Goal: Task Accomplishment & Management: Complete application form

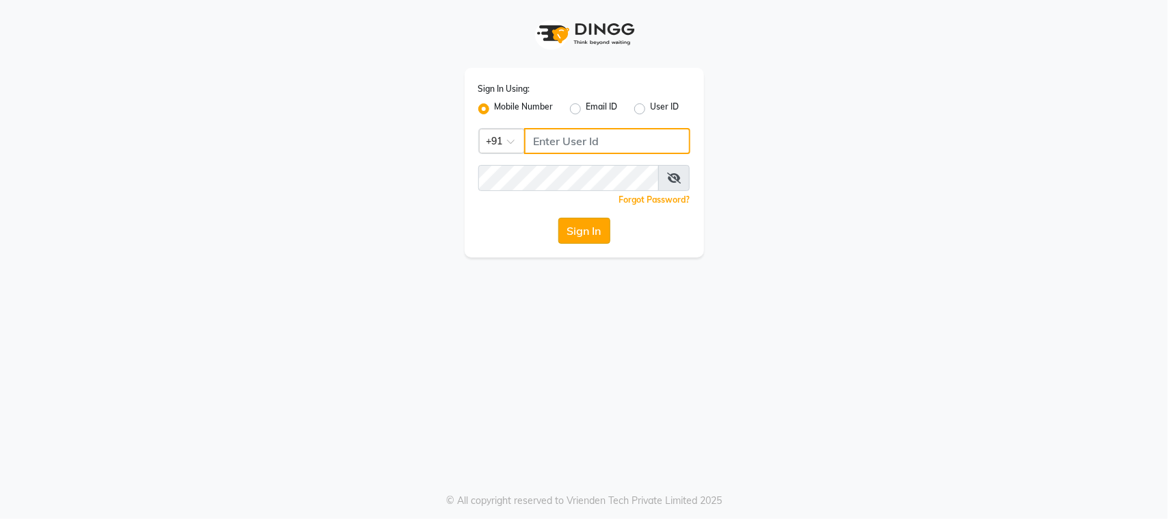
type input "9022833224"
click at [595, 231] on button "Sign In" at bounding box center [584, 231] width 52 height 26
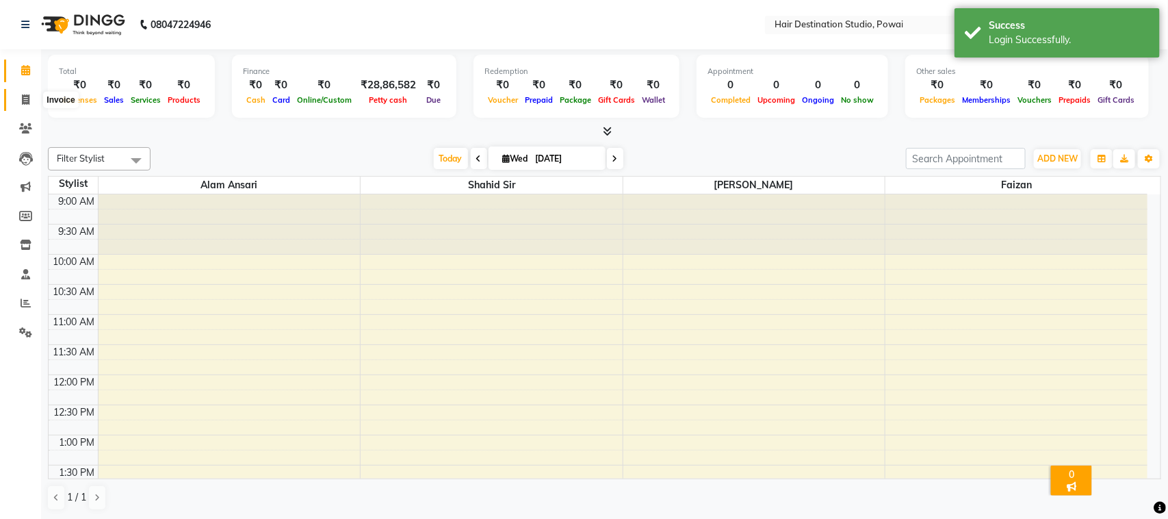
click at [23, 94] on icon at bounding box center [26, 99] width 8 height 10
select select "8313"
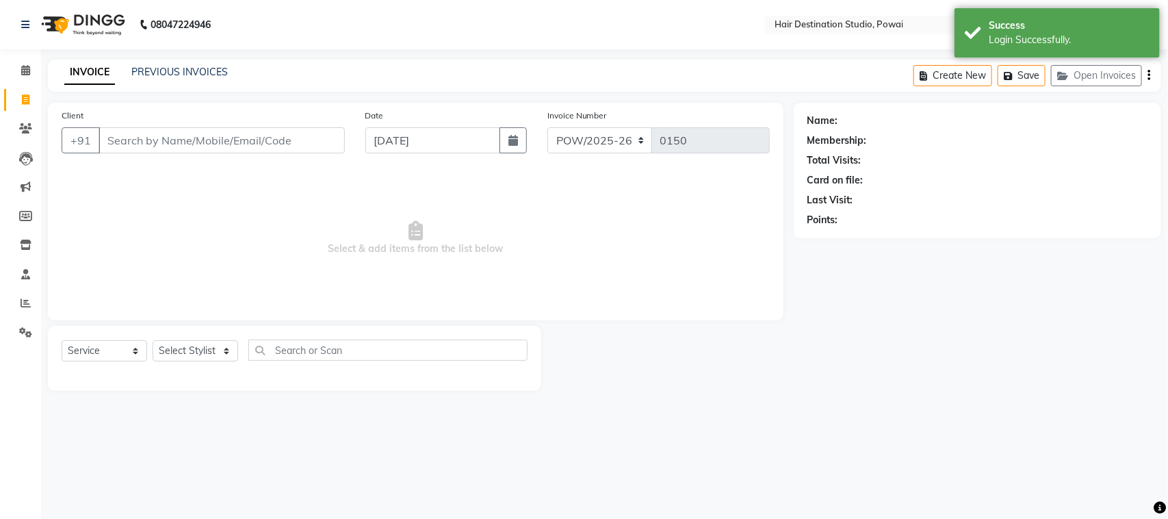
select select "product"
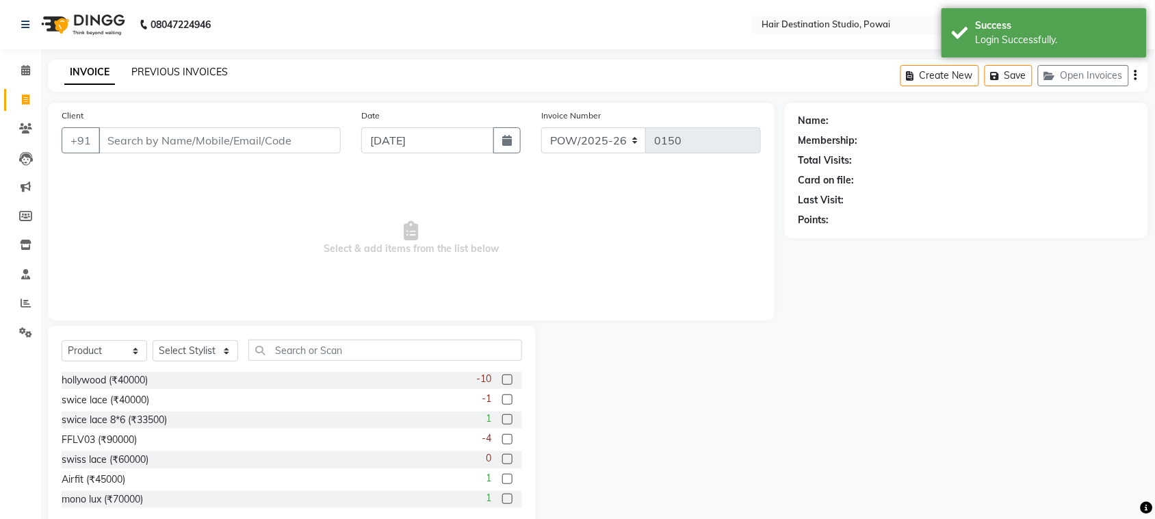
click at [202, 74] on link "PREVIOUS INVOICES" at bounding box center [179, 72] width 96 height 12
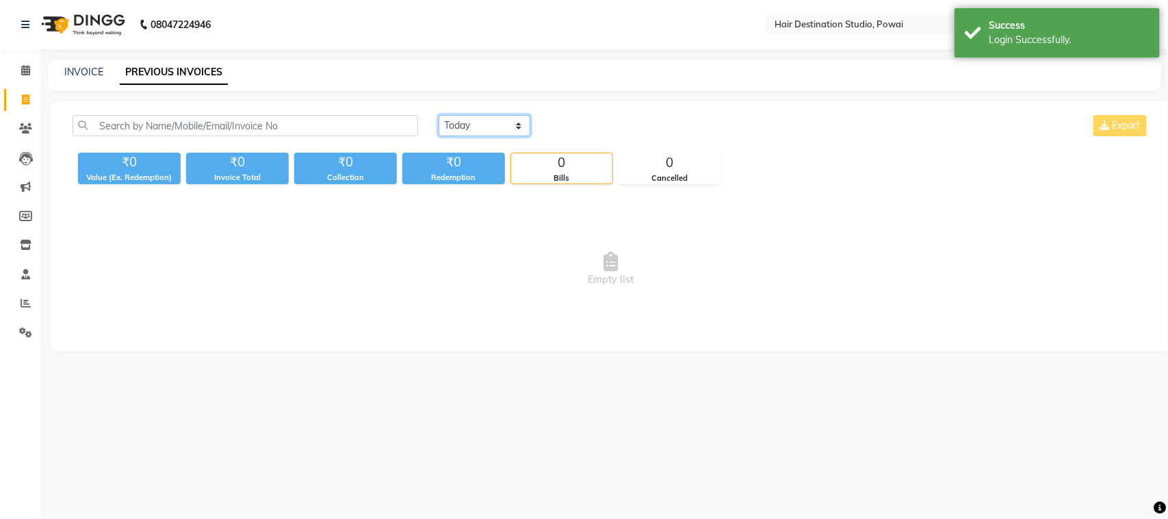
click at [463, 125] on select "Today Yesterday Custom Range" at bounding box center [485, 125] width 92 height 21
select select "range"
click at [439, 115] on select "Today Yesterday Custom Range" at bounding box center [485, 125] width 92 height 21
click at [603, 122] on input "[DATE]" at bounding box center [596, 125] width 96 height 19
select select "9"
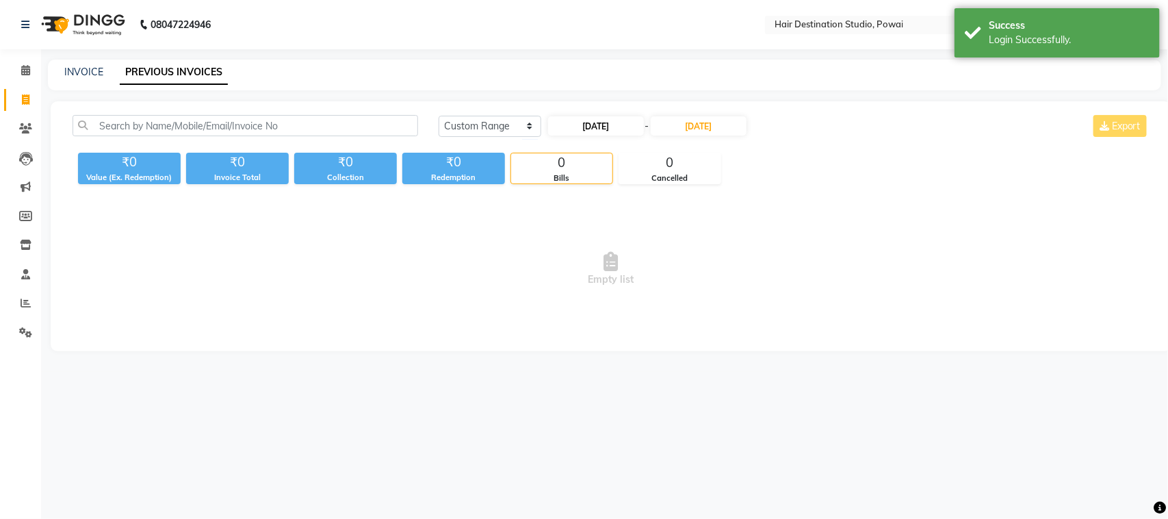
select select "2025"
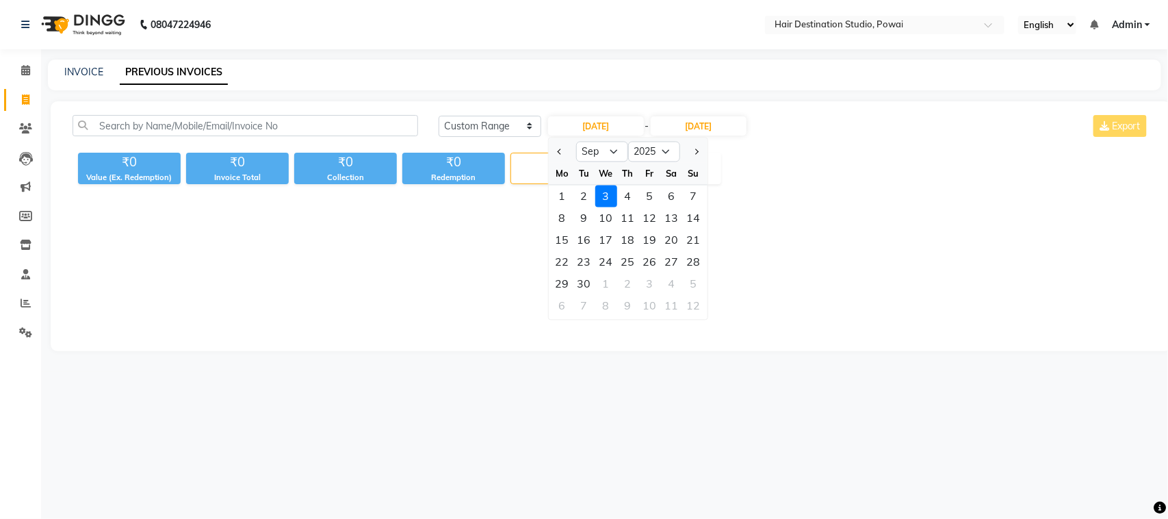
click at [552, 142] on div at bounding box center [562, 152] width 27 height 22
click at [554, 144] on button "Previous month" at bounding box center [560, 152] width 12 height 22
select select "8"
click at [650, 195] on div "1" at bounding box center [650, 196] width 22 height 22
type input "01-08-2025"
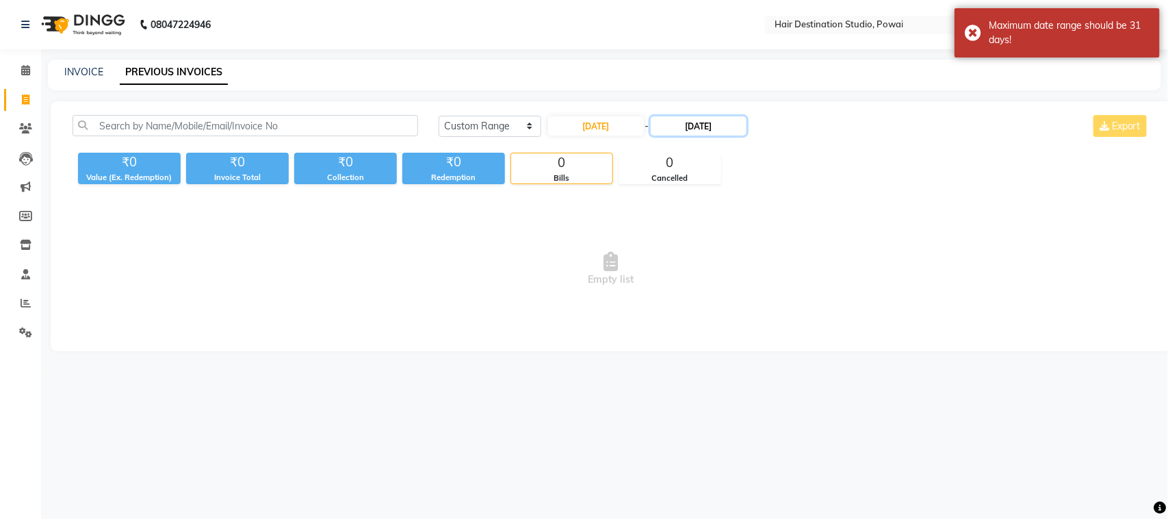
click at [706, 124] on input "[DATE]" at bounding box center [699, 125] width 96 height 19
select select "9"
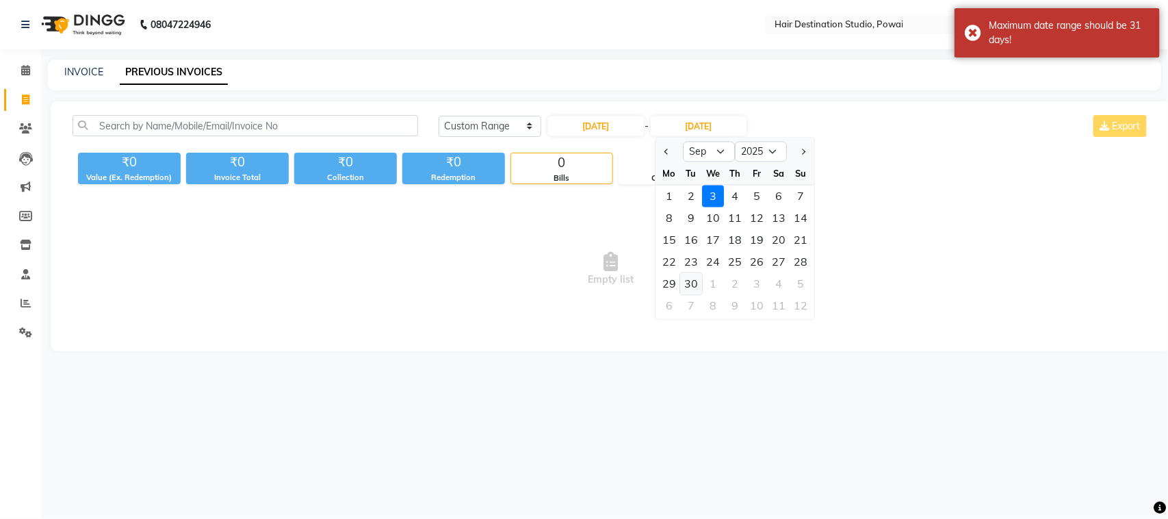
click at [688, 286] on div "30" at bounding box center [691, 284] width 22 height 22
type input "30-09-2025"
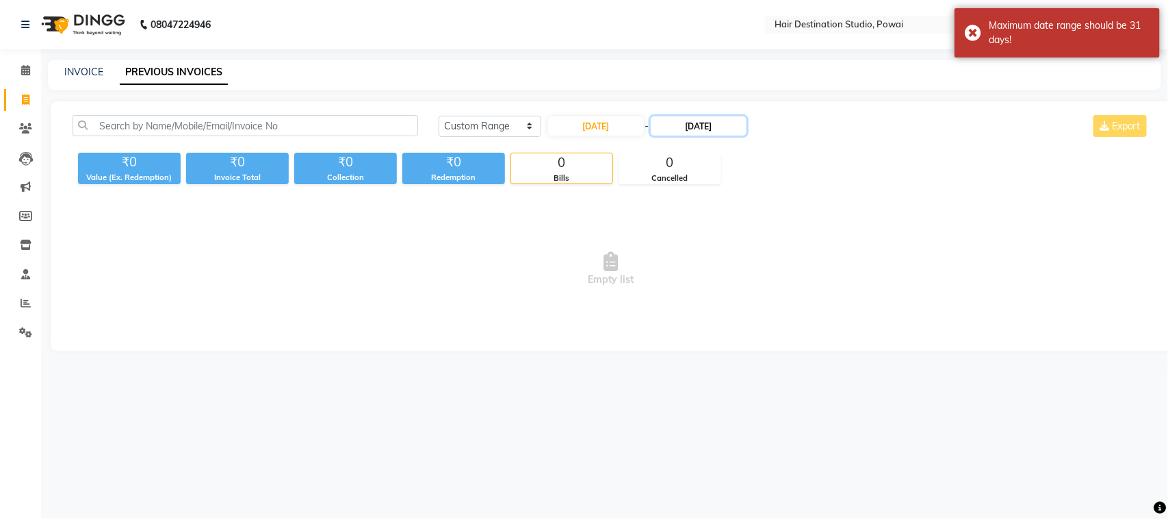
click at [710, 120] on input "30-09-2025" at bounding box center [699, 125] width 96 height 19
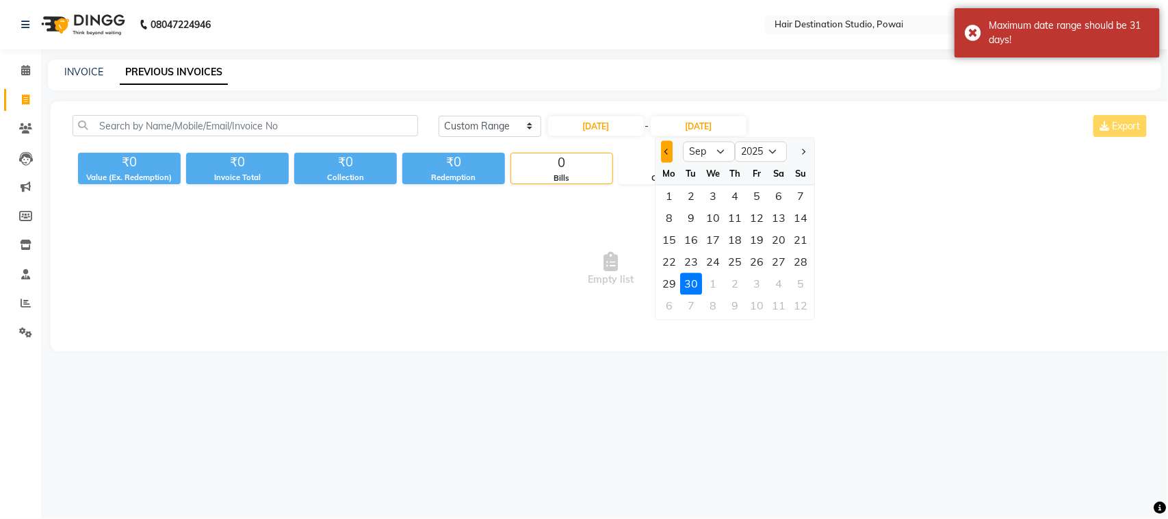
click at [669, 148] on button "Previous month" at bounding box center [667, 152] width 12 height 22
select select "8"
click at [801, 286] on div "31" at bounding box center [801, 284] width 22 height 22
type input "31-08-2025"
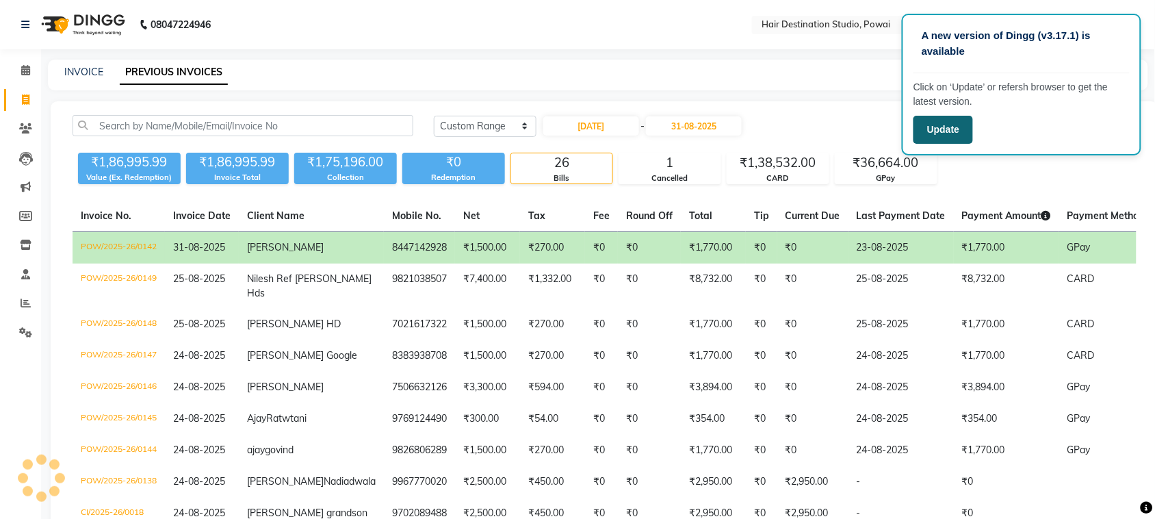
click at [942, 129] on button "Update" at bounding box center [943, 130] width 60 height 28
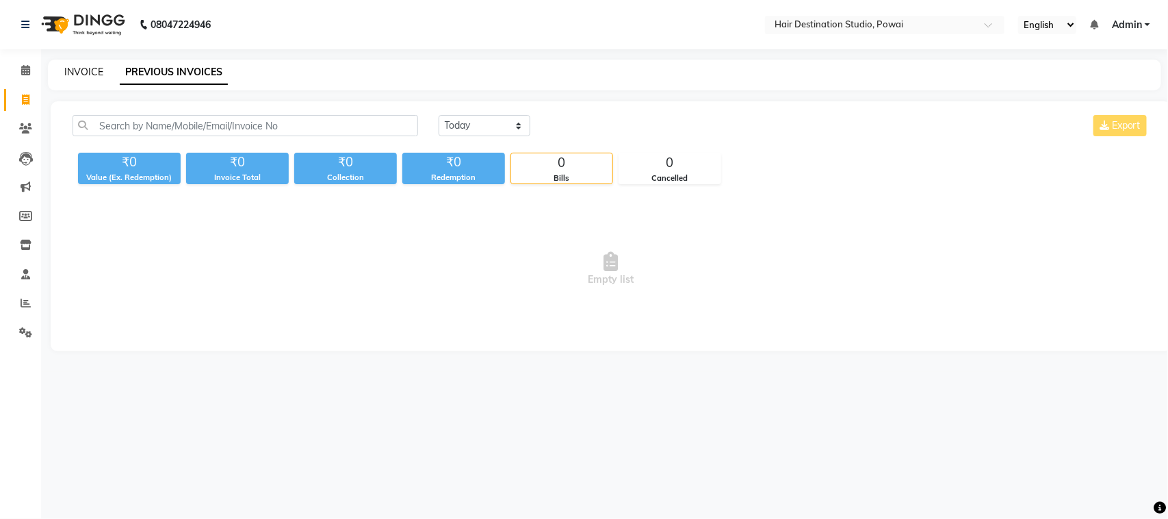
click at [68, 66] on link "INVOICE" at bounding box center [83, 72] width 39 height 12
select select "8313"
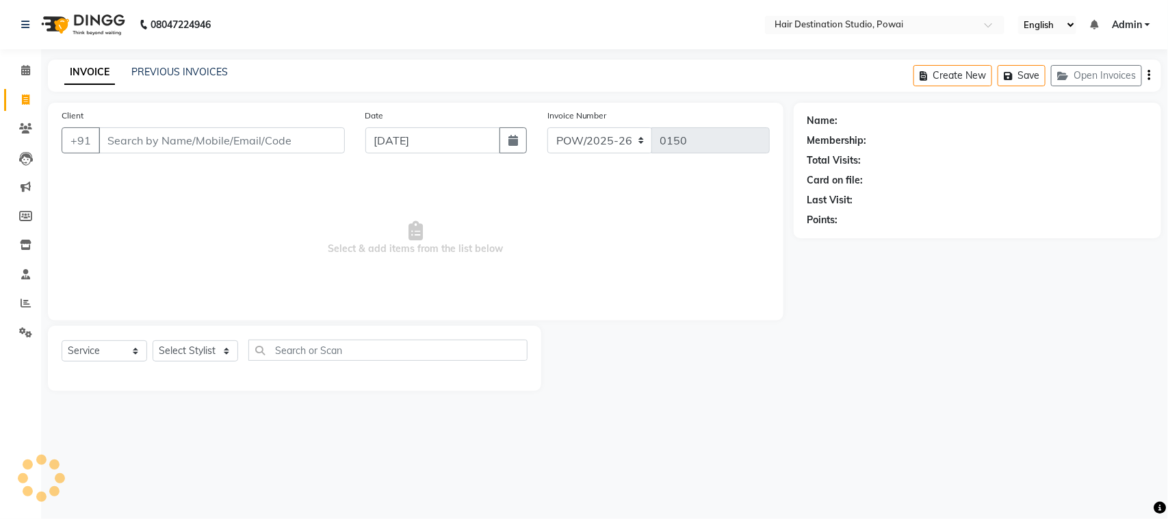
select select "product"
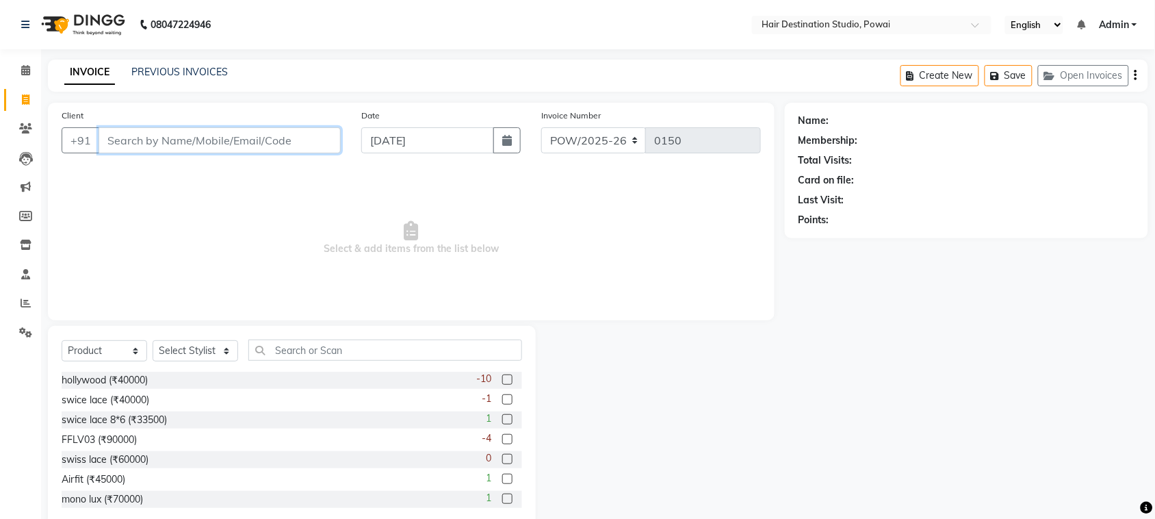
click at [202, 144] on input "Client" at bounding box center [220, 140] width 242 height 26
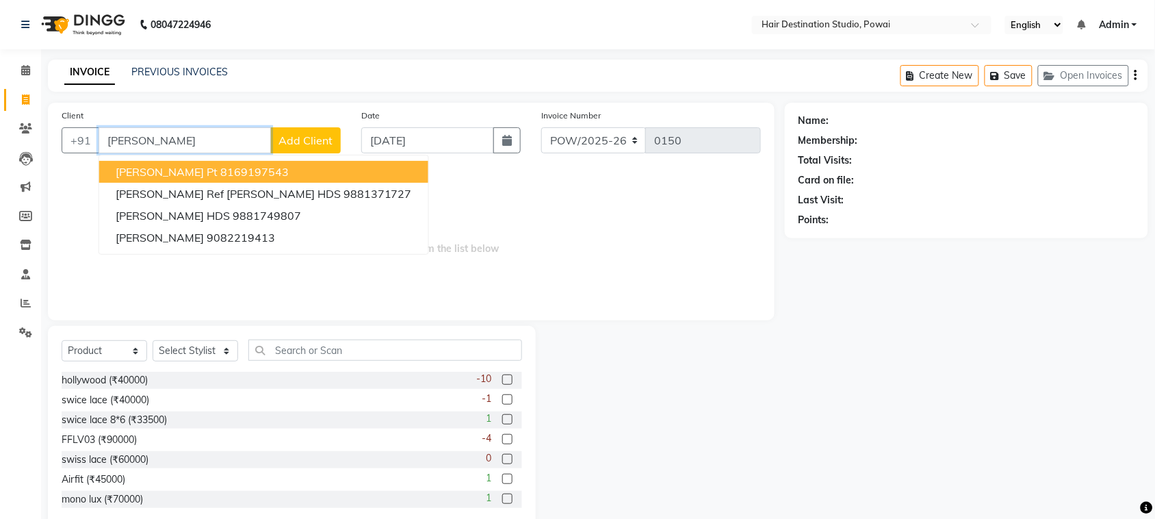
click at [155, 138] on input "[PERSON_NAME]" at bounding box center [185, 140] width 172 height 26
type input "j"
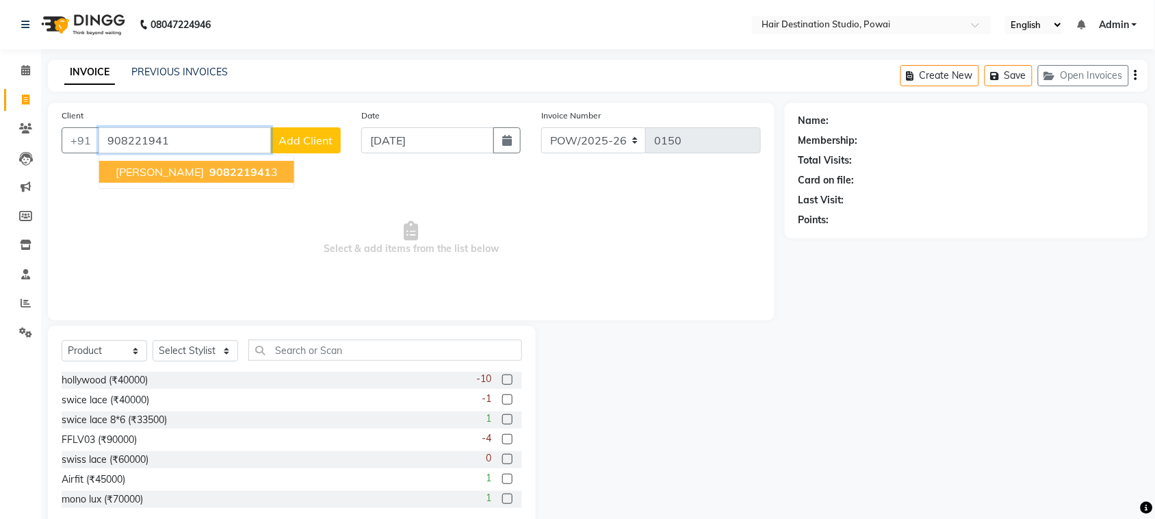
click at [127, 169] on span "[PERSON_NAME]" at bounding box center [160, 172] width 88 height 14
type input "9082219413"
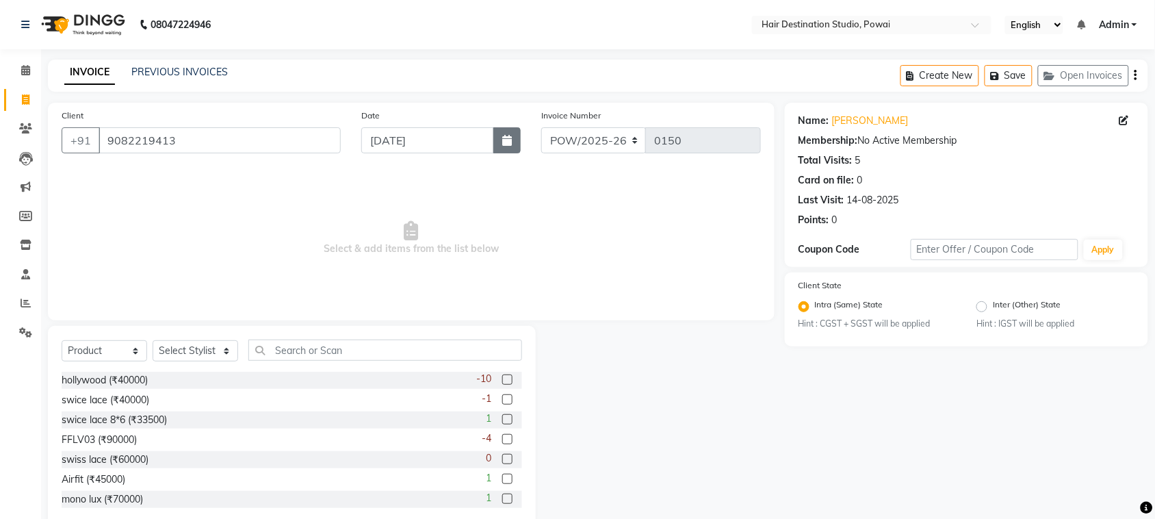
click at [504, 137] on icon "button" at bounding box center [507, 140] width 10 height 11
select select "9"
select select "2025"
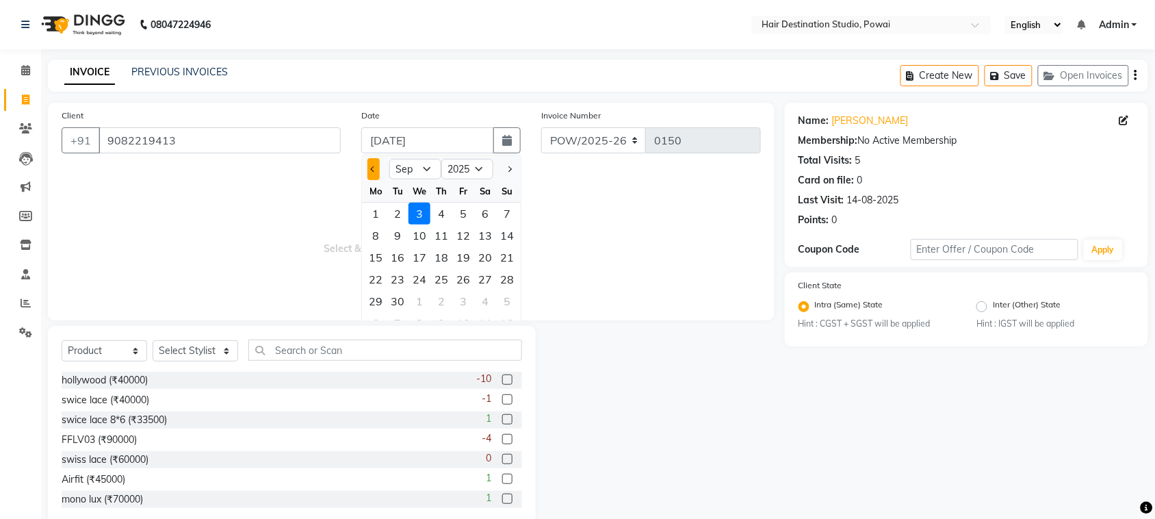
click at [367, 165] on button "Previous month" at bounding box center [373, 169] width 12 height 22
select select "8"
click at [442, 300] on div "28" at bounding box center [441, 301] width 22 height 22
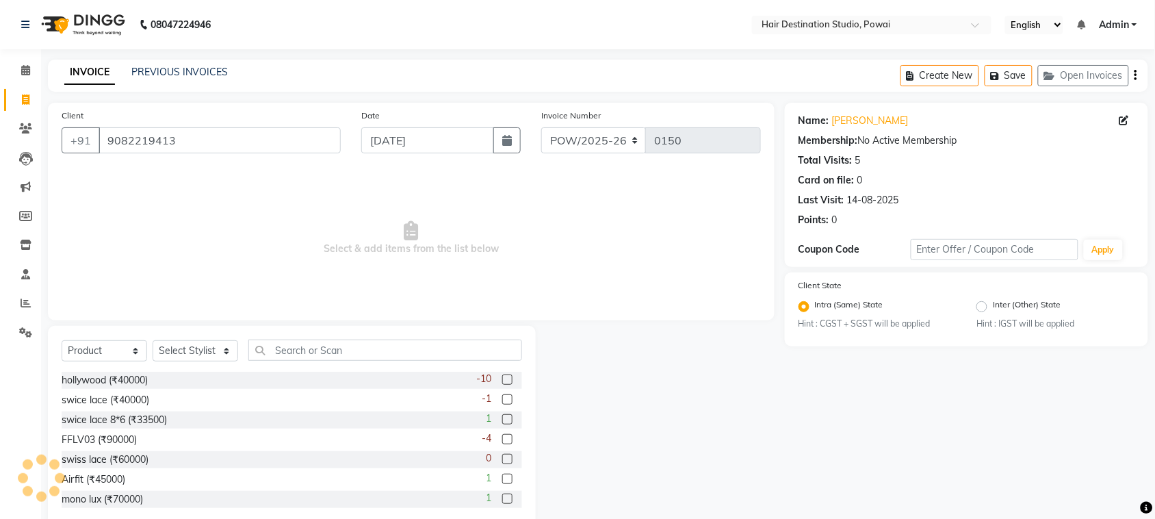
type input "[DATE]"
click at [107, 351] on select "Select Service Product Membership Package Voucher Prepaid Gift Card" at bounding box center [105, 350] width 86 height 21
select select "service"
click at [62, 340] on select "Select Service Product Membership Package Voucher Prepaid Gift Card" at bounding box center [105, 350] width 86 height 21
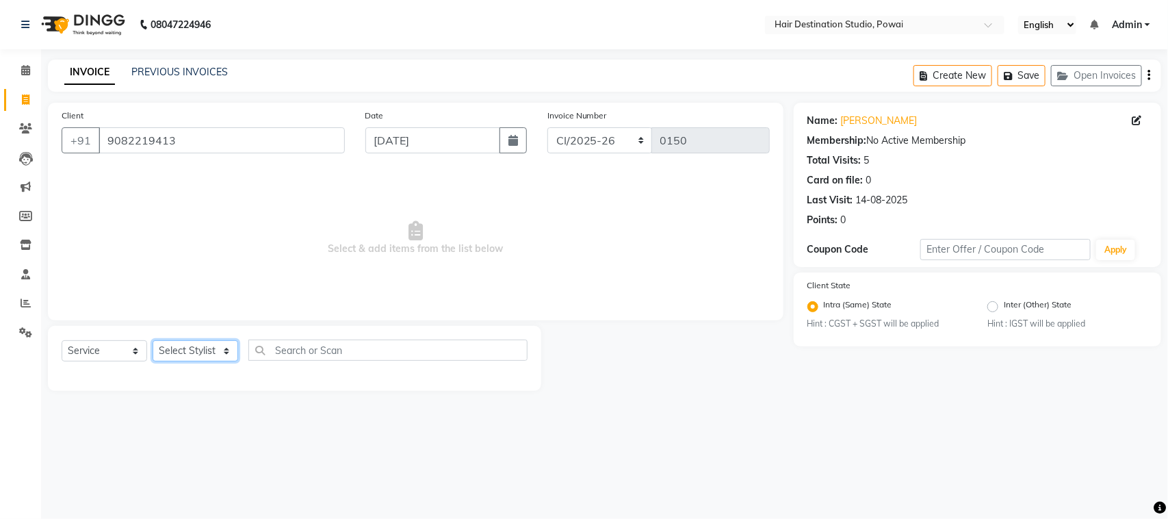
click at [200, 344] on select "Select Stylist Alam [PERSON_NAME] [PERSON_NAME] Front Desk [PERSON_NAME] [PERSO…" at bounding box center [196, 350] width 86 height 21
click at [222, 349] on select "Select Stylist Alam [PERSON_NAME] [PERSON_NAME] Front Desk [PERSON_NAME] [PERSO…" at bounding box center [196, 350] width 86 height 21
select select "30914"
click at [153, 340] on select "Select Stylist Alam [PERSON_NAME] [PERSON_NAME] Front Desk [PERSON_NAME] [PERSO…" at bounding box center [196, 350] width 86 height 21
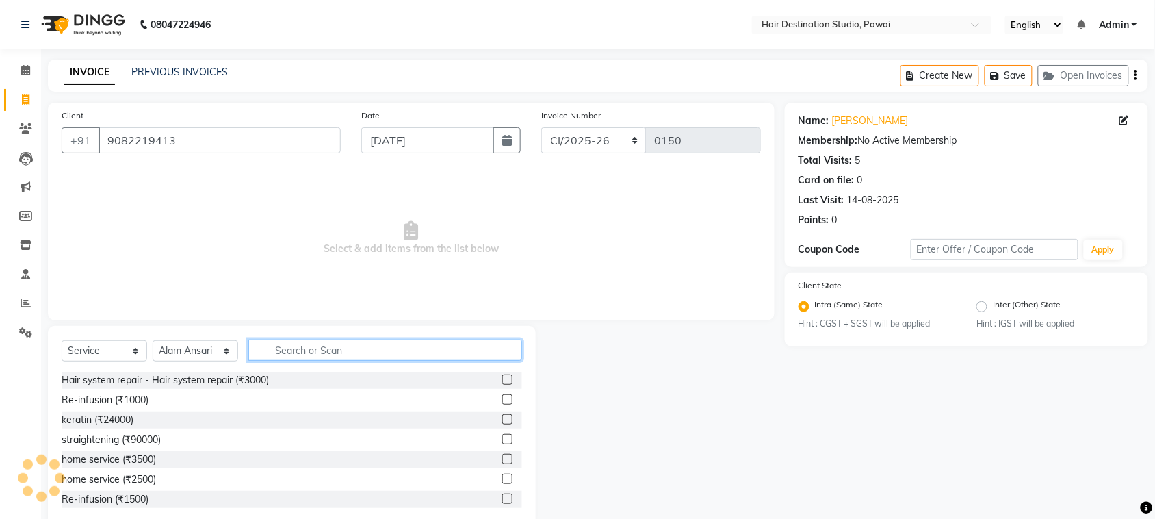
click at [293, 351] on input "text" at bounding box center [385, 349] width 274 height 21
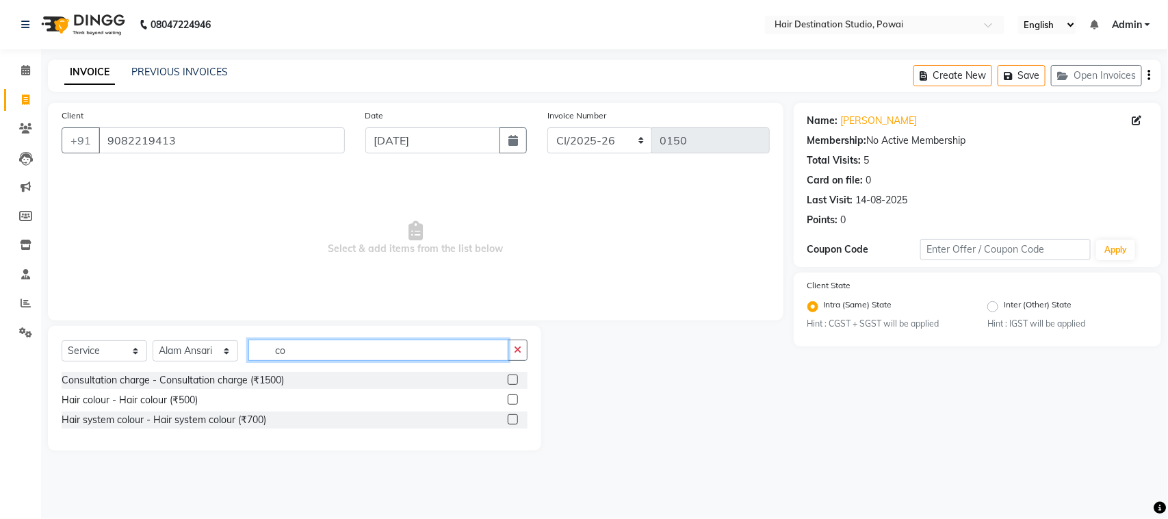
type input "co"
click at [508, 401] on label at bounding box center [513, 399] width 10 height 10
click at [508, 401] on input "checkbox" at bounding box center [512, 400] width 9 height 9
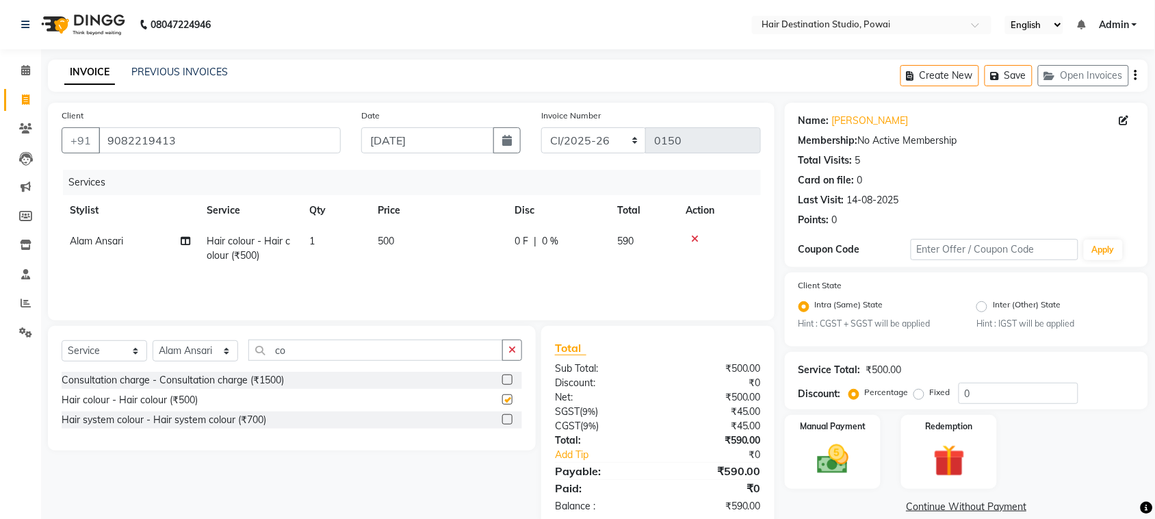
checkbox input "false"
click at [624, 139] on select "CI/2025-26 POW/2025-26" at bounding box center [593, 140] width 105 height 26
select select "8313"
click at [541, 127] on select "CI/2025-26 POW/2025-26" at bounding box center [593, 140] width 105 height 26
click at [842, 453] on img at bounding box center [832, 460] width 53 height 38
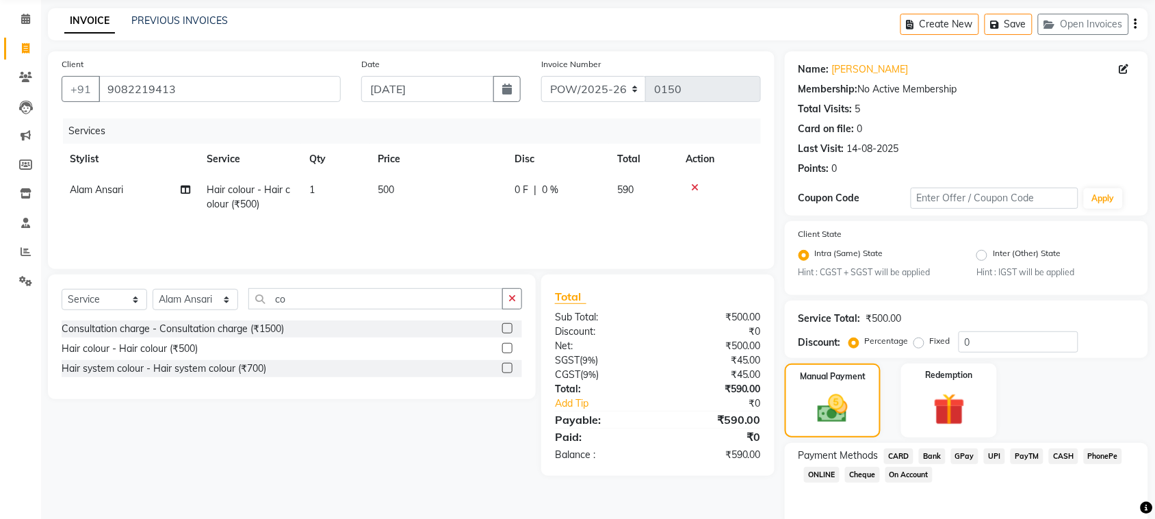
scroll to position [104, 0]
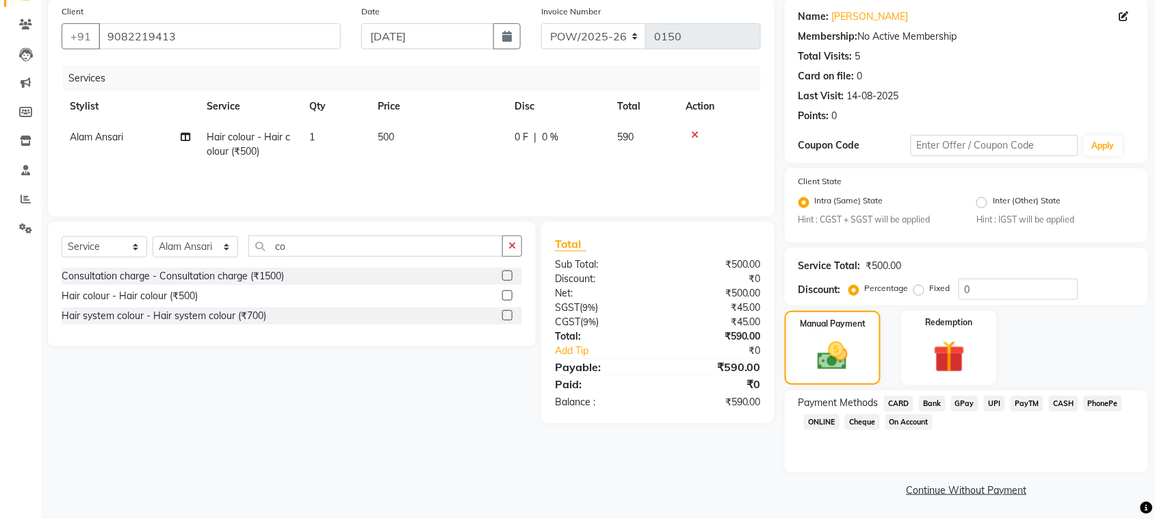
click at [966, 400] on span "GPay" at bounding box center [965, 404] width 28 height 16
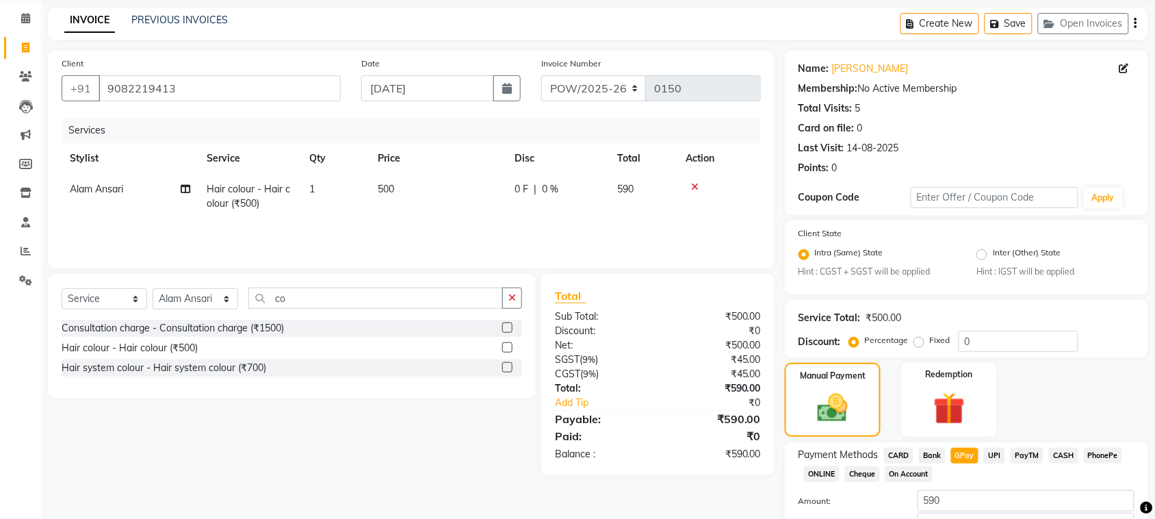
scroll to position [142, 0]
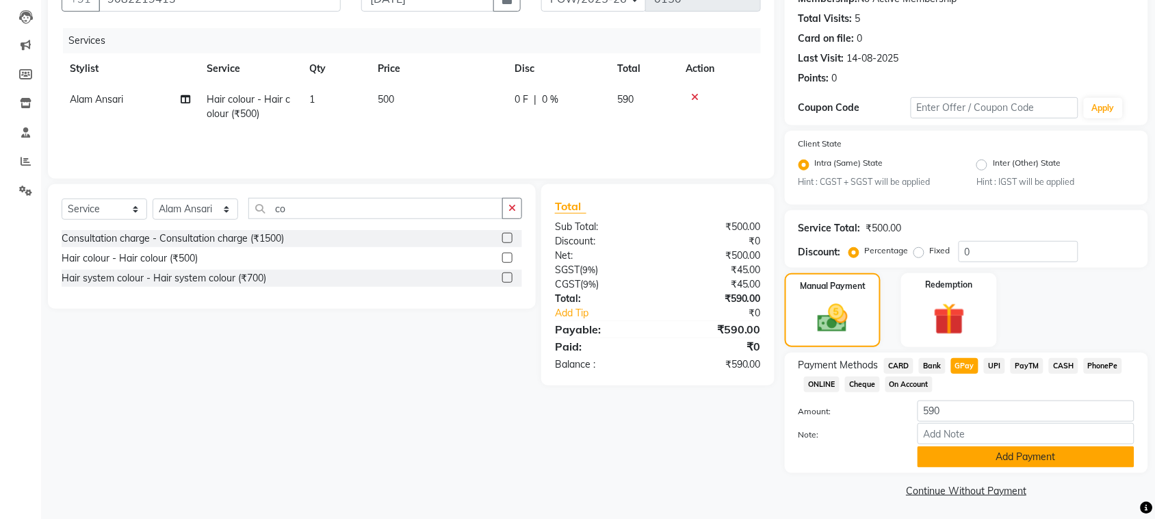
click at [1011, 452] on button "Add Payment" at bounding box center [1026, 456] width 217 height 21
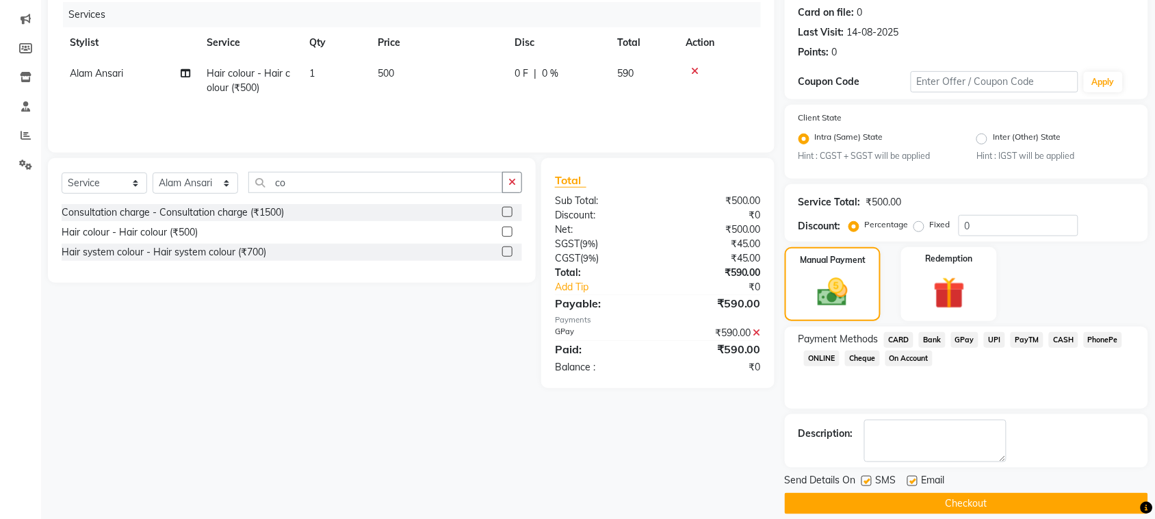
scroll to position [182, 0]
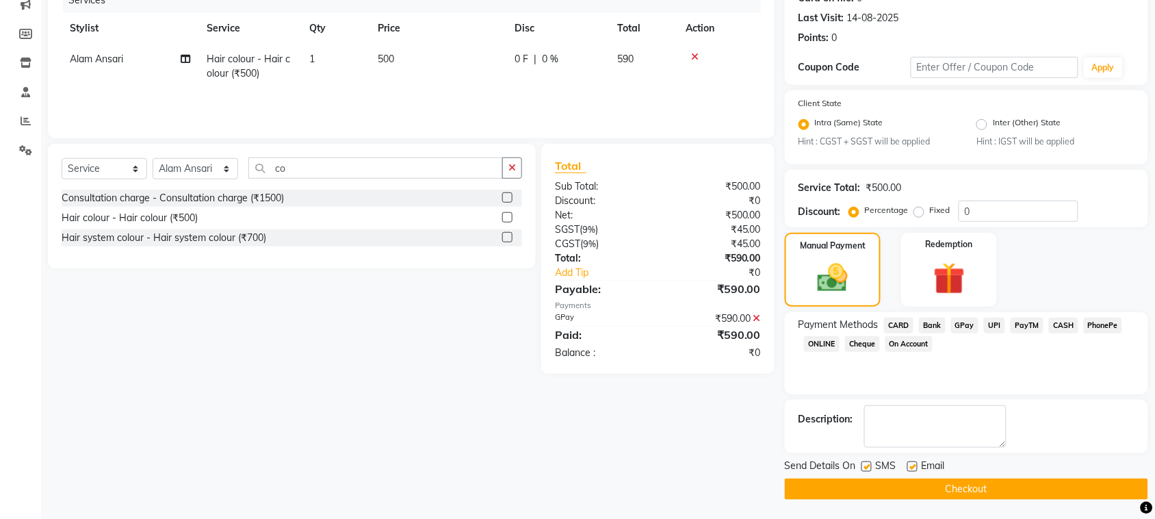
drag, startPoint x: 864, startPoint y: 462, endPoint x: 894, endPoint y: 460, distance: 29.5
click at [864, 463] on label at bounding box center [866, 466] width 10 height 10
click at [864, 463] on input "checkbox" at bounding box center [865, 467] width 9 height 9
checkbox input "false"
click at [905, 460] on div "SMS" at bounding box center [884, 466] width 46 height 17
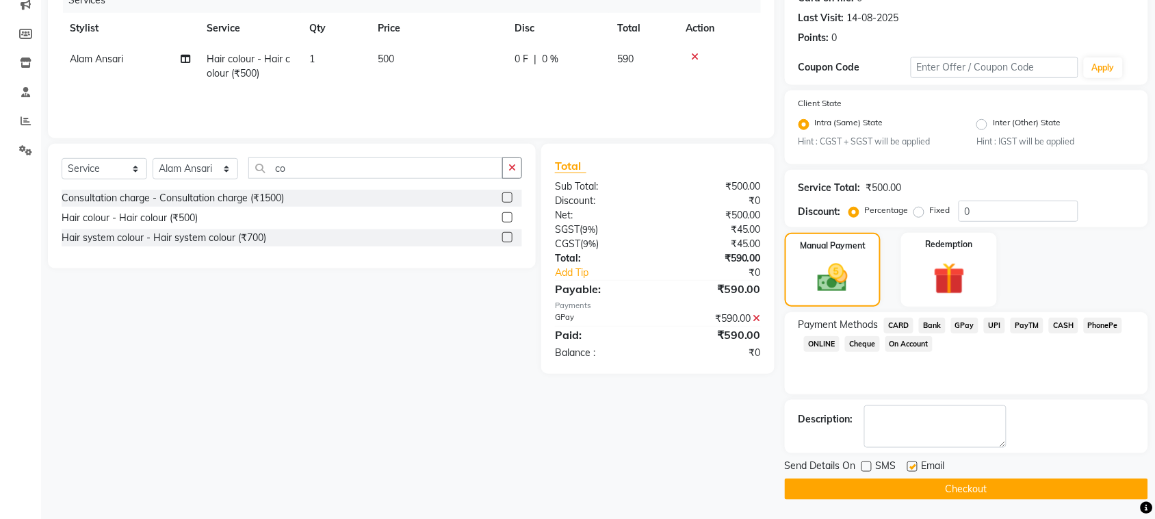
click at [910, 463] on label at bounding box center [912, 466] width 10 height 10
click at [910, 463] on input "checkbox" at bounding box center [911, 467] width 9 height 9
checkbox input "false"
click at [945, 488] on button "Checkout" at bounding box center [966, 488] width 363 height 21
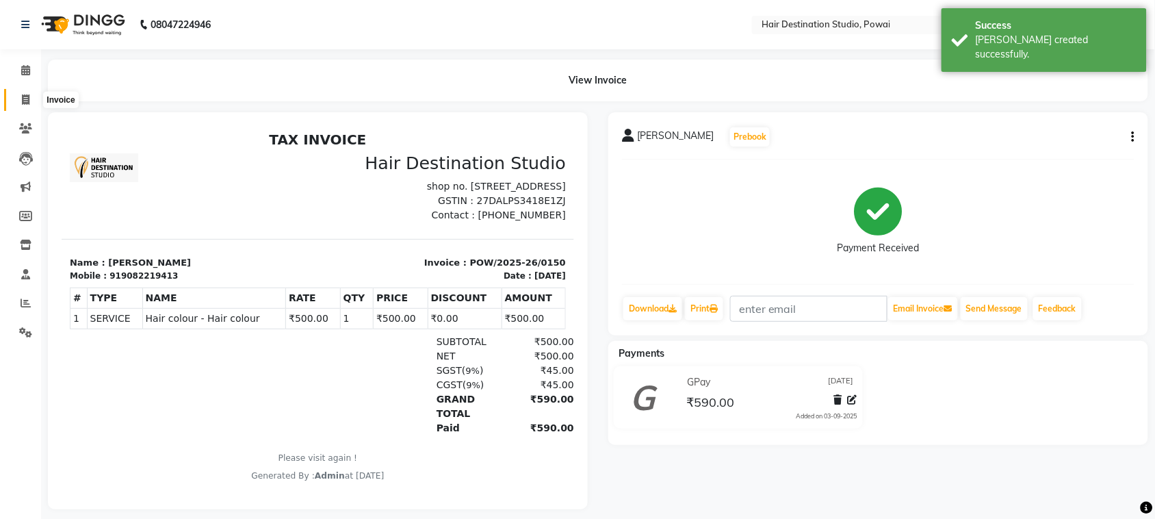
click at [31, 101] on span at bounding box center [26, 100] width 24 height 16
select select "8313"
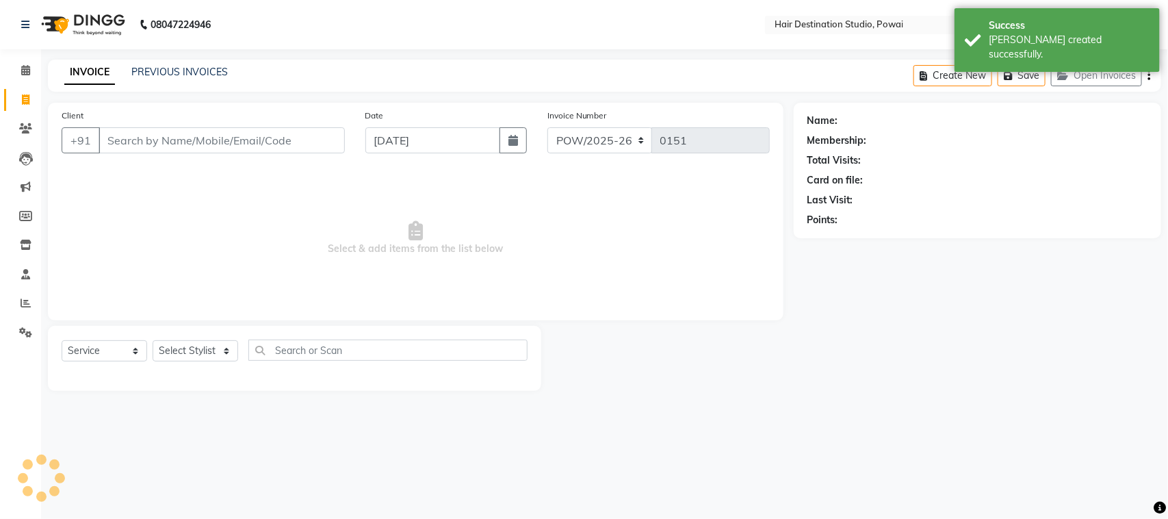
click at [138, 139] on input "Client" at bounding box center [222, 140] width 246 height 26
select select "product"
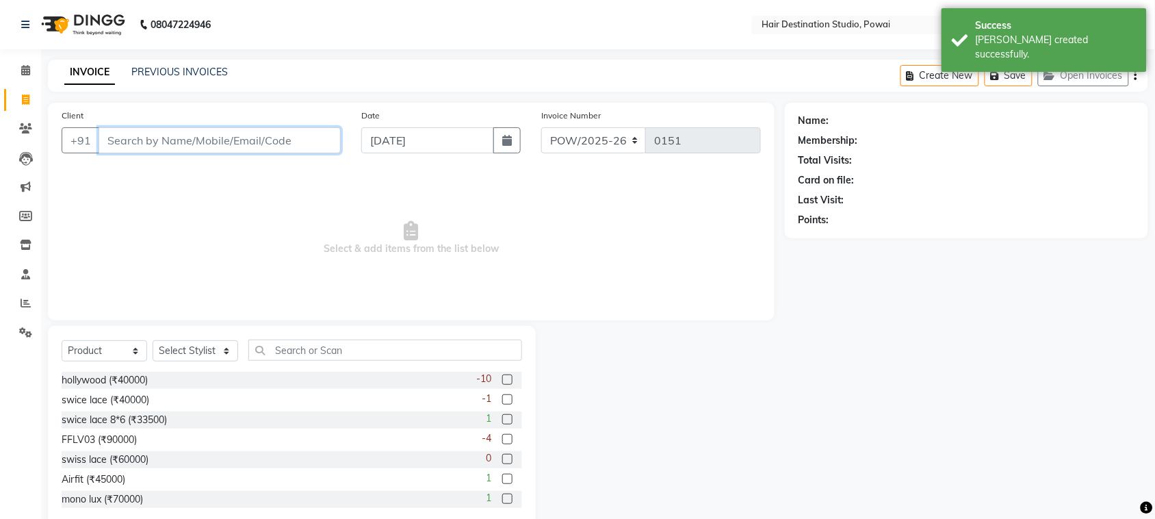
click at [213, 149] on input "Client" at bounding box center [220, 140] width 242 height 26
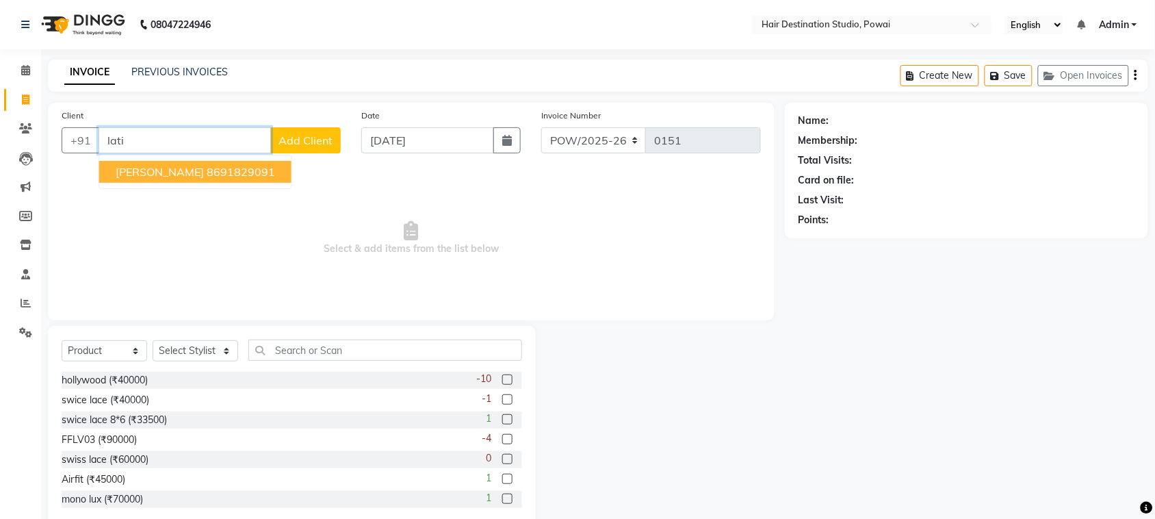
click at [172, 177] on span "[PERSON_NAME]" at bounding box center [160, 172] width 88 height 14
type input "8691829091"
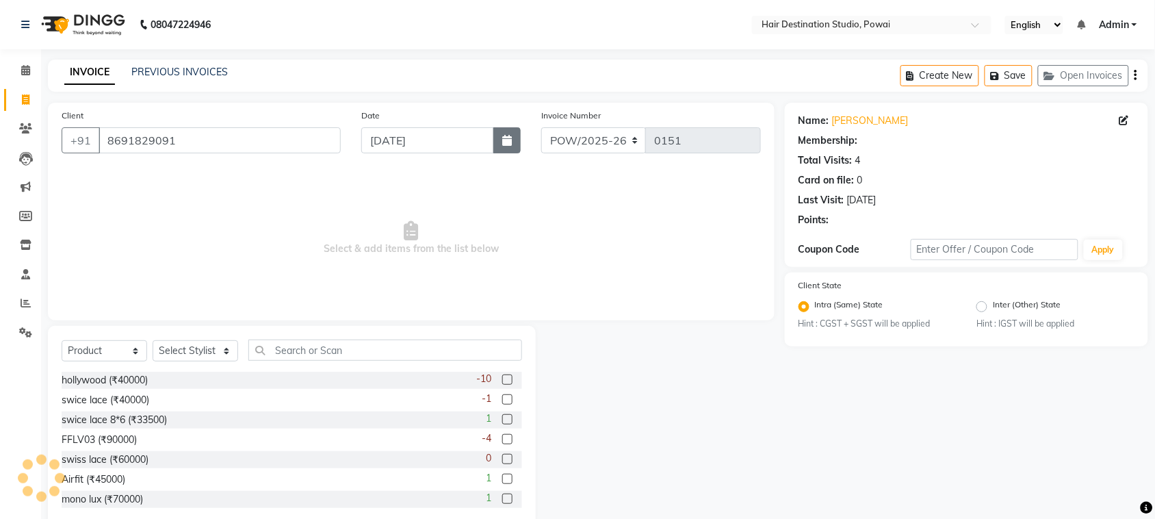
click at [505, 142] on icon "button" at bounding box center [507, 140] width 10 height 11
select select "9"
select select "2025"
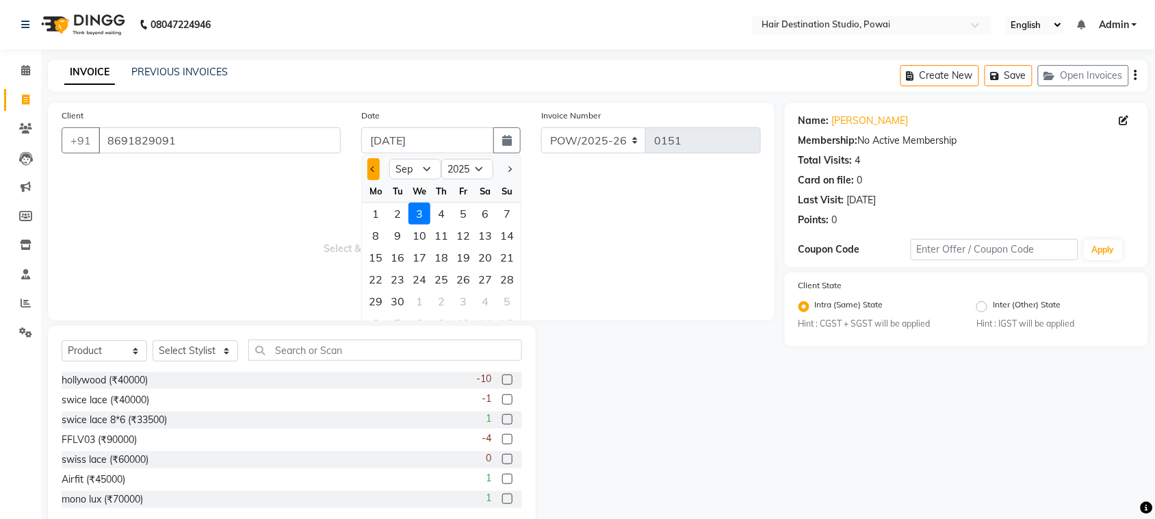
click at [374, 172] on button "Previous month" at bounding box center [373, 169] width 12 height 22
select select "8"
click at [486, 301] on div "30" at bounding box center [485, 301] width 22 height 22
type input "30-08-2025"
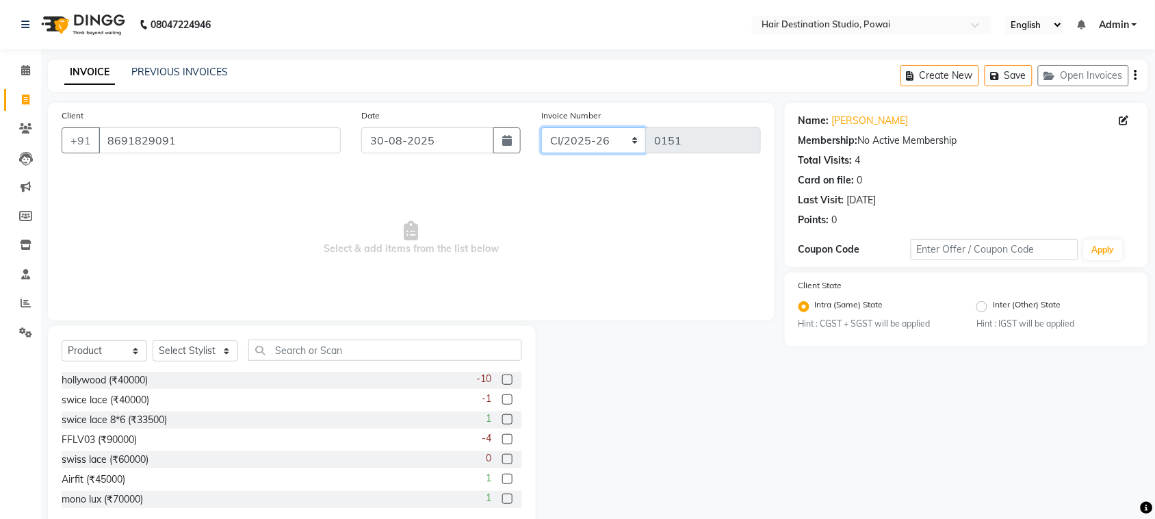
click at [597, 139] on select "CI/2025-26 POW/2025-26" at bounding box center [593, 140] width 105 height 26
select select "8313"
click at [541, 127] on select "CI/2025-26 POW/2025-26" at bounding box center [593, 140] width 105 height 26
click at [304, 351] on input "text" at bounding box center [385, 349] width 274 height 21
click at [131, 357] on select "Select Service Product Membership Package Voucher Prepaid Gift Card" at bounding box center [105, 350] width 86 height 21
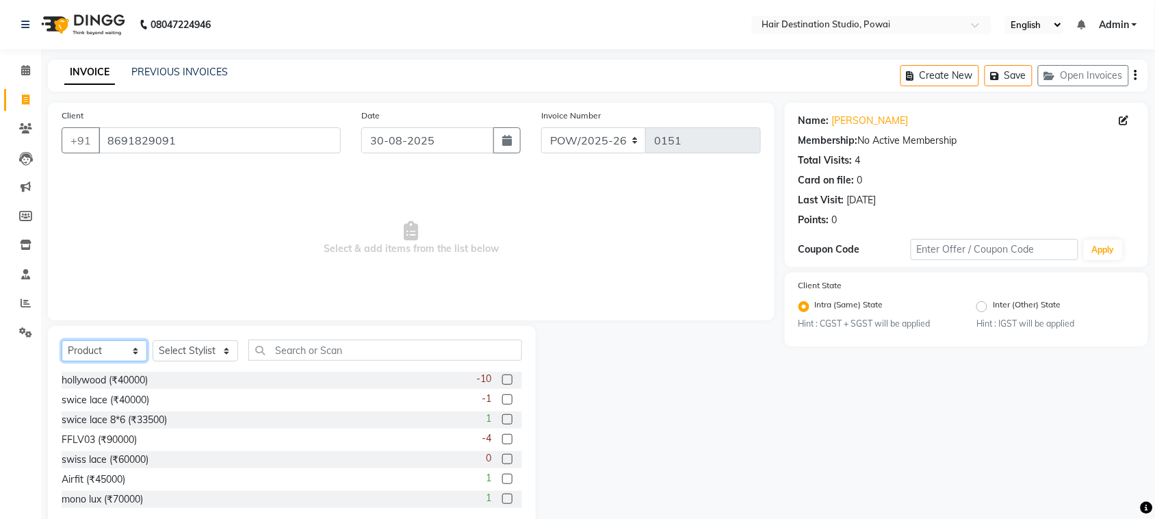
select select "service"
click at [62, 340] on select "Select Service Product Membership Package Voucher Prepaid Gift Card" at bounding box center [105, 350] width 86 height 21
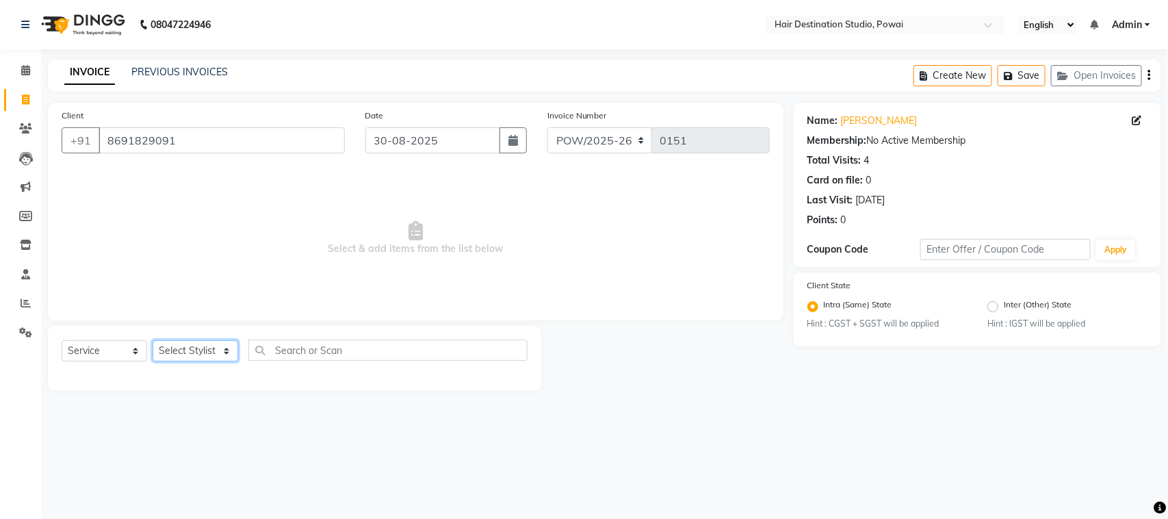
click at [188, 349] on select "Select Stylist Alam [PERSON_NAME] [PERSON_NAME] Front Desk [PERSON_NAME] [PERSO…" at bounding box center [196, 350] width 86 height 21
select select "30914"
click at [153, 340] on select "Select Stylist Alam [PERSON_NAME] [PERSON_NAME] Front Desk [PERSON_NAME] [PERSO…" at bounding box center [196, 350] width 86 height 21
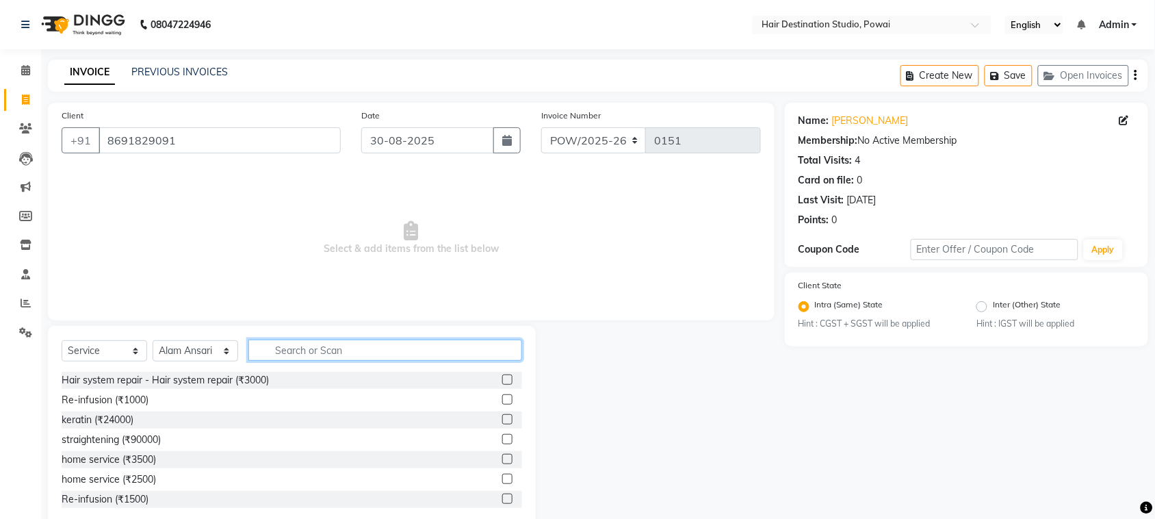
click at [296, 354] on input "text" at bounding box center [385, 349] width 274 height 21
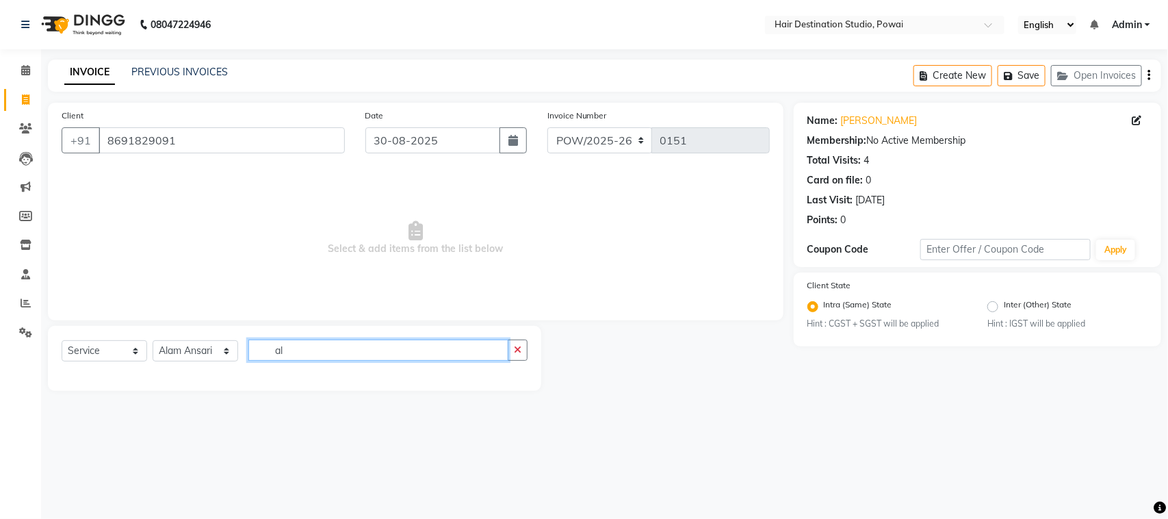
type input "a"
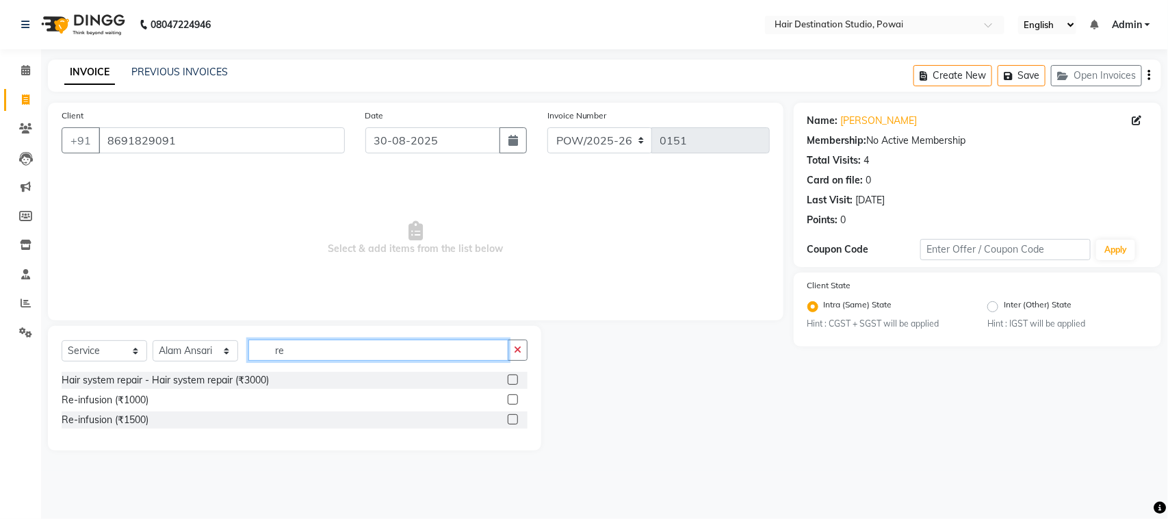
type input "re"
click at [510, 402] on label at bounding box center [513, 399] width 10 height 10
click at [510, 402] on input "checkbox" at bounding box center [512, 400] width 9 height 9
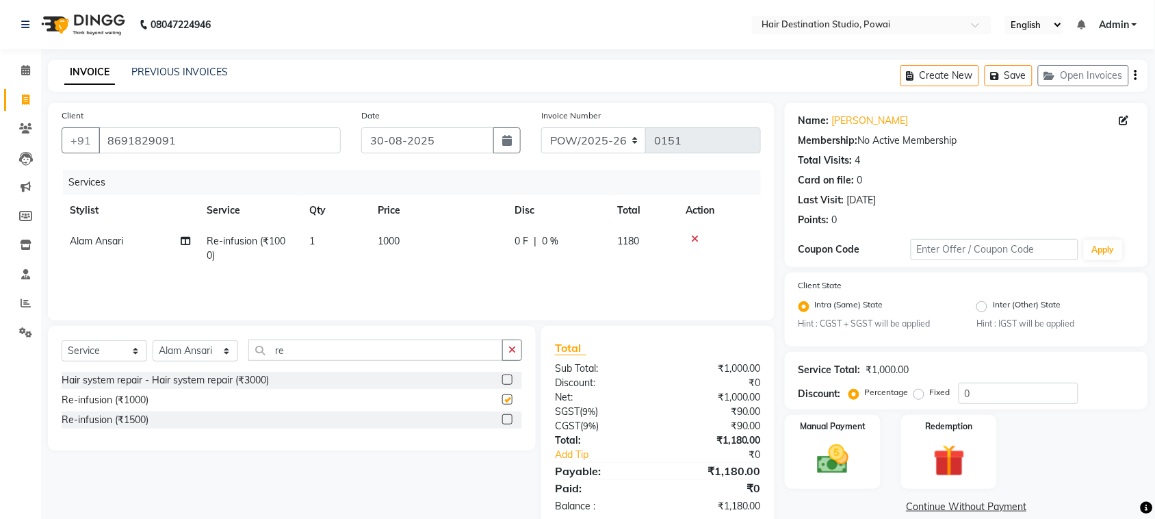
checkbox input "false"
click at [402, 239] on td "1000" at bounding box center [438, 248] width 137 height 45
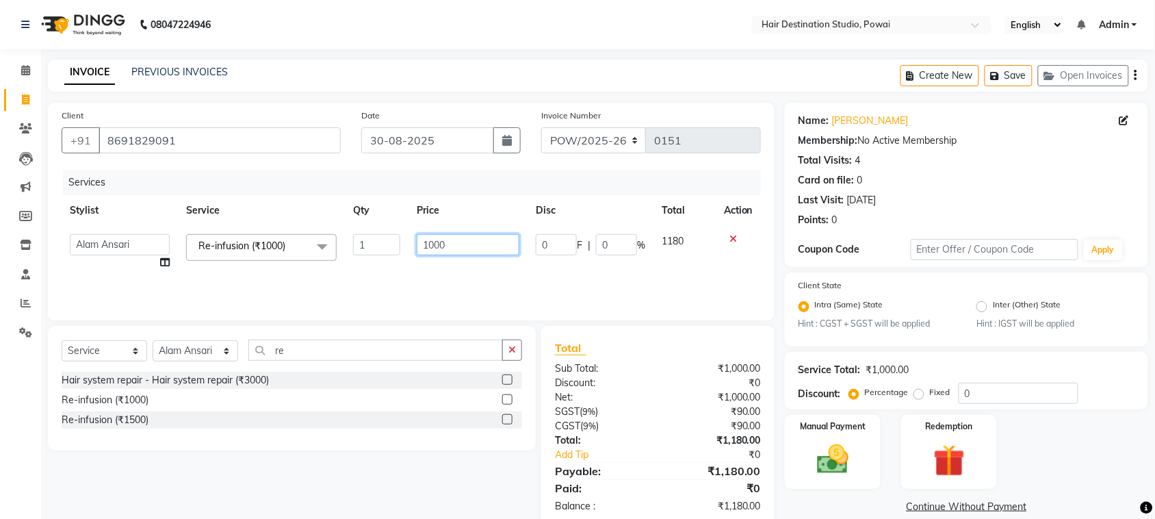
click at [426, 243] on input "1000" at bounding box center [468, 244] width 103 height 21
type input "3000"
click at [435, 289] on div "Services Stylist Service Qty Price Disc Total Action Alam [PERSON_NAME] [PERSON…" at bounding box center [411, 238] width 699 height 137
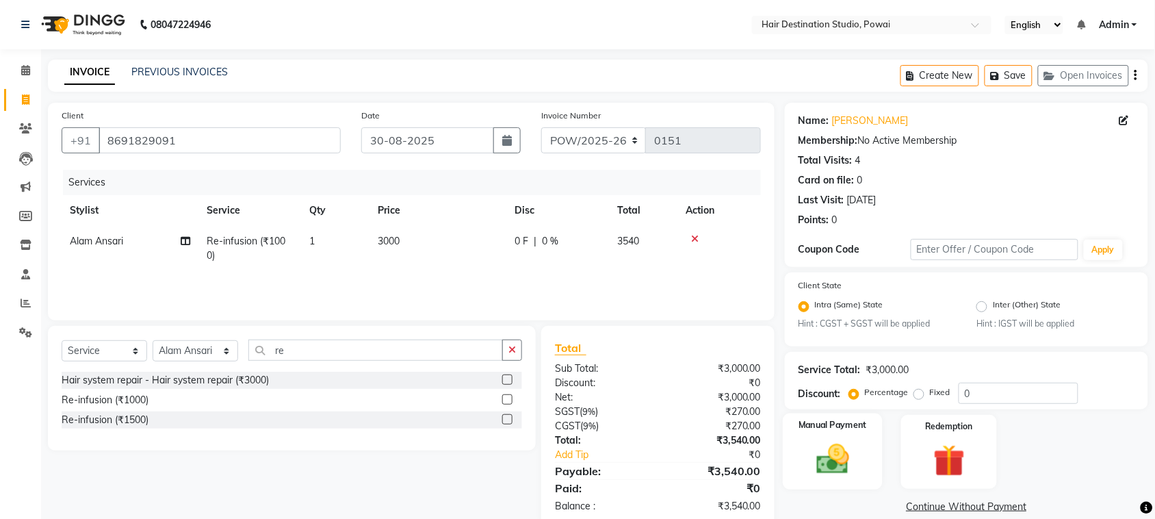
scroll to position [28, 0]
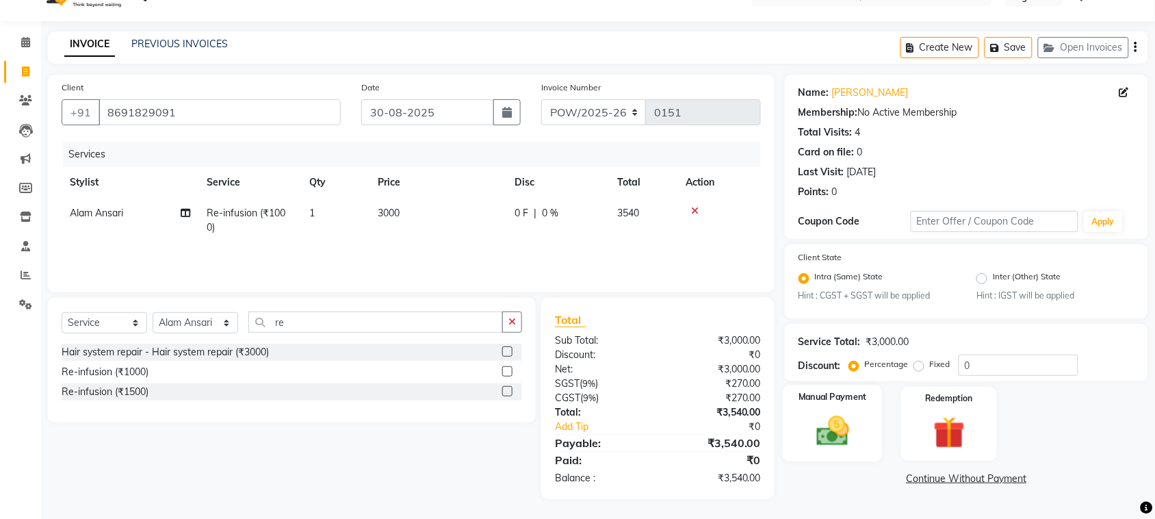
click at [831, 428] on img at bounding box center [832, 432] width 53 height 38
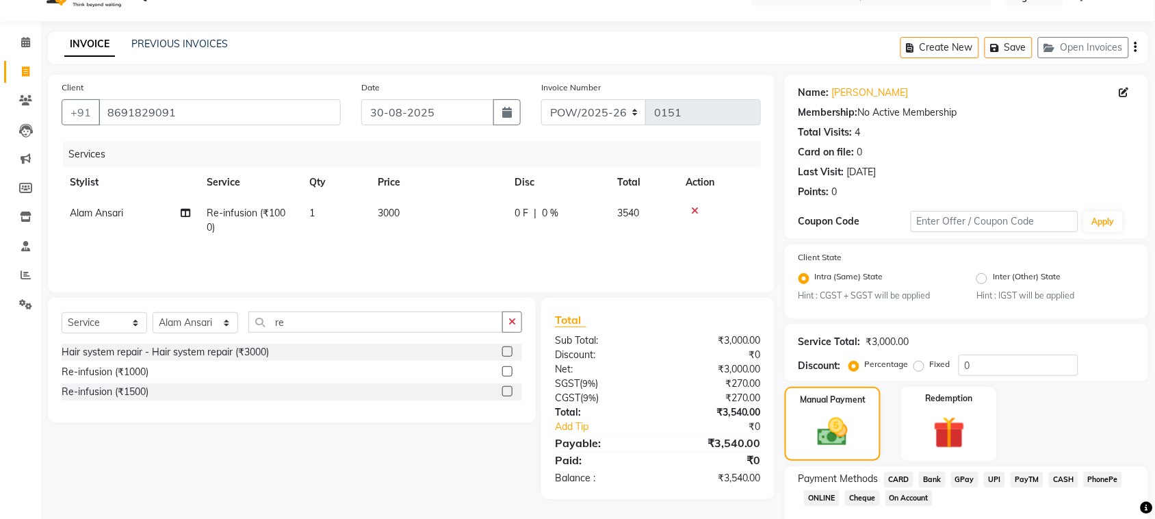
click at [887, 474] on span "CARD" at bounding box center [898, 479] width 29 height 16
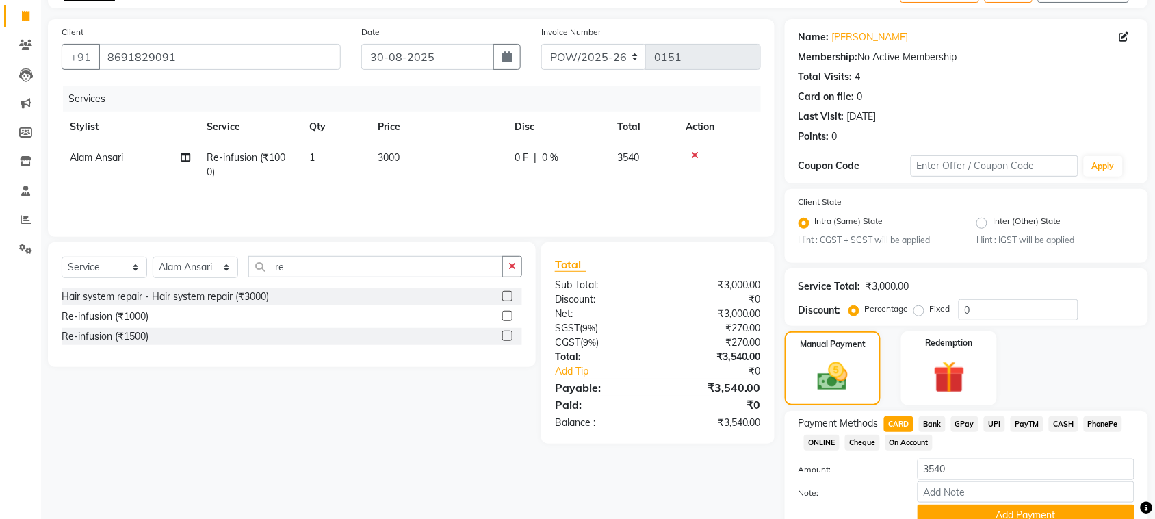
scroll to position [142, 0]
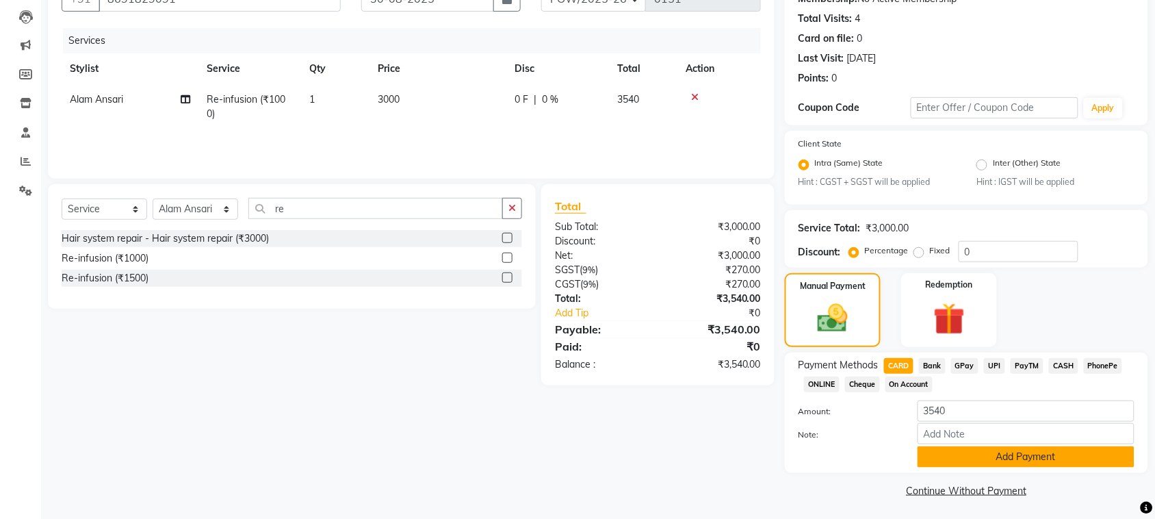
click at [1004, 446] on button "Add Payment" at bounding box center [1026, 456] width 217 height 21
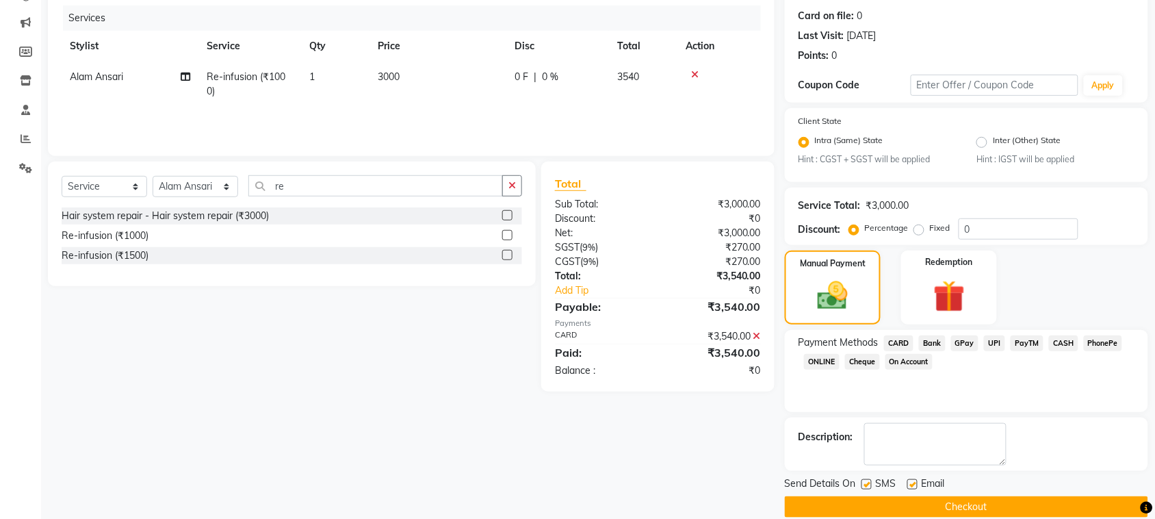
scroll to position [182, 0]
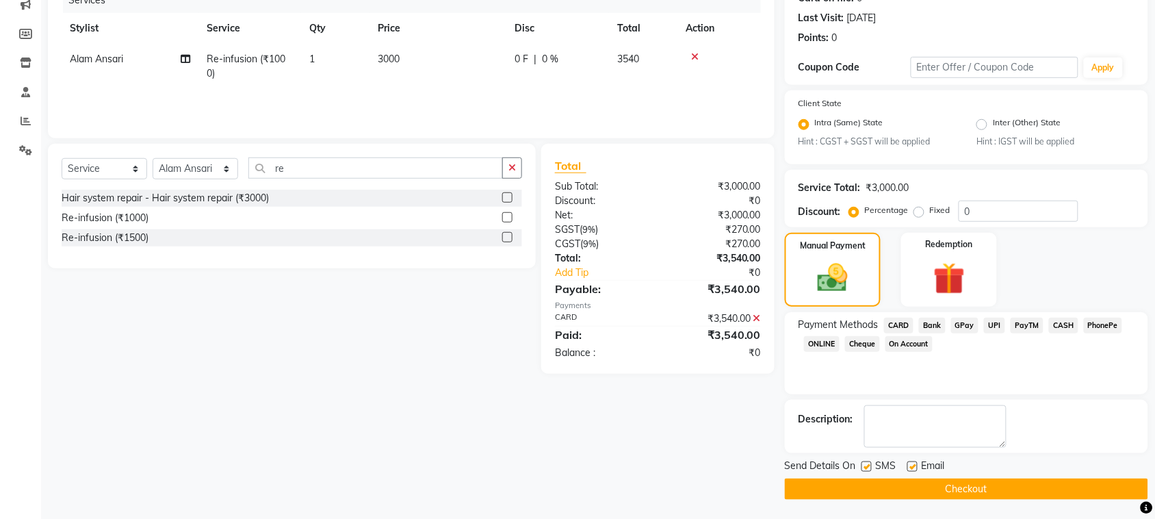
click at [867, 467] on label at bounding box center [866, 466] width 10 height 10
click at [867, 467] on input "checkbox" at bounding box center [865, 467] width 9 height 9
checkbox input "false"
click at [912, 470] on div at bounding box center [911, 468] width 9 height 14
click at [912, 465] on label at bounding box center [912, 466] width 10 height 10
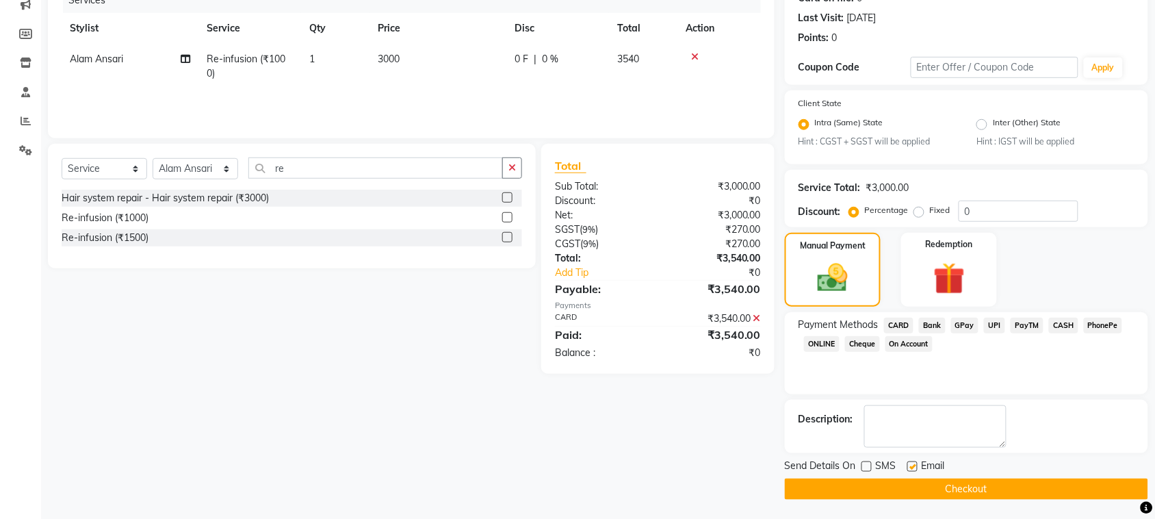
click at [912, 465] on input "checkbox" at bounding box center [911, 467] width 9 height 9
checkbox input "false"
click at [960, 484] on button "Checkout" at bounding box center [966, 488] width 363 height 21
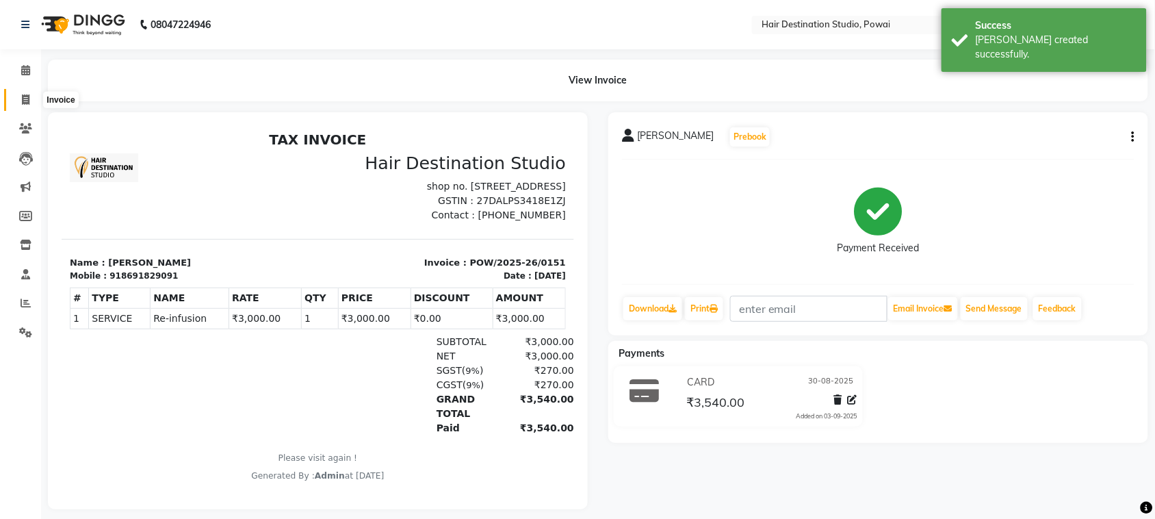
click at [23, 92] on span at bounding box center [26, 100] width 24 height 16
select select "8313"
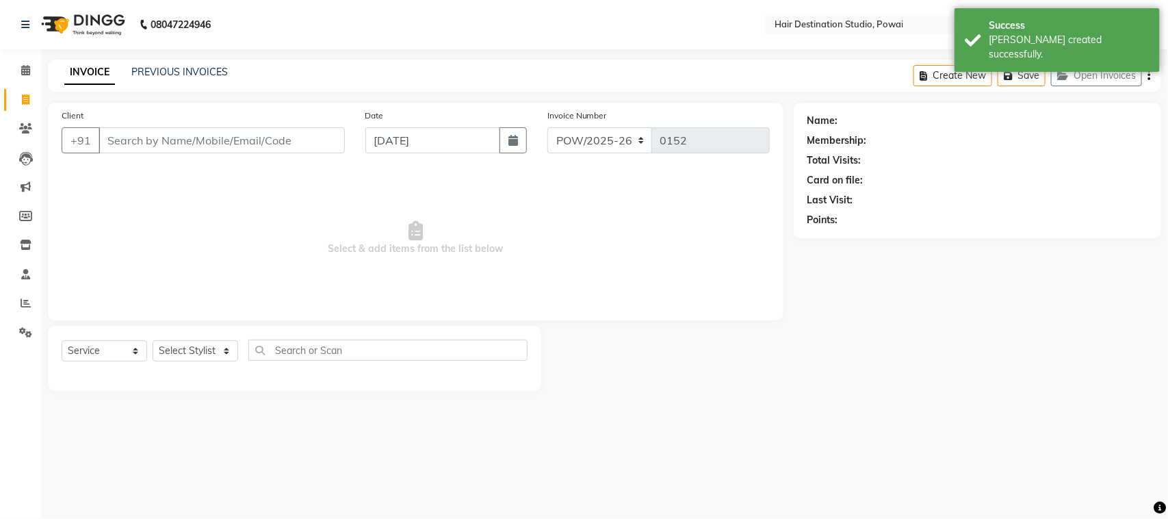
select select "product"
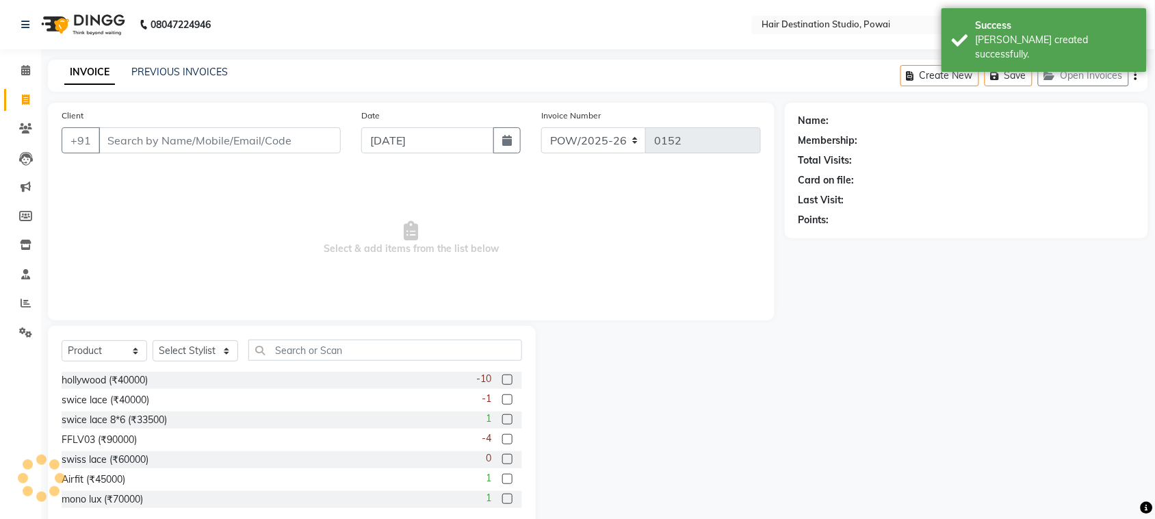
click at [127, 134] on input "Client" at bounding box center [220, 140] width 242 height 26
click at [200, 142] on input "Client" at bounding box center [220, 140] width 242 height 26
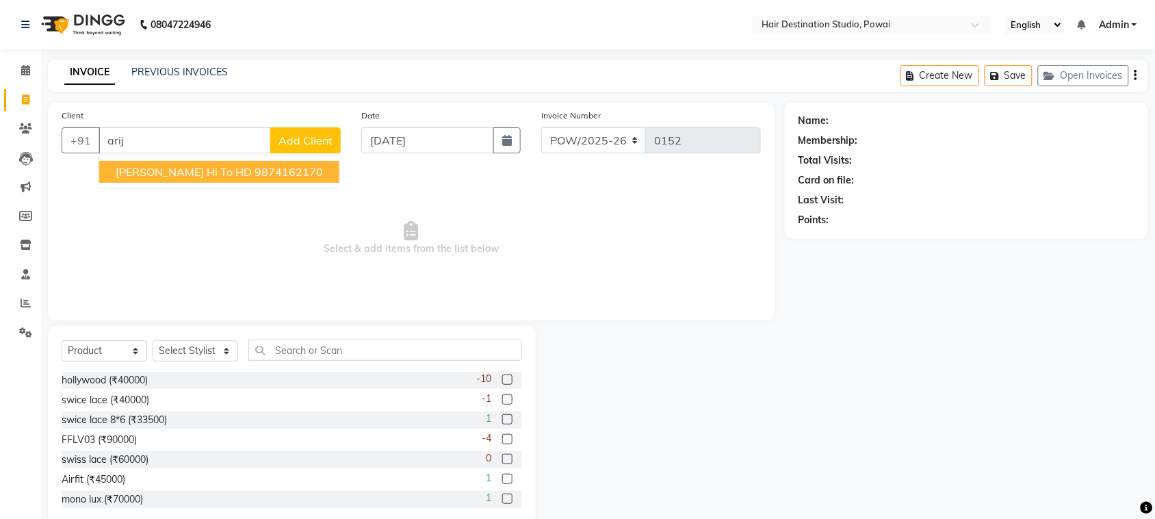
click at [183, 166] on span "[PERSON_NAME] Hi To HD" at bounding box center [184, 172] width 136 height 14
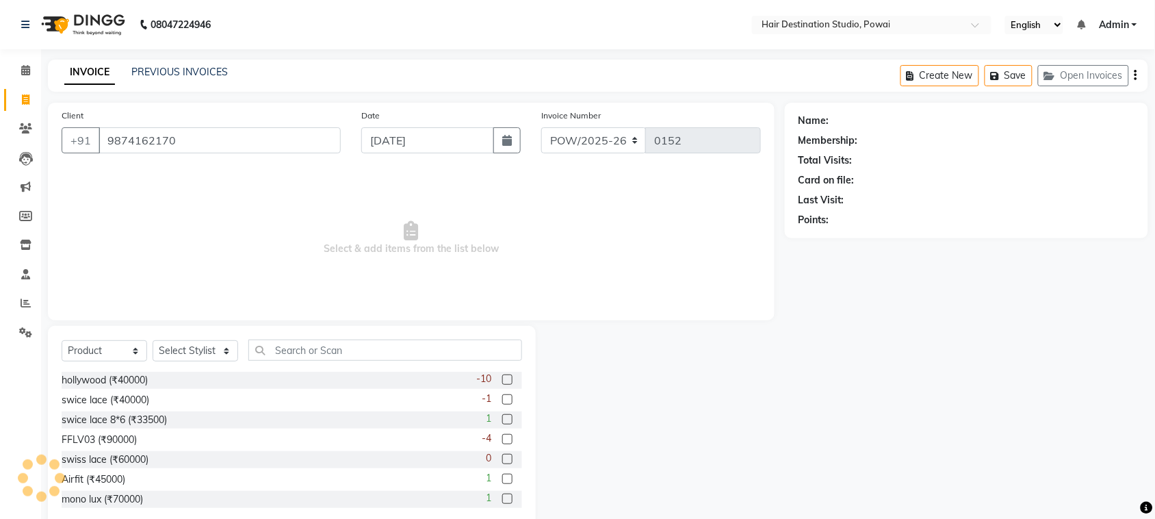
type input "9874162170"
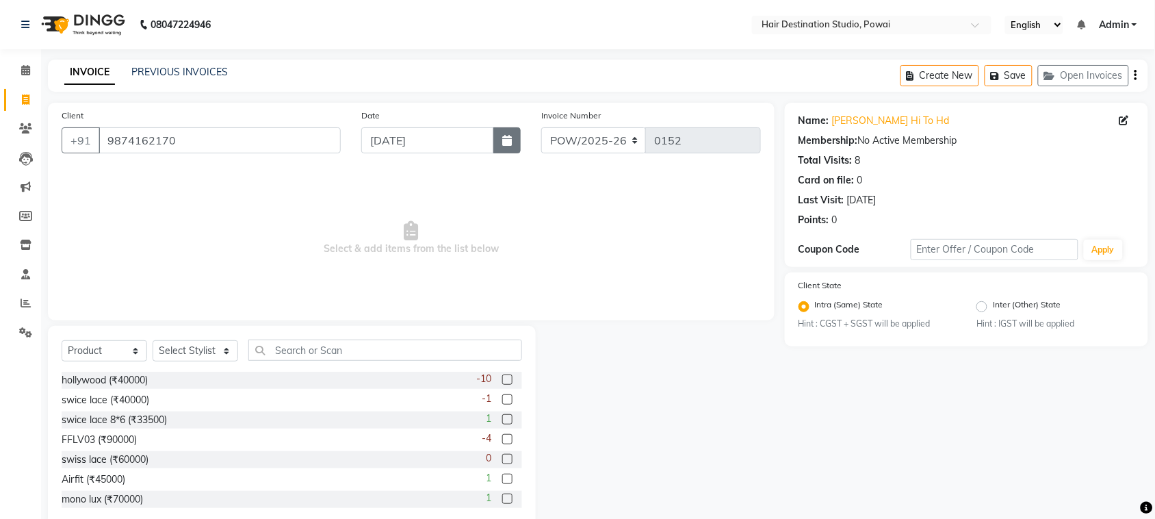
click at [514, 144] on button "button" at bounding box center [506, 140] width 27 height 26
select select "9"
select select "2025"
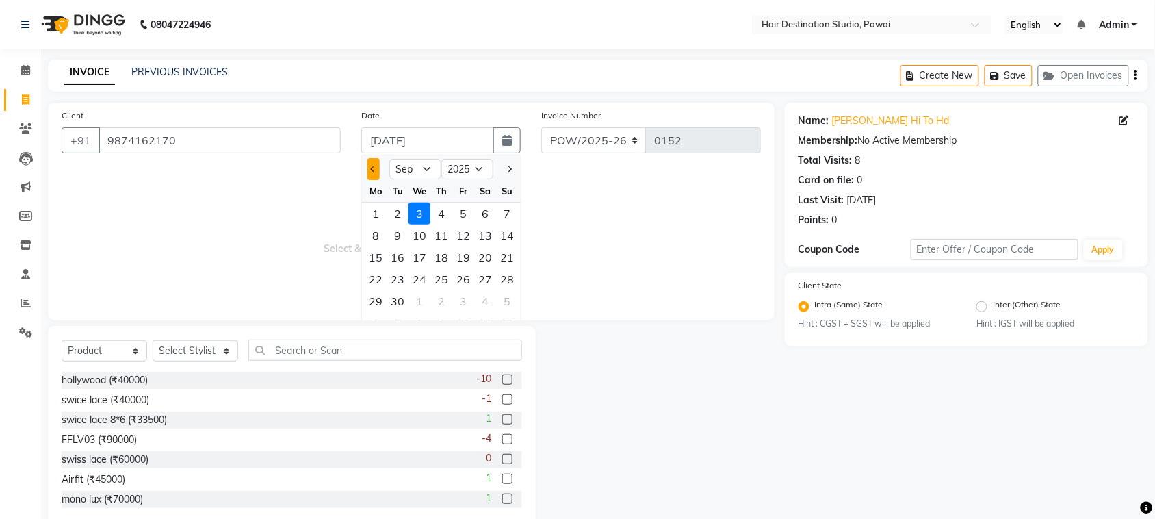
click at [370, 169] on button "Previous month" at bounding box center [373, 169] width 12 height 22
select select "8"
click at [484, 296] on div "30" at bounding box center [485, 301] width 22 height 22
type input "30-08-2025"
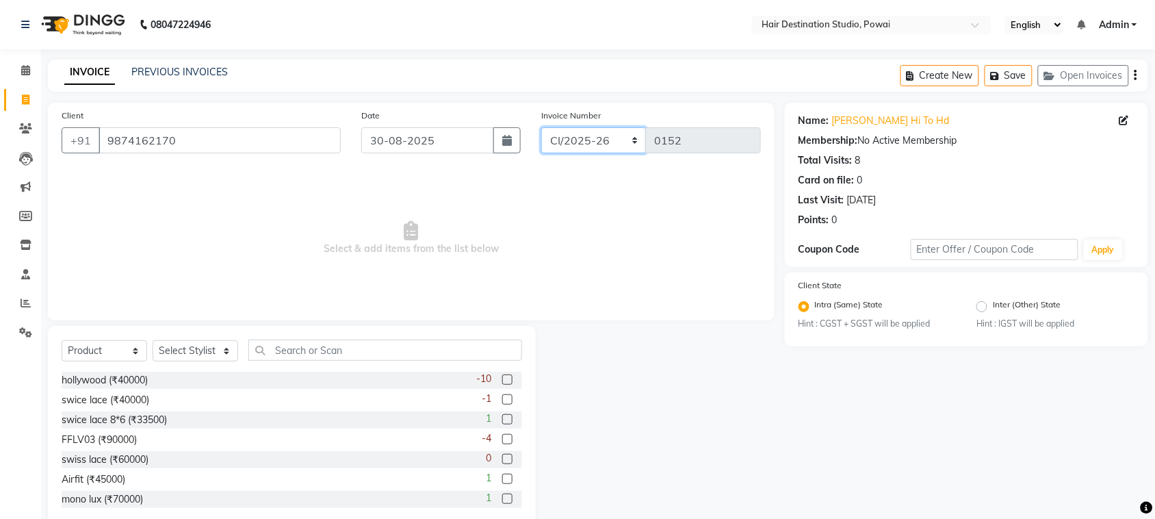
click at [592, 132] on select "CI/2025-26 POW/2025-26" at bounding box center [593, 140] width 105 height 26
select select "8313"
click at [541, 127] on select "CI/2025-26 POW/2025-26" at bounding box center [593, 140] width 105 height 26
click at [110, 357] on select "Select Service Product Membership Package Voucher Prepaid Gift Card" at bounding box center [105, 350] width 86 height 21
select select "service"
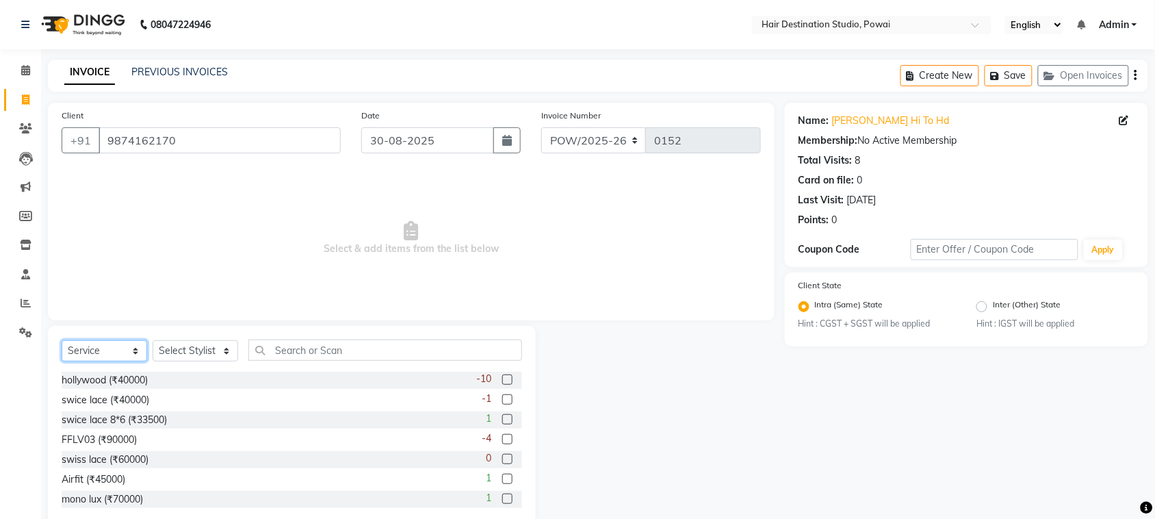
click at [62, 340] on select "Select Service Product Membership Package Voucher Prepaid Gift Card" at bounding box center [105, 350] width 86 height 21
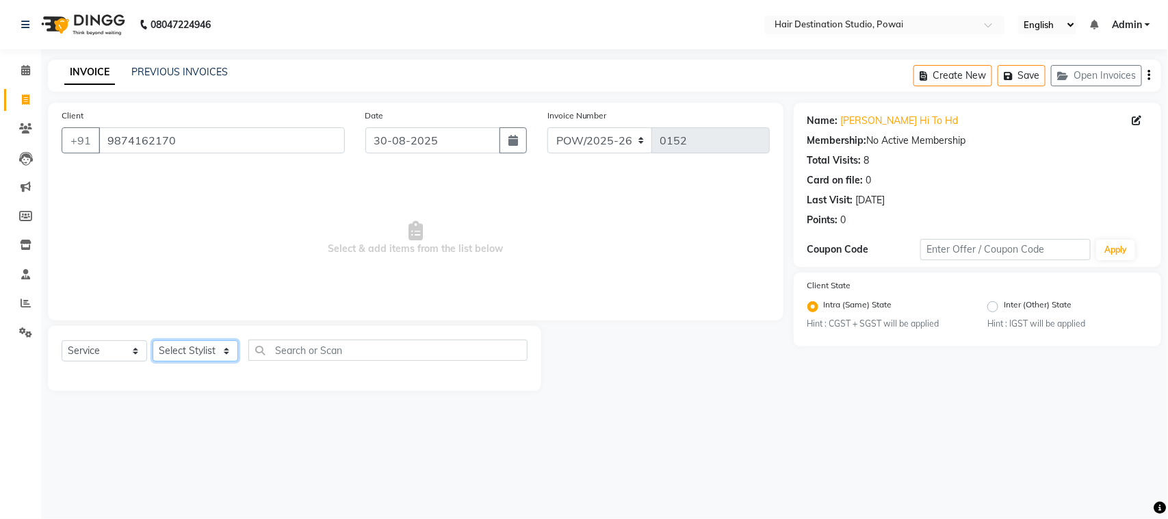
click at [203, 346] on select "Select Stylist Alam [PERSON_NAME] [PERSON_NAME] Front Desk [PERSON_NAME] [PERSO…" at bounding box center [196, 350] width 86 height 21
select select "30914"
click at [153, 340] on select "Select Stylist Alam [PERSON_NAME] [PERSON_NAME] Front Desk [PERSON_NAME] [PERSO…" at bounding box center [196, 350] width 86 height 21
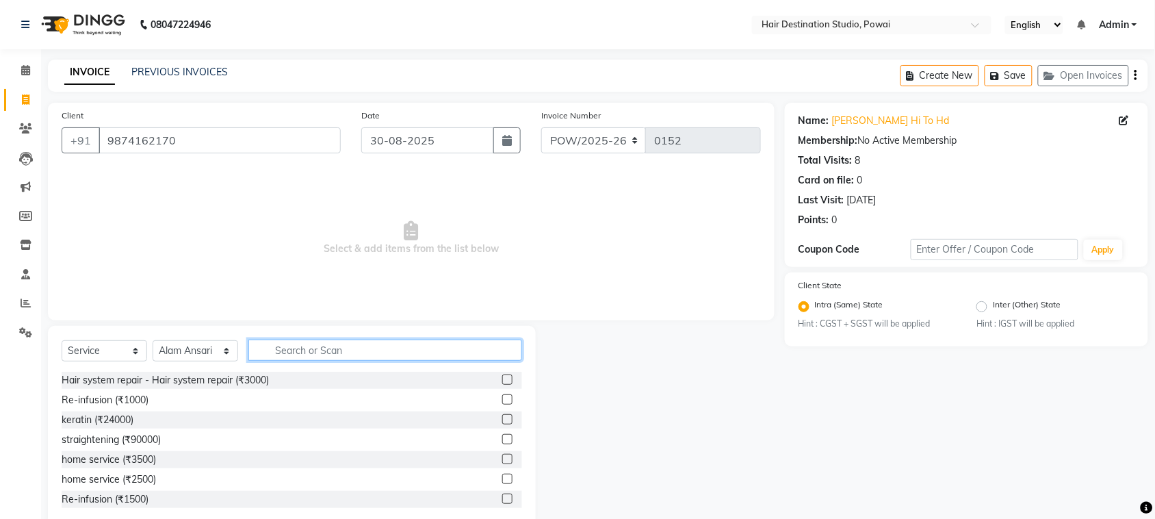
click at [298, 348] on input "text" at bounding box center [385, 349] width 274 height 21
click at [361, 354] on input "text" at bounding box center [385, 349] width 274 height 21
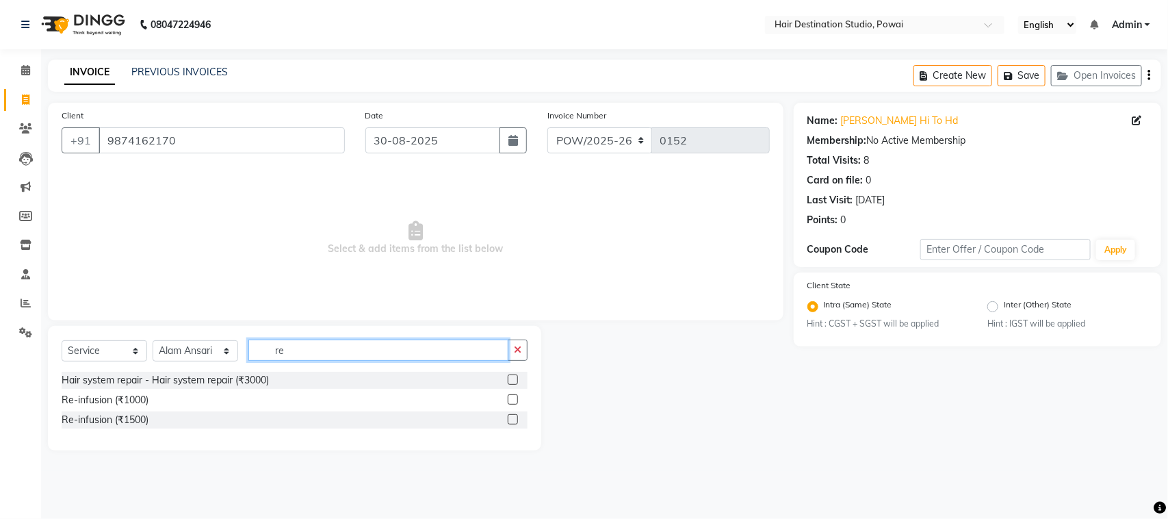
type input "re"
click at [508, 421] on label at bounding box center [513, 419] width 10 height 10
click at [508, 421] on input "checkbox" at bounding box center [512, 419] width 9 height 9
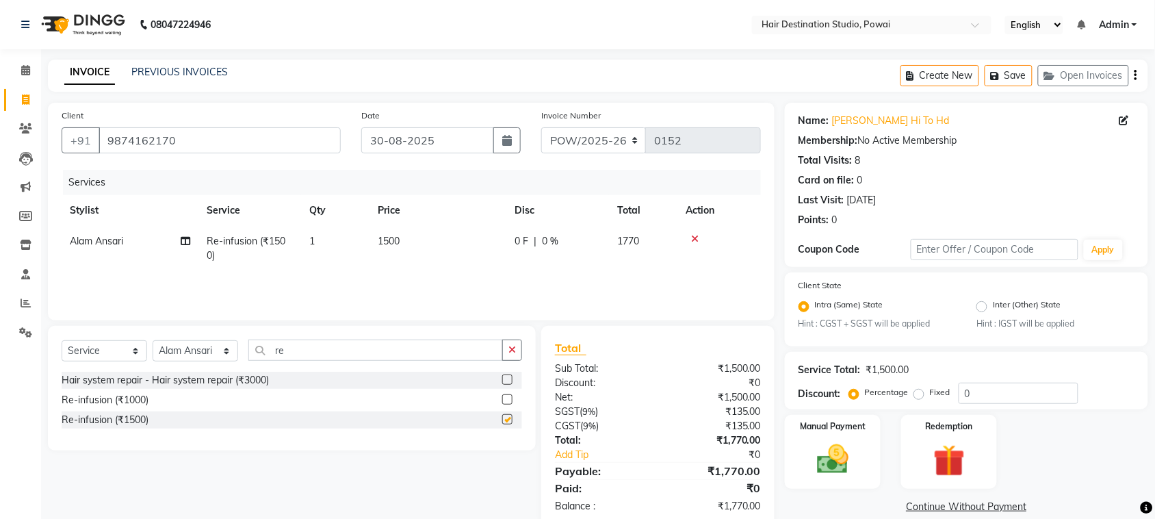
checkbox input "false"
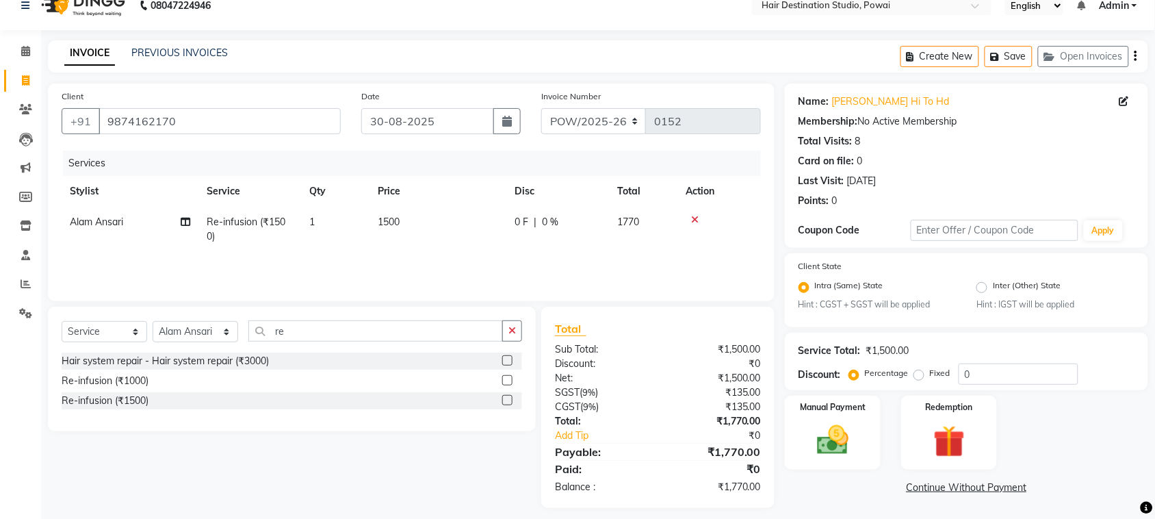
scroll to position [28, 0]
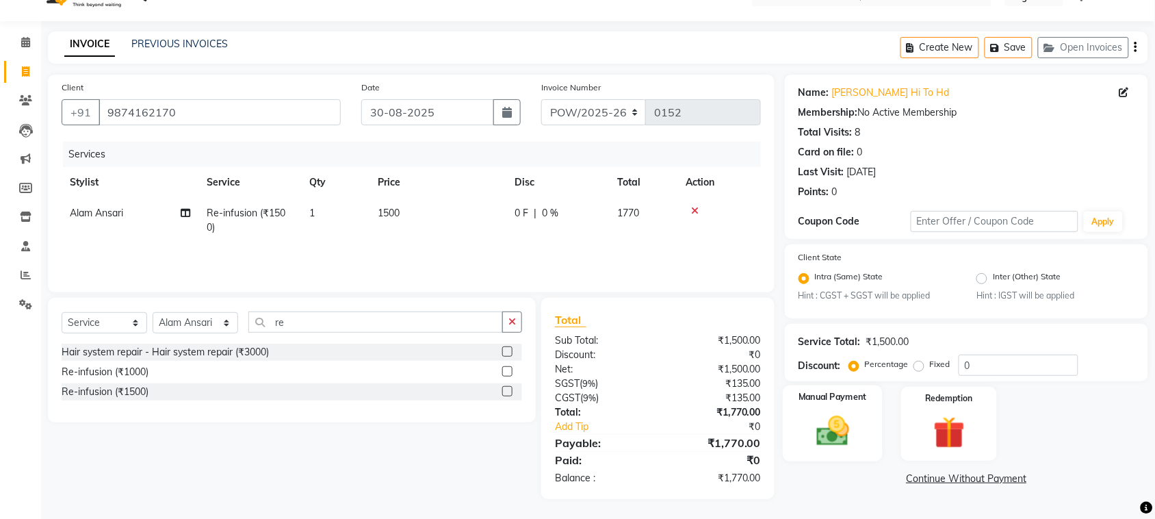
click at [826, 443] on img at bounding box center [832, 432] width 53 height 38
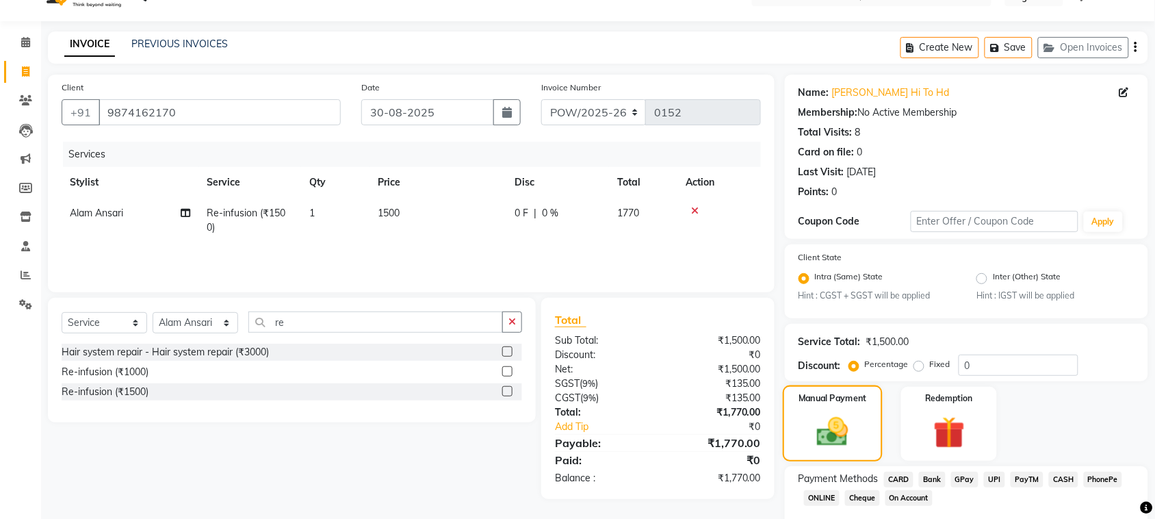
scroll to position [104, 0]
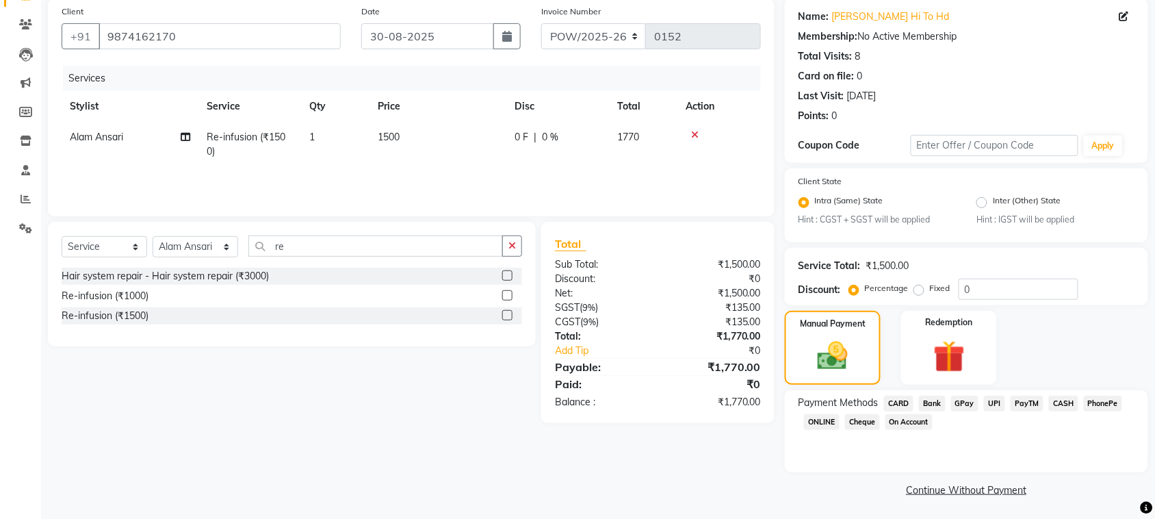
click at [957, 404] on span "GPay" at bounding box center [965, 404] width 28 height 16
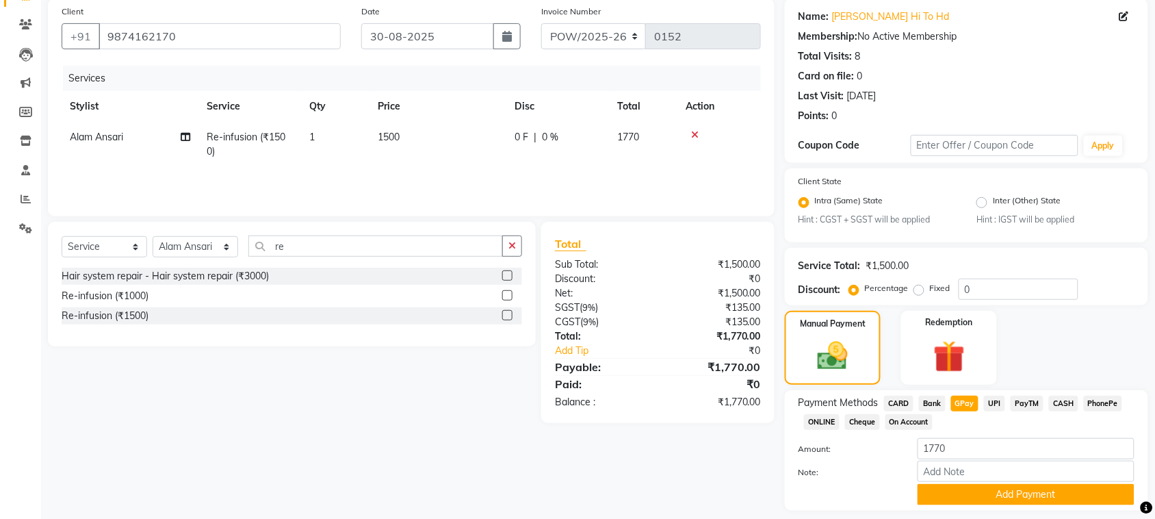
scroll to position [142, 0]
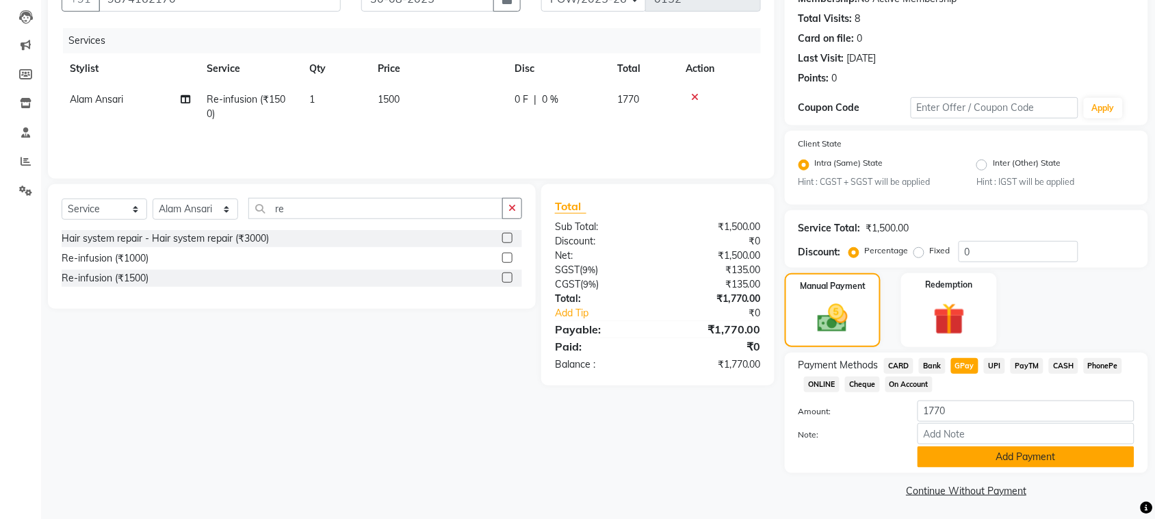
click at [1000, 452] on button "Add Payment" at bounding box center [1026, 456] width 217 height 21
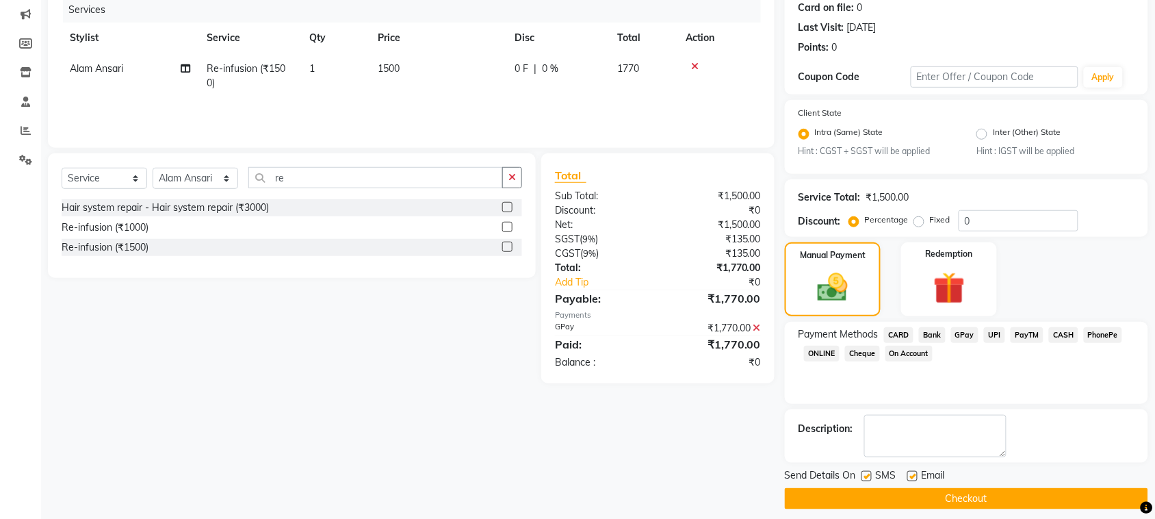
scroll to position [182, 0]
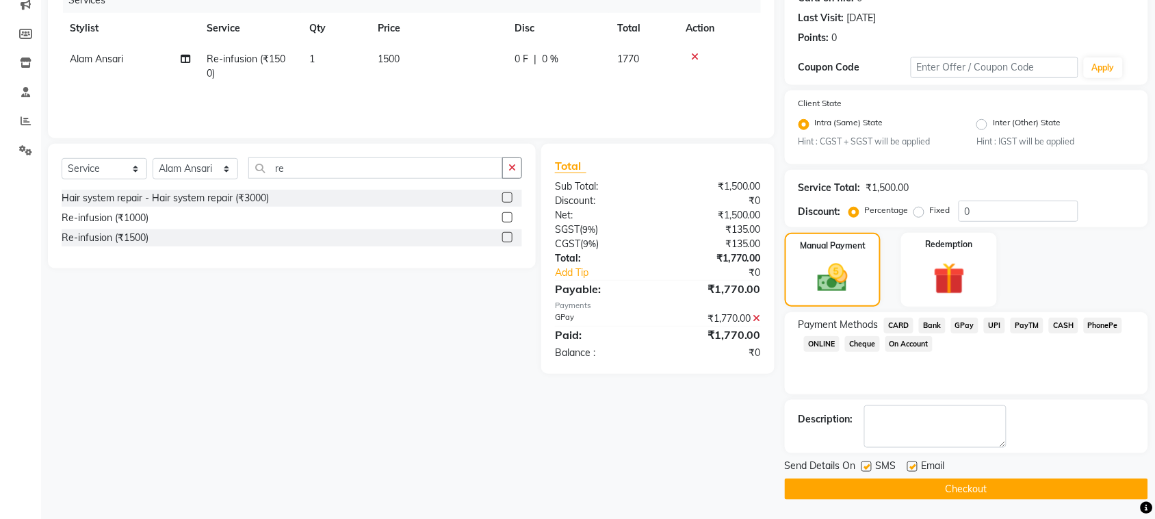
click at [867, 464] on label at bounding box center [866, 466] width 10 height 10
click at [867, 464] on input "checkbox" at bounding box center [865, 467] width 9 height 9
checkbox input "false"
click at [913, 467] on label at bounding box center [912, 466] width 10 height 10
click at [913, 467] on input "checkbox" at bounding box center [911, 467] width 9 height 9
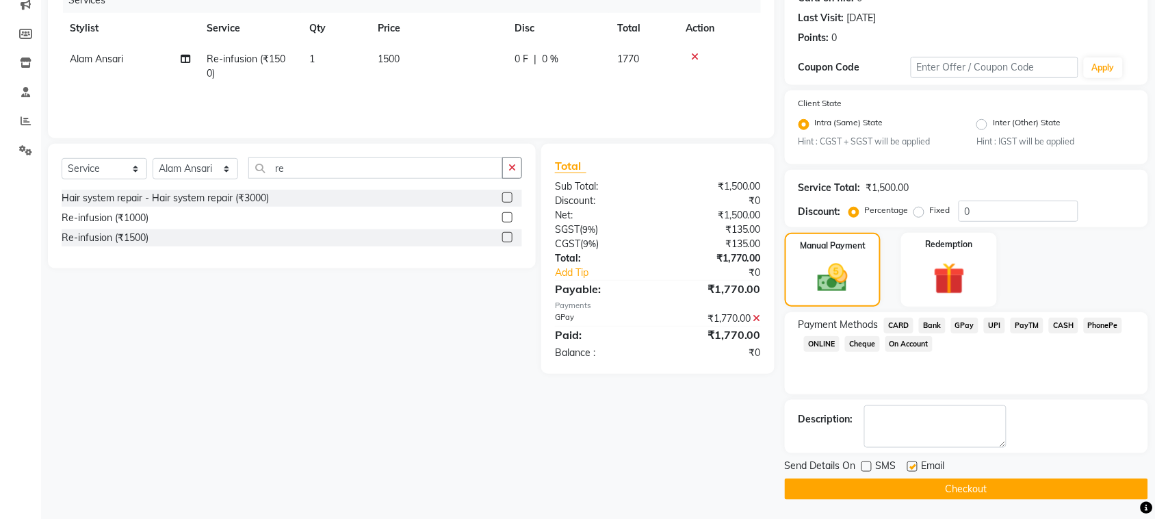
checkbox input "false"
click at [957, 487] on button "Checkout" at bounding box center [966, 488] width 363 height 21
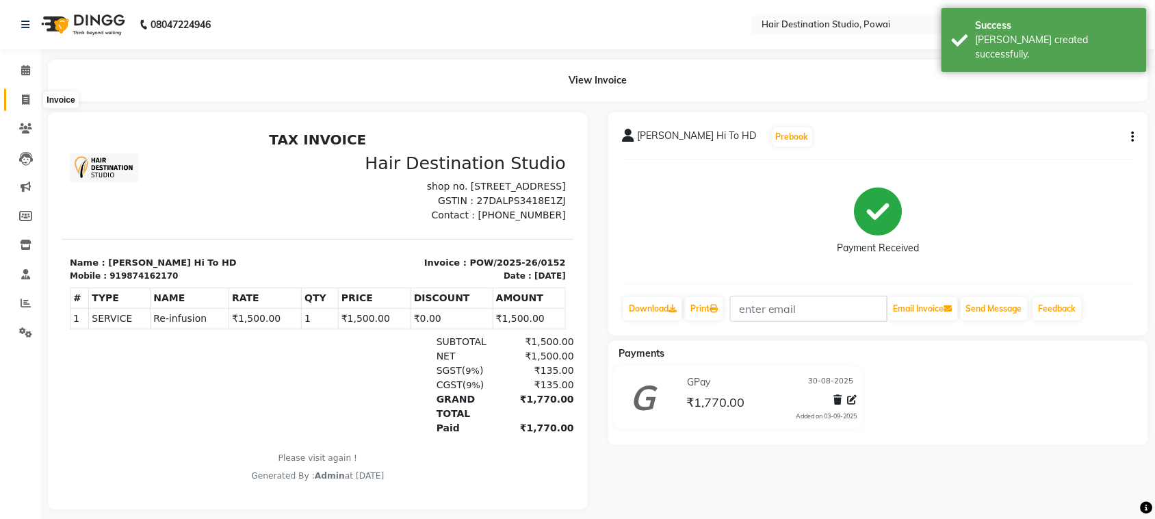
click at [25, 101] on icon at bounding box center [26, 99] width 8 height 10
select select "service"
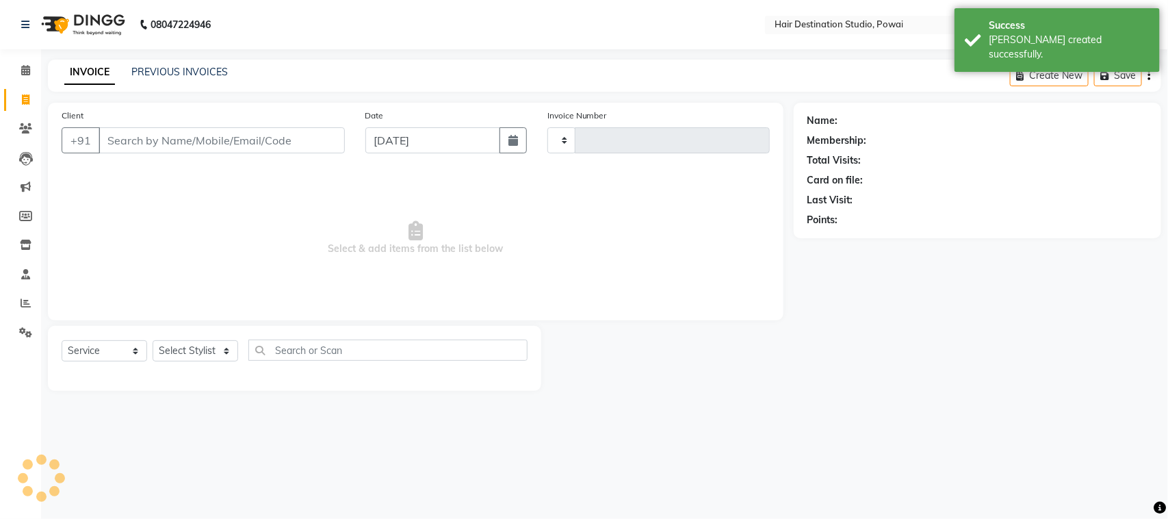
type input "0153"
select select "8313"
select select "product"
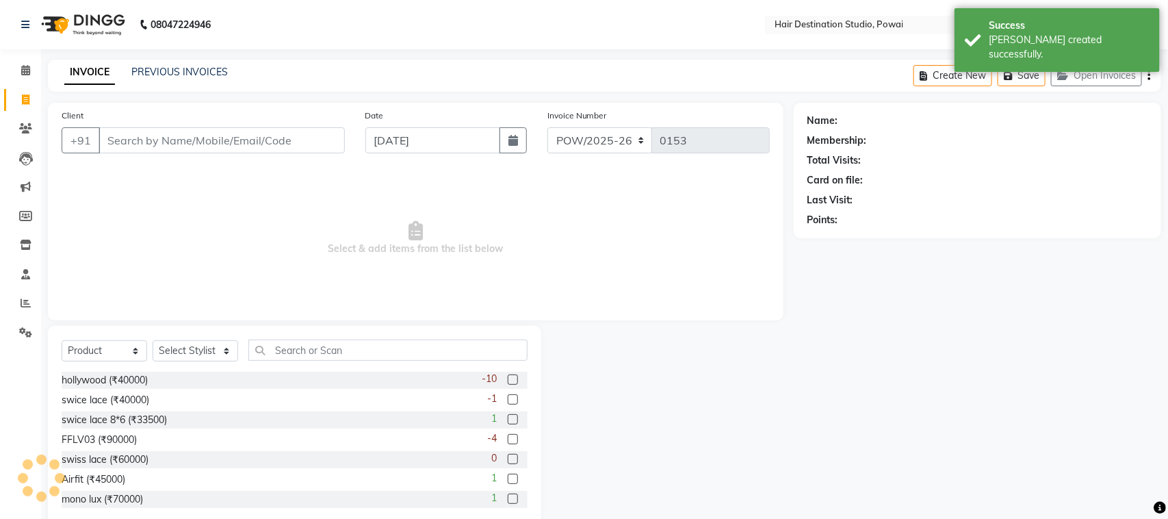
click at [131, 142] on input "Client" at bounding box center [222, 140] width 246 height 26
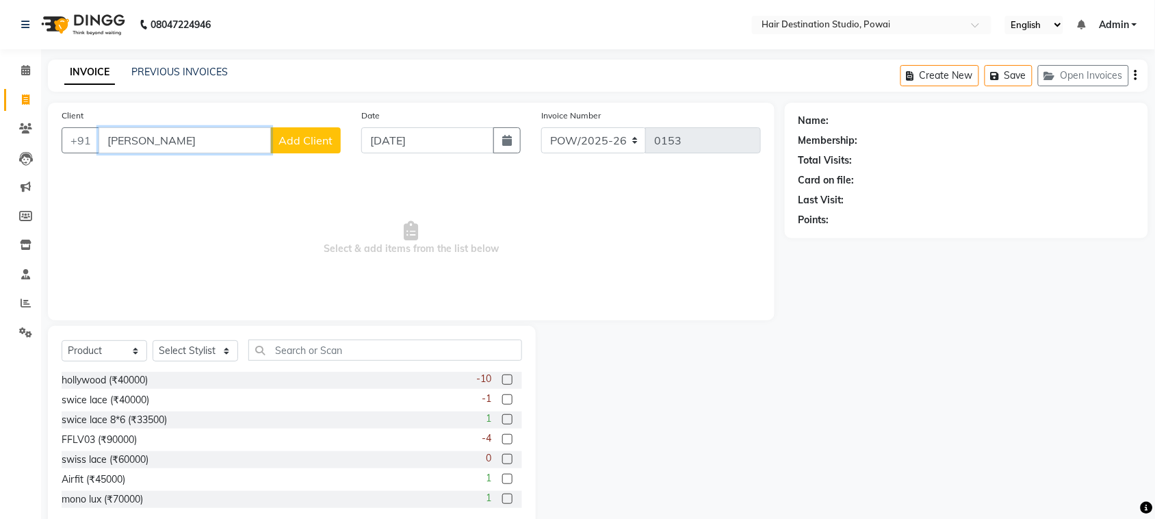
type input "[PERSON_NAME]"
click at [309, 138] on span "Add Client" at bounding box center [305, 140] width 54 height 14
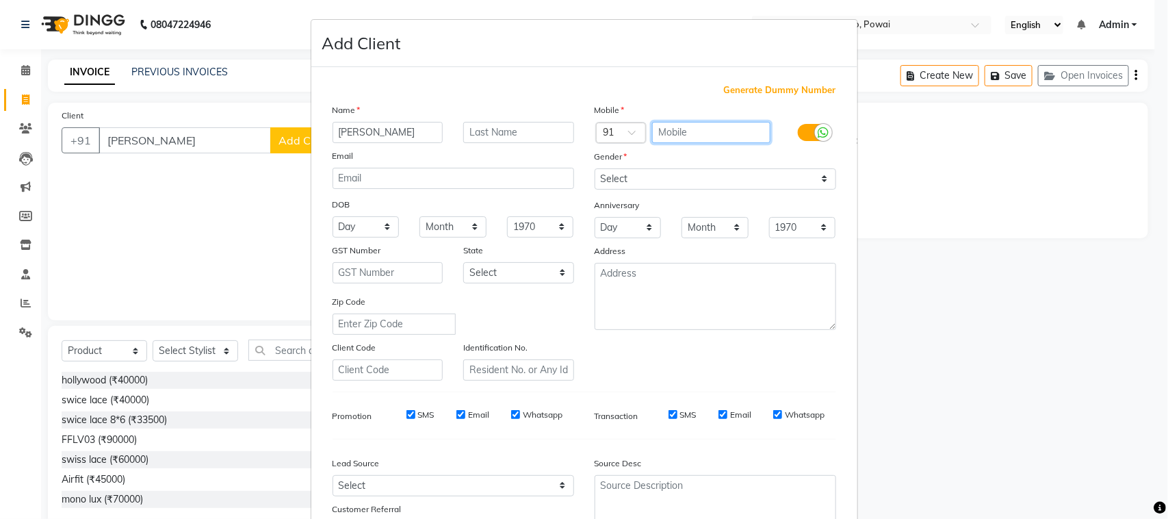
click at [702, 131] on input "text" at bounding box center [711, 132] width 118 height 21
type input "9920848515"
click at [406, 411] on input "SMS" at bounding box center [410, 414] width 9 height 9
checkbox input "false"
click at [456, 410] on input "Email" at bounding box center [460, 414] width 9 height 9
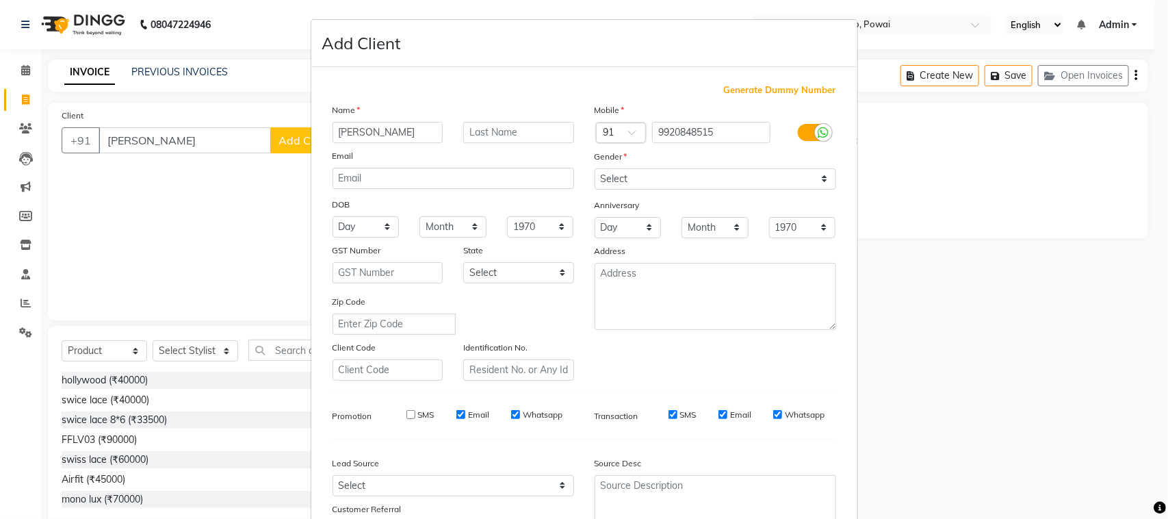
checkbox input "false"
click at [511, 410] on input "Whatsapp" at bounding box center [515, 414] width 9 height 9
checkbox input "false"
click at [669, 411] on input "SMS" at bounding box center [673, 414] width 9 height 9
checkbox input "false"
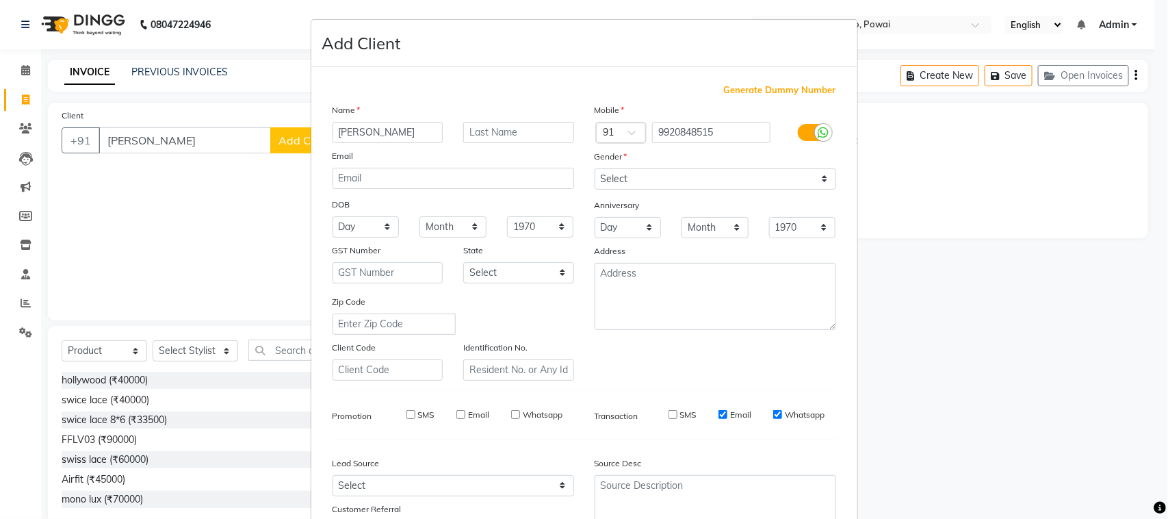
click at [718, 410] on input "Email" at bounding box center [722, 414] width 9 height 9
checkbox input "false"
click at [773, 411] on input "Whatsapp" at bounding box center [777, 414] width 9 height 9
checkbox input "false"
click at [253, 185] on ngb-modal-window "Add Client Generate Dummy Number Name [PERSON_NAME] Email DOB Day 01 02 03 04 0…" at bounding box center [584, 259] width 1168 height 519
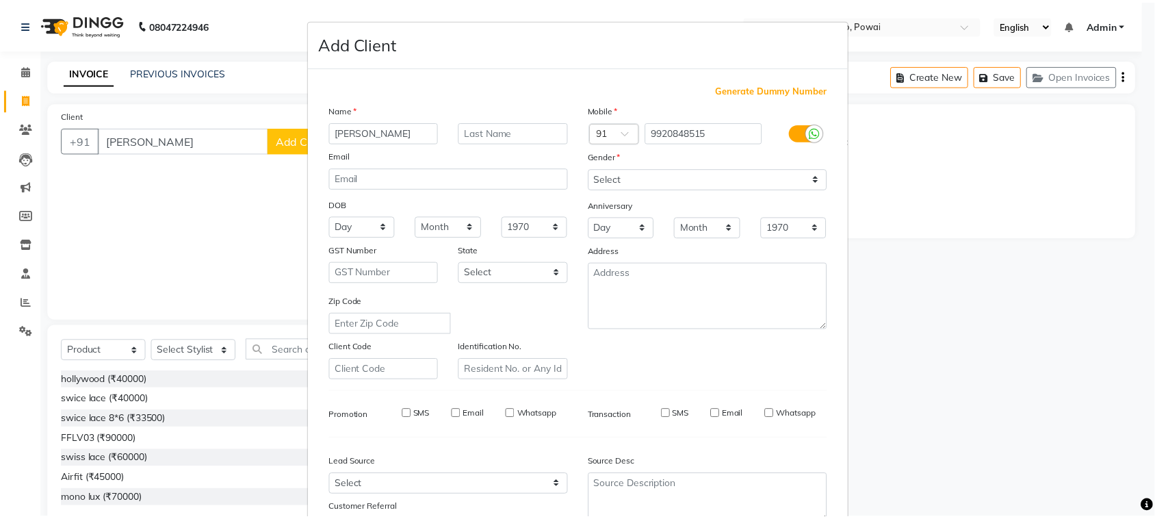
scroll to position [107, 0]
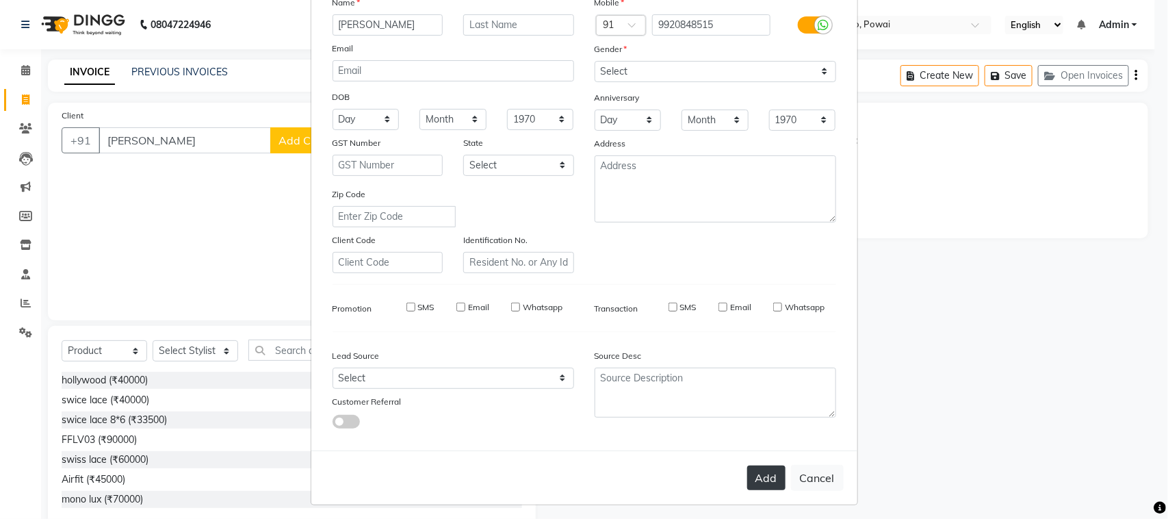
click at [753, 467] on button "Add" at bounding box center [766, 477] width 38 height 25
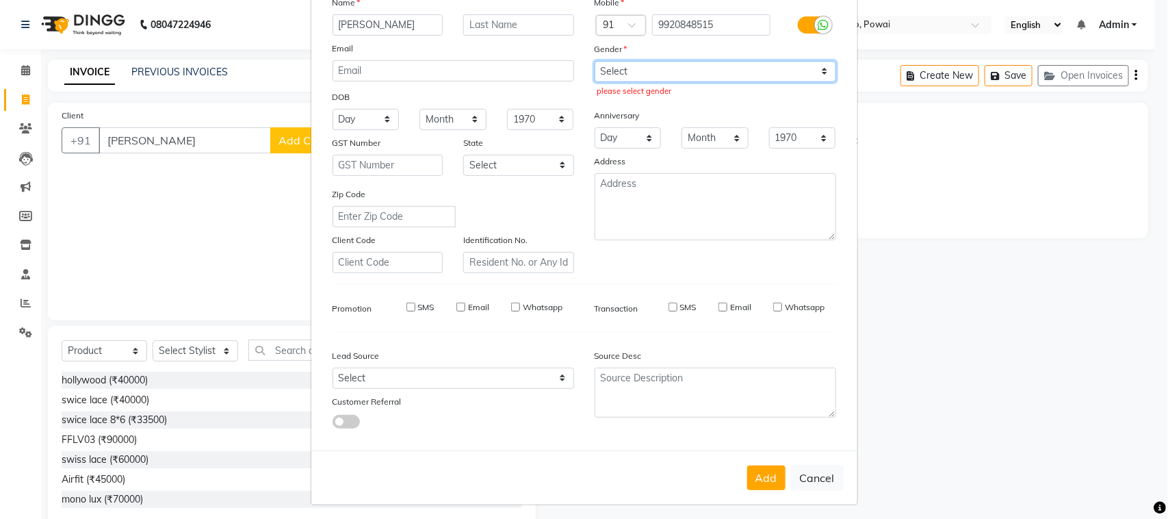
click at [669, 73] on select "Select [DEMOGRAPHIC_DATA] [DEMOGRAPHIC_DATA] Other Prefer Not To Say" at bounding box center [716, 71] width 242 height 21
select select "[DEMOGRAPHIC_DATA]"
click at [595, 61] on select "Select [DEMOGRAPHIC_DATA] [DEMOGRAPHIC_DATA] Other Prefer Not To Say" at bounding box center [716, 71] width 242 height 21
click at [250, 203] on ngb-modal-window "Add Client Generate Dummy Number Name [PERSON_NAME] Email DOB Day 01 02 03 04 0…" at bounding box center [584, 259] width 1168 height 519
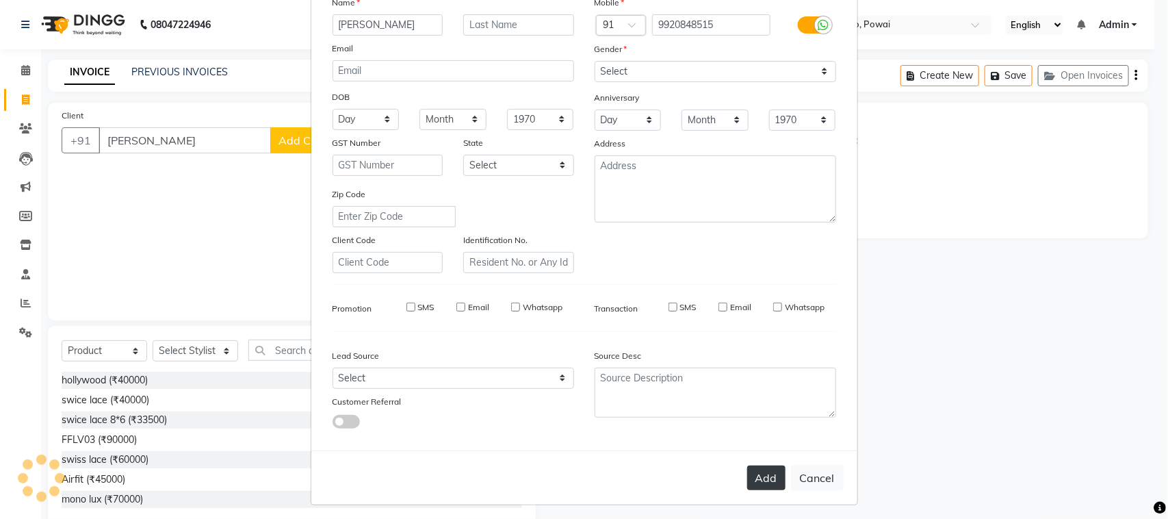
click at [760, 479] on button "Add" at bounding box center [766, 477] width 38 height 25
type input "9920848515"
select select
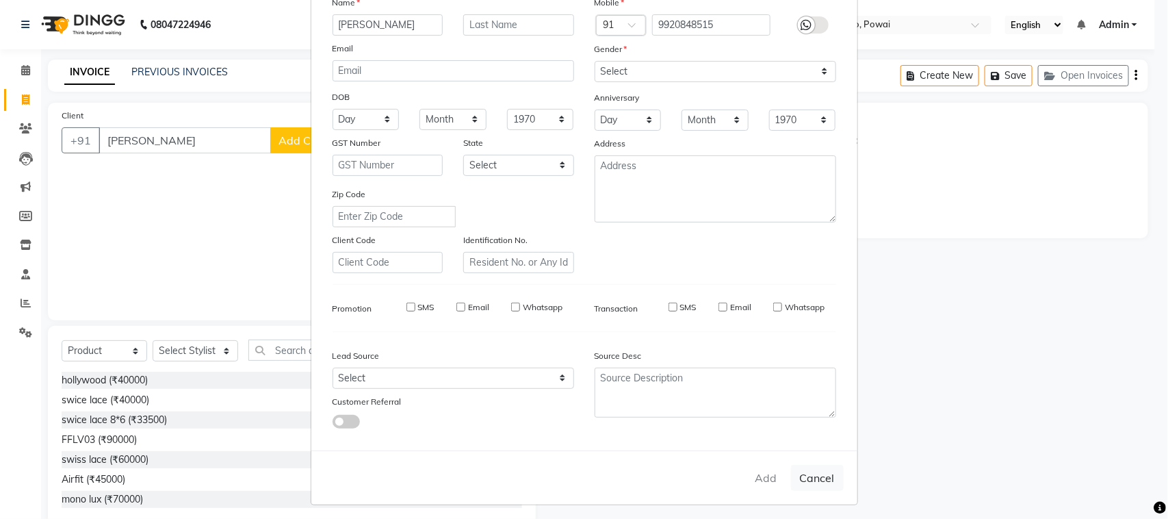
select select
checkbox input "false"
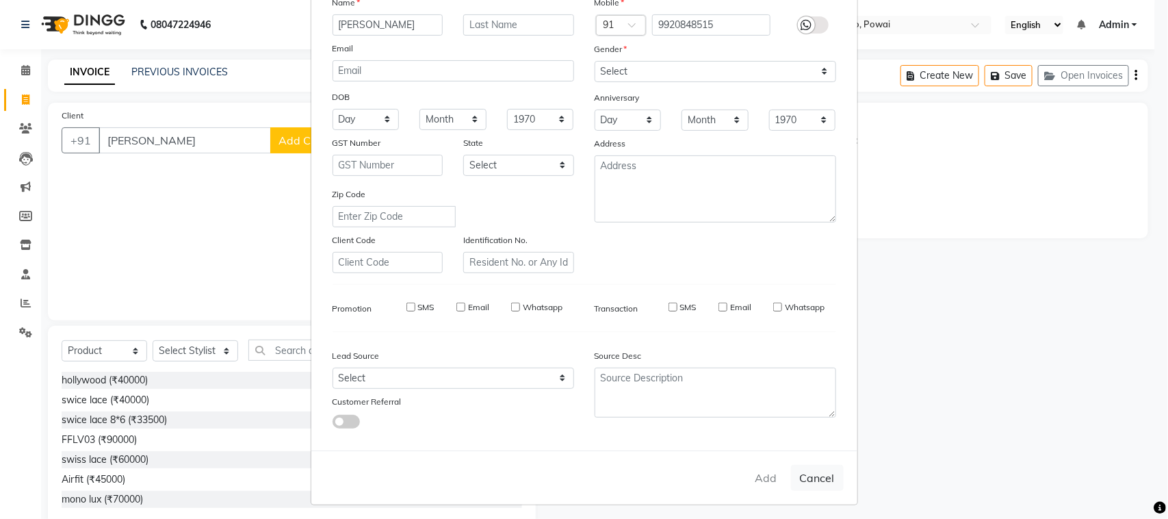
checkbox input "false"
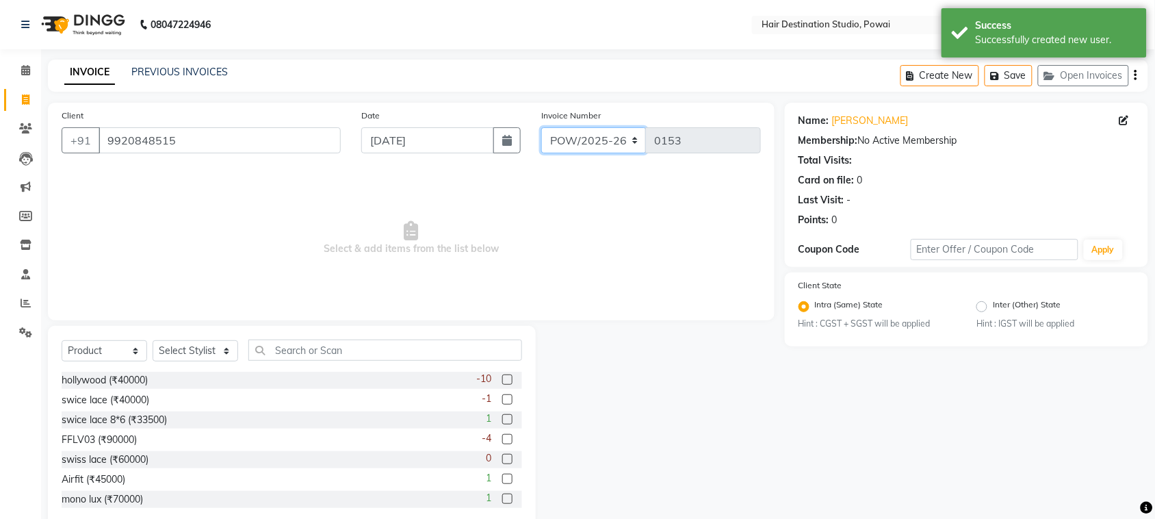
click at [634, 144] on select "CI/2025-26 POW/2025-26" at bounding box center [593, 140] width 105 height 26
click at [648, 223] on span "Select & add items from the list below" at bounding box center [411, 238] width 699 height 137
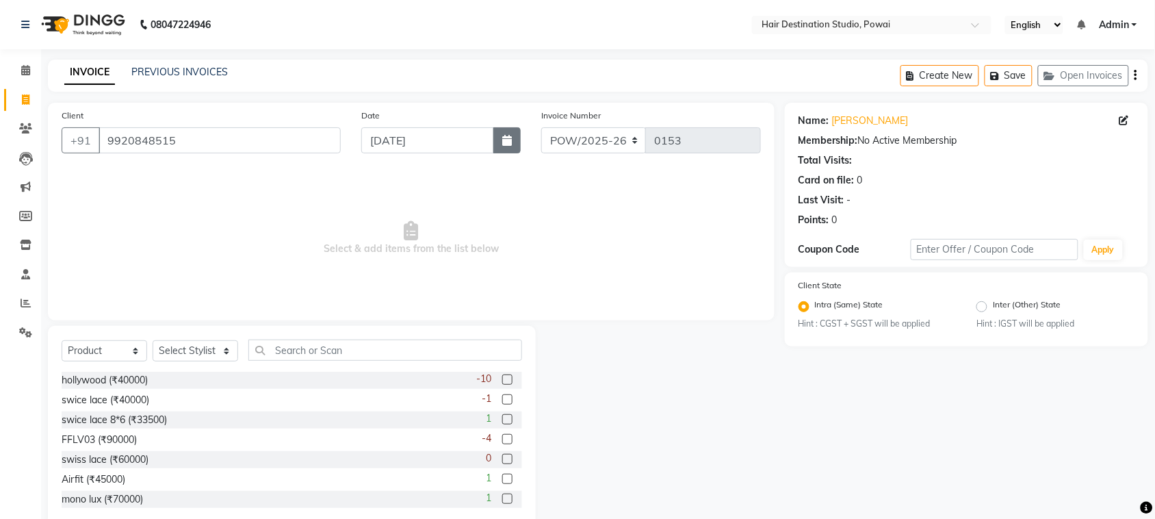
click at [501, 137] on button "button" at bounding box center [506, 140] width 27 height 26
select select "9"
select select "2025"
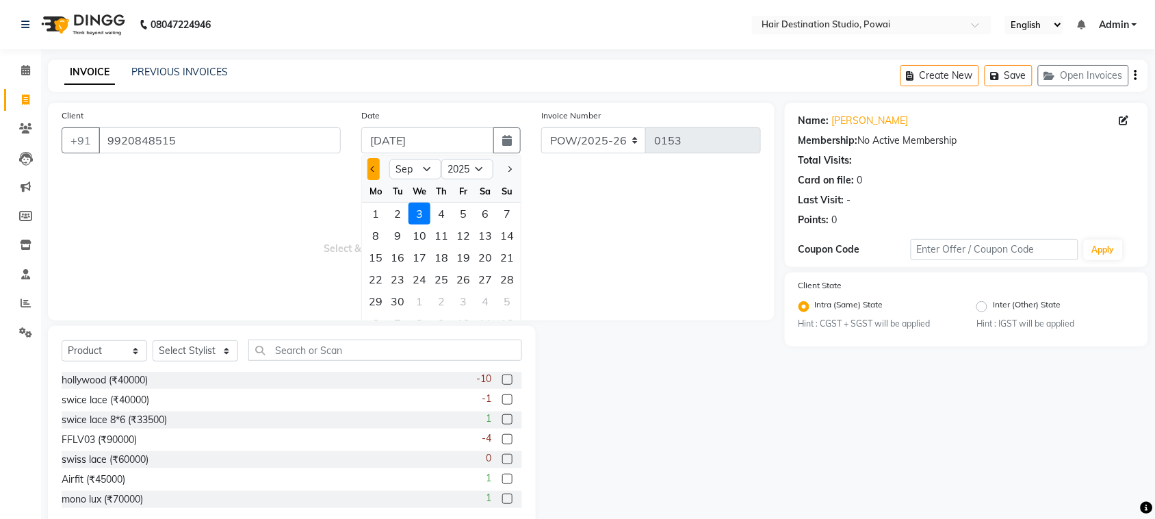
click at [370, 166] on button "Previous month" at bounding box center [373, 169] width 12 height 22
select select "8"
click at [510, 301] on div "31" at bounding box center [507, 301] width 22 height 22
type input "31-08-2025"
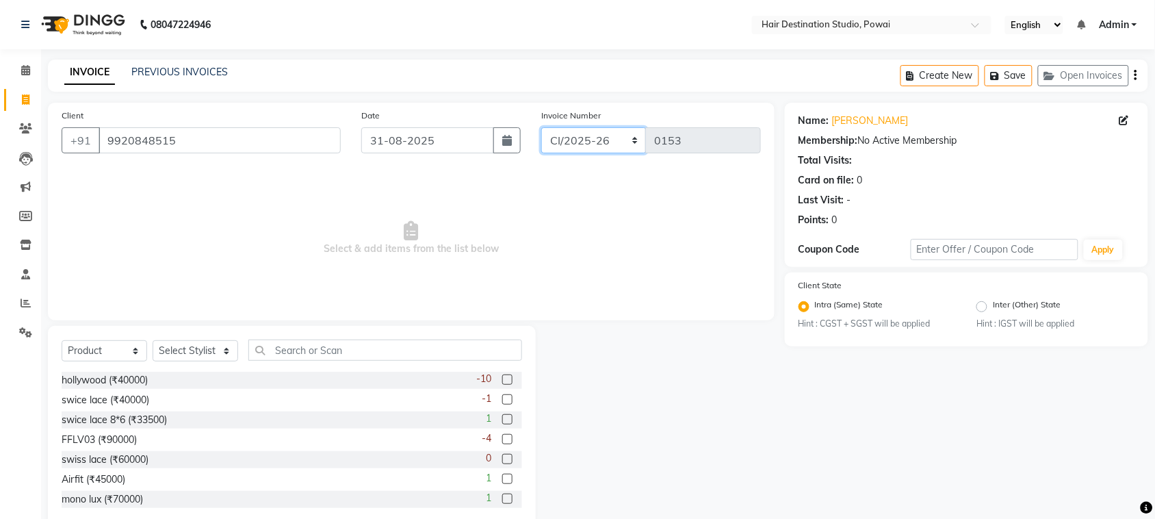
click at [591, 129] on select "CI/2025-26 POW/2025-26" at bounding box center [593, 140] width 105 height 26
select select "8313"
click at [541, 127] on select "CI/2025-26 POW/2025-26" at bounding box center [593, 140] width 105 height 26
click at [116, 351] on select "Select Service Product Membership Package Voucher Prepaid Gift Card" at bounding box center [105, 350] width 86 height 21
select select "service"
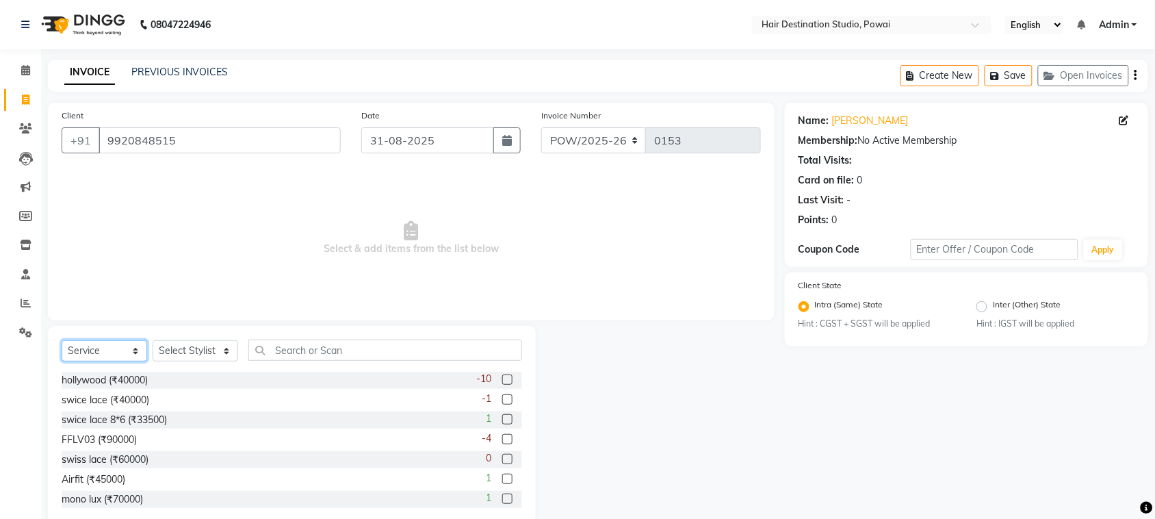
click at [62, 340] on select "Select Service Product Membership Package Voucher Prepaid Gift Card" at bounding box center [105, 350] width 86 height 21
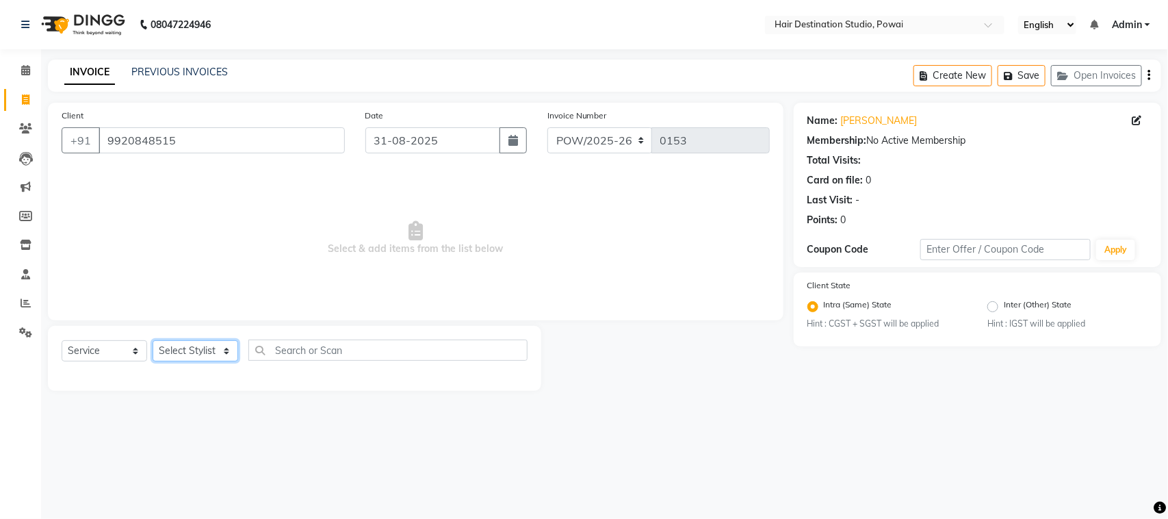
click at [193, 344] on select "Select Stylist Alam [PERSON_NAME] [PERSON_NAME] Front Desk [PERSON_NAME] [PERSO…" at bounding box center [196, 350] width 86 height 21
select select "30914"
click at [153, 340] on select "Select Stylist Alam [PERSON_NAME] [PERSON_NAME] Front Desk [PERSON_NAME] [PERSO…" at bounding box center [196, 350] width 86 height 21
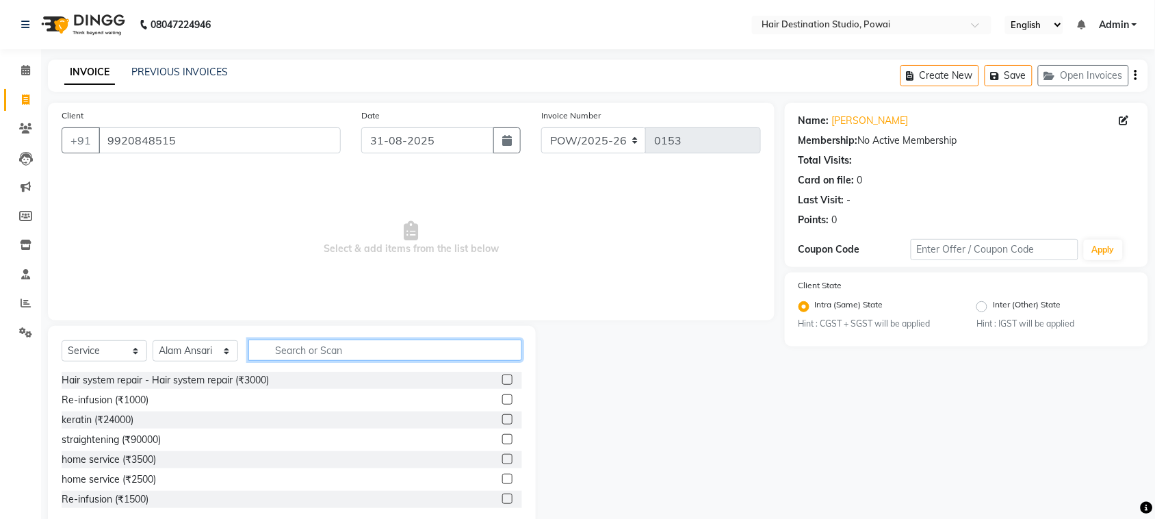
click at [287, 352] on input "text" at bounding box center [385, 349] width 274 height 21
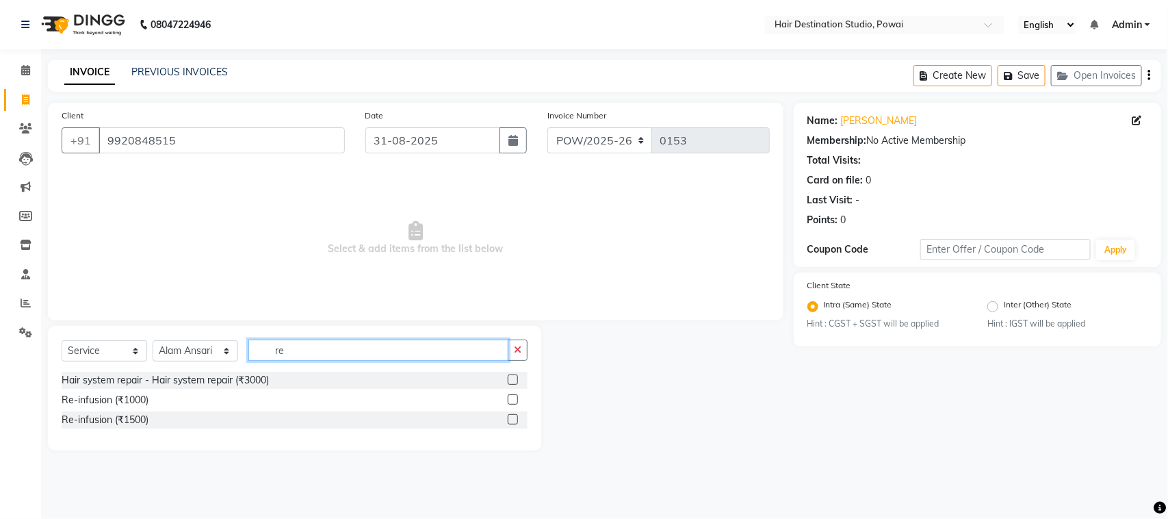
type input "re"
click at [512, 416] on label at bounding box center [513, 419] width 10 height 10
click at [512, 416] on input "checkbox" at bounding box center [512, 419] width 9 height 9
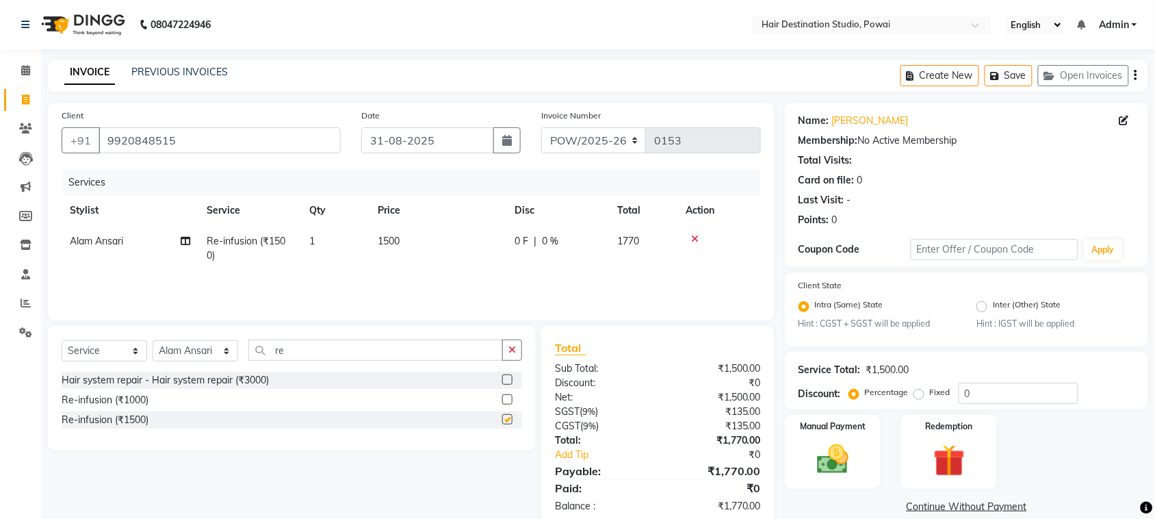
checkbox input "false"
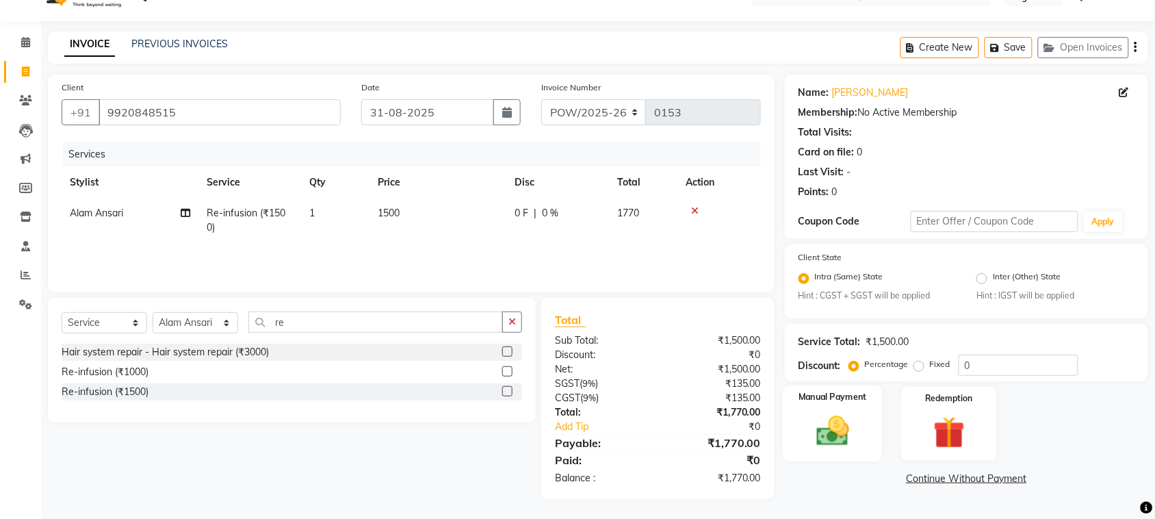
click at [818, 437] on img at bounding box center [832, 432] width 53 height 38
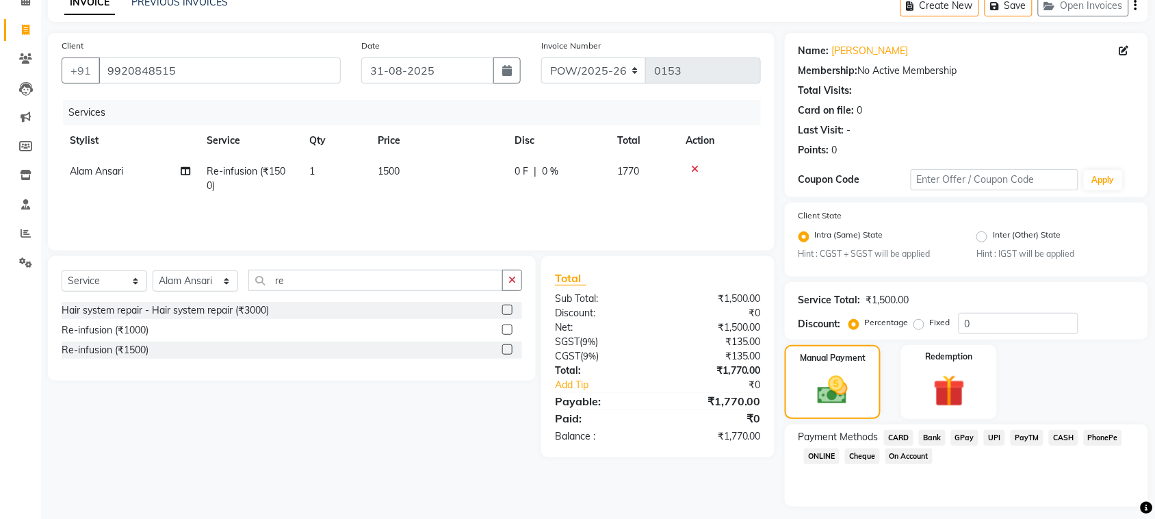
scroll to position [104, 0]
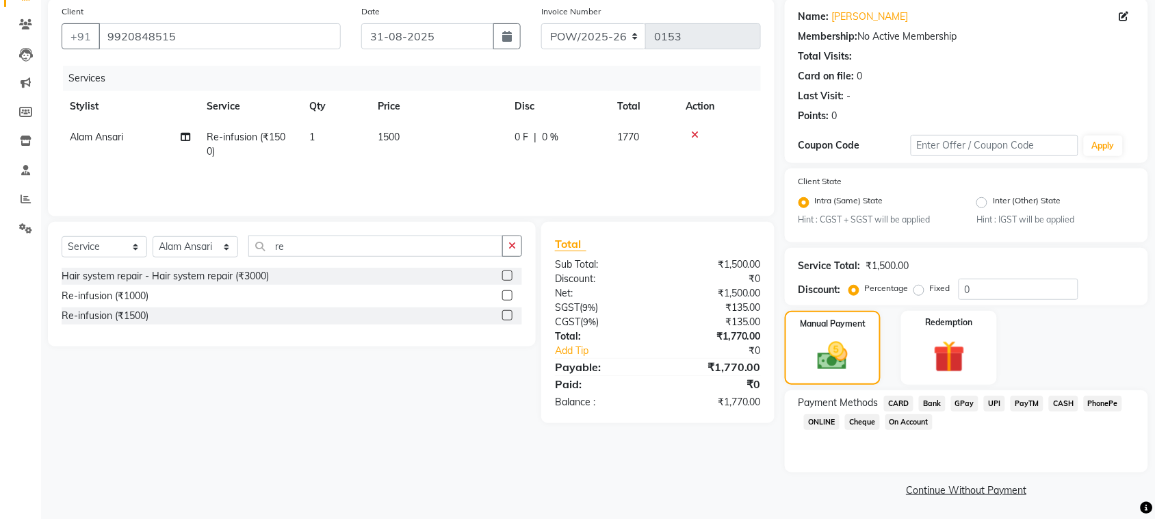
click at [960, 402] on span "GPay" at bounding box center [965, 404] width 28 height 16
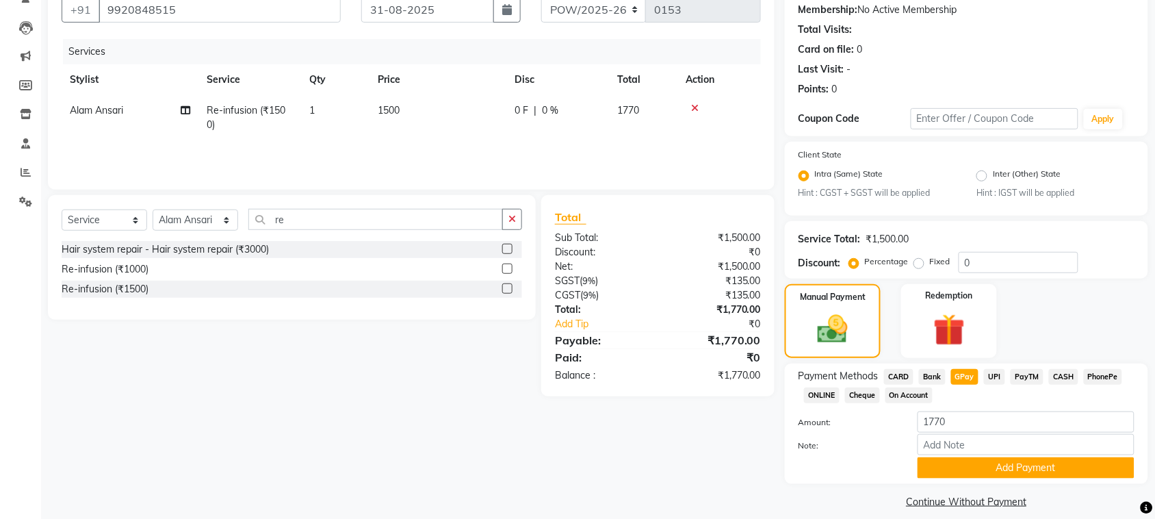
scroll to position [142, 0]
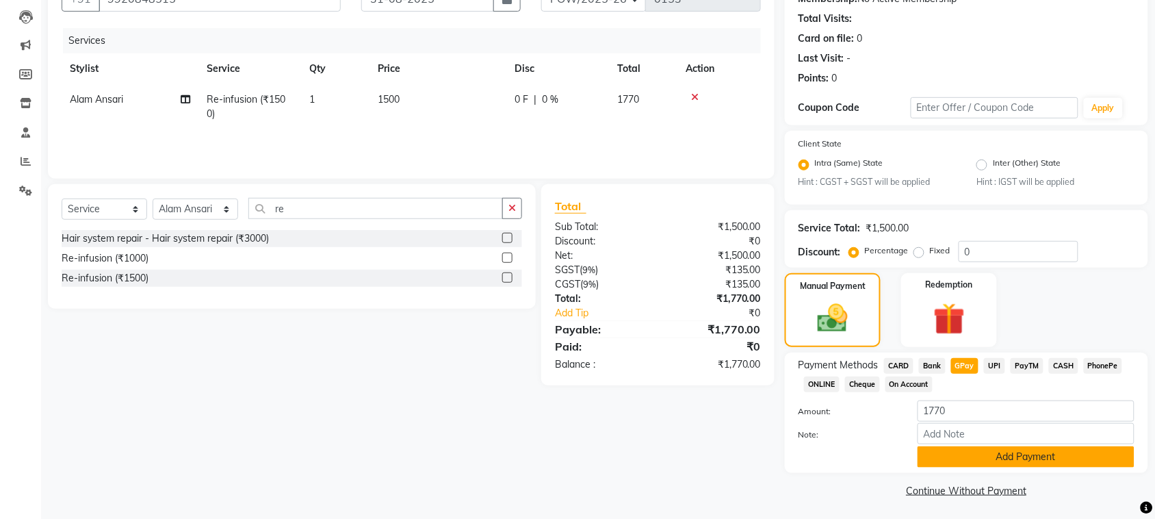
click at [990, 462] on button "Add Payment" at bounding box center [1026, 456] width 217 height 21
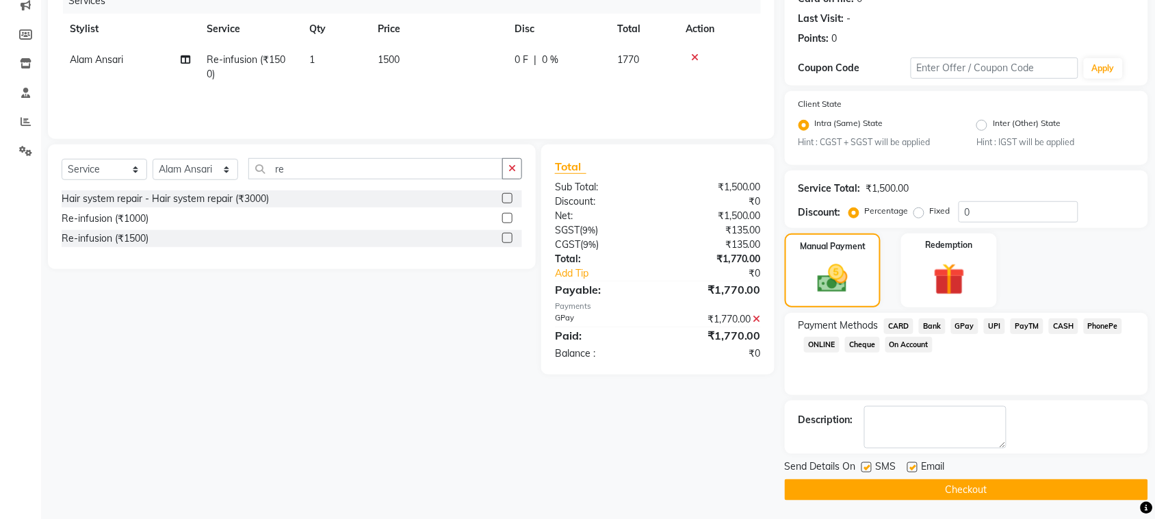
scroll to position [182, 0]
click at [864, 462] on label at bounding box center [866, 466] width 10 height 10
click at [864, 463] on input "checkbox" at bounding box center [865, 467] width 9 height 9
checkbox input "false"
click at [911, 463] on label at bounding box center [912, 466] width 10 height 10
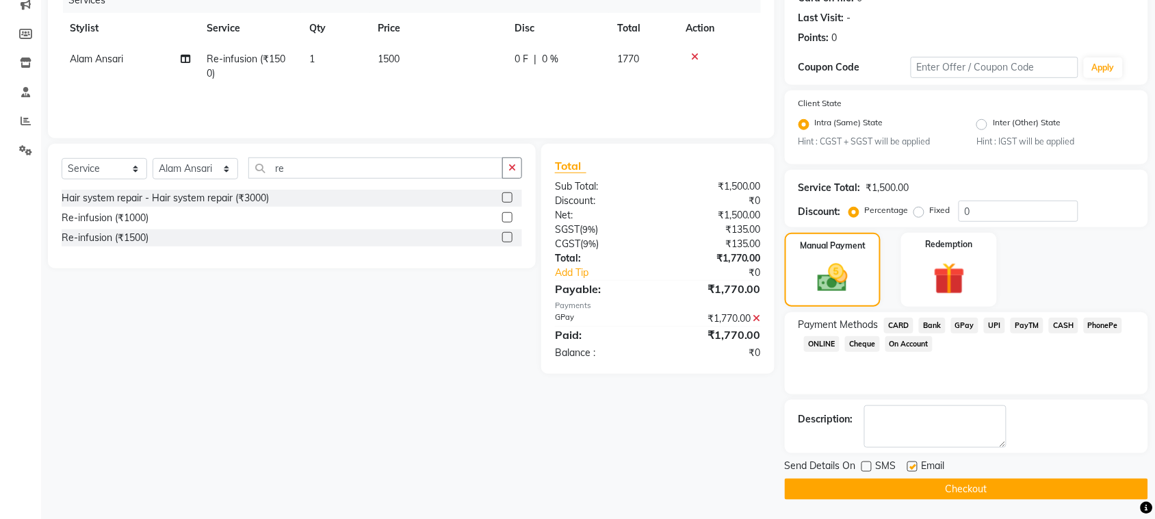
click at [911, 463] on input "checkbox" at bounding box center [911, 467] width 9 height 9
checkbox input "false"
click at [951, 493] on button "Checkout" at bounding box center [966, 488] width 363 height 21
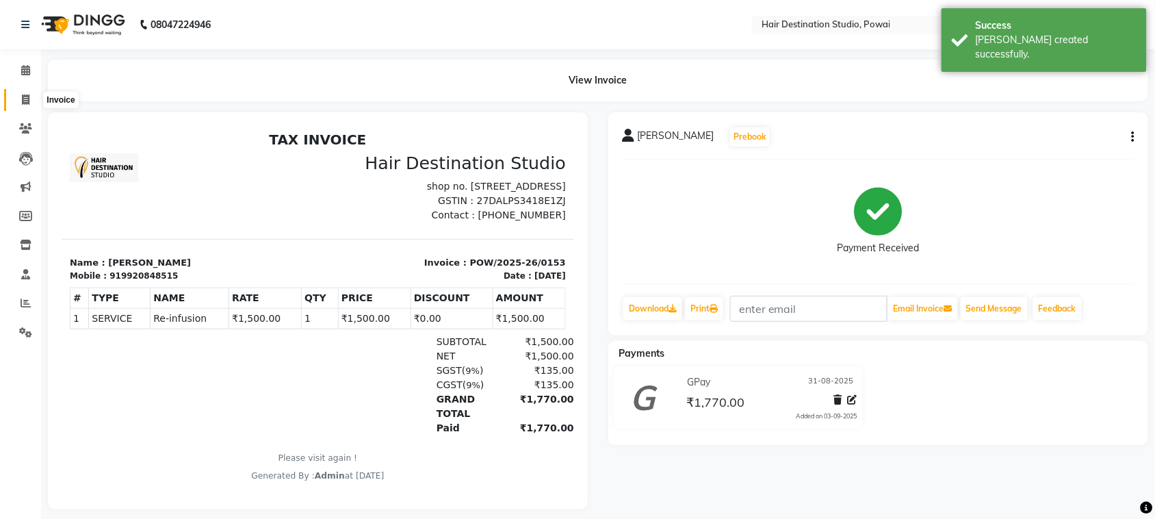
click at [27, 98] on icon at bounding box center [26, 99] width 8 height 10
select select "8313"
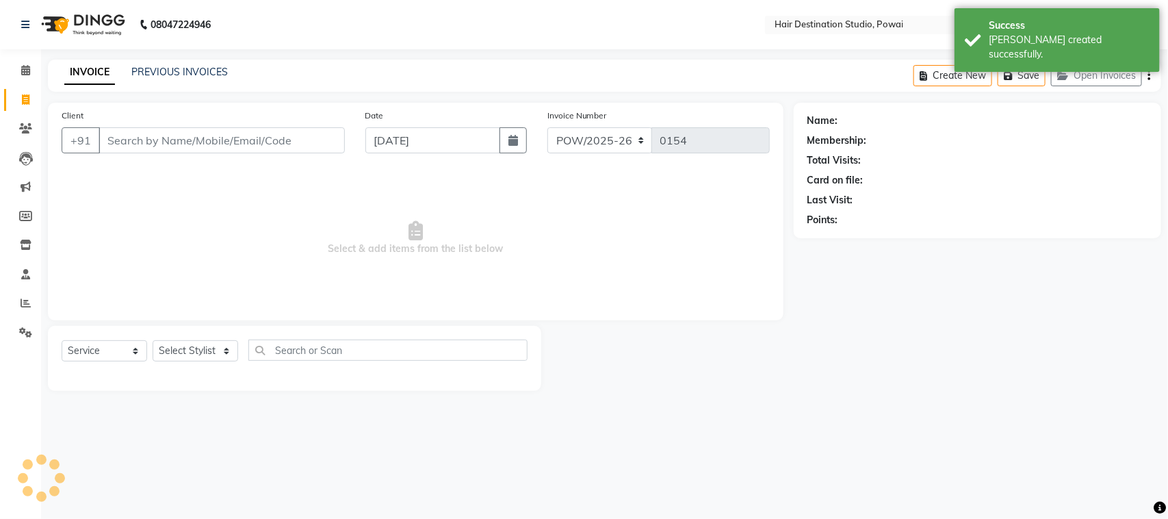
select select "product"
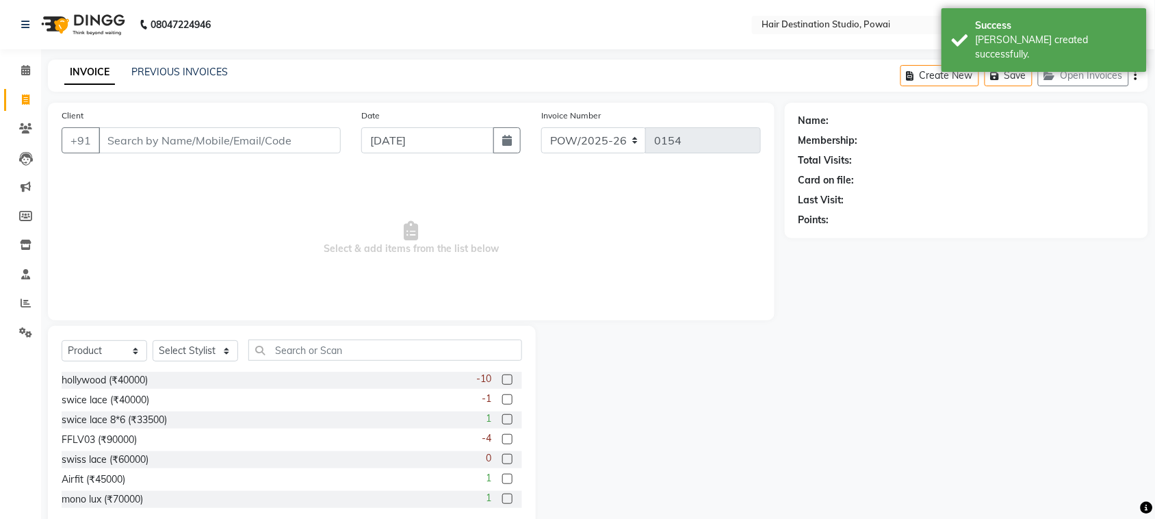
click at [131, 141] on input "Client" at bounding box center [220, 140] width 242 height 26
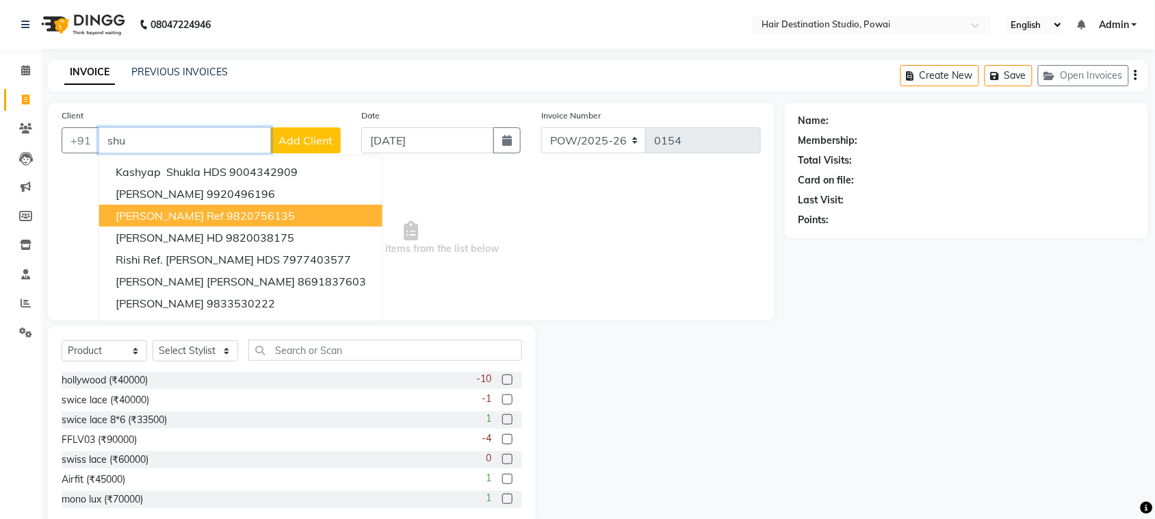
click at [196, 213] on span "[PERSON_NAME] Ref" at bounding box center [170, 216] width 108 height 14
type input "9820756135"
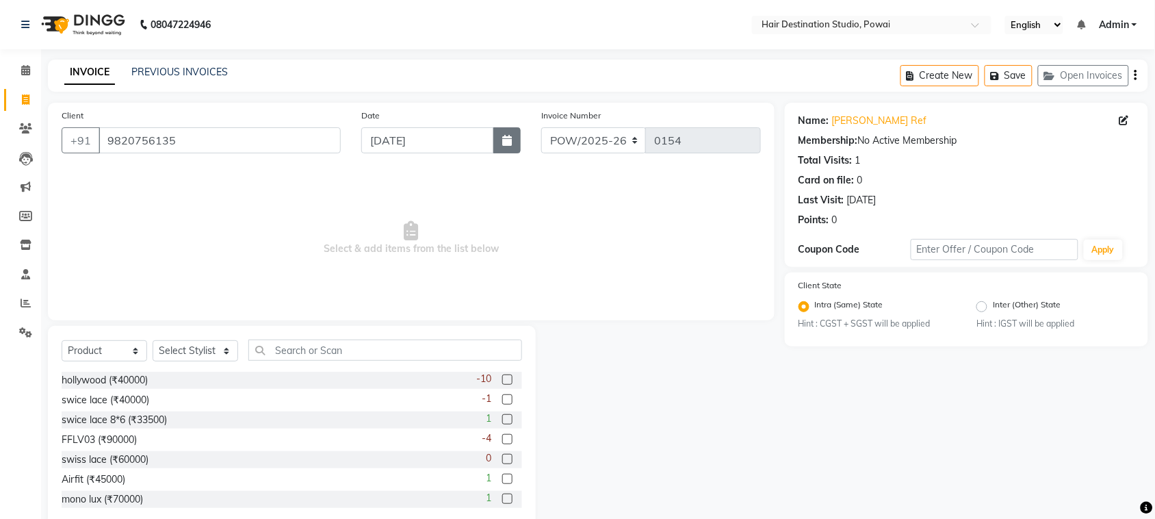
click at [510, 140] on icon "button" at bounding box center [507, 140] width 10 height 11
select select "9"
select select "2025"
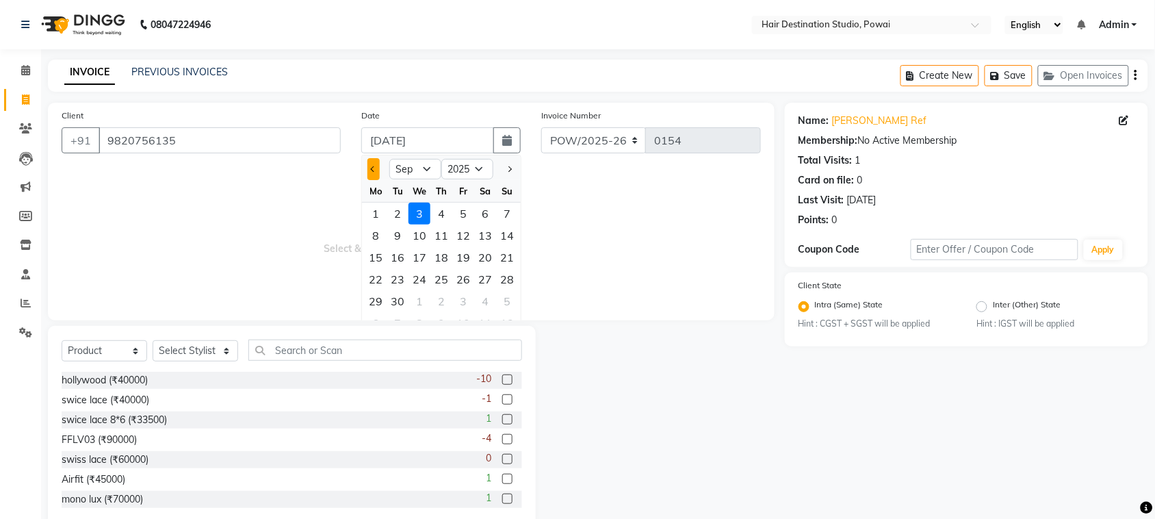
click at [368, 166] on button "Previous month" at bounding box center [373, 169] width 12 height 22
select select "8"
click at [505, 302] on div "31" at bounding box center [507, 301] width 22 height 22
type input "31-08-2025"
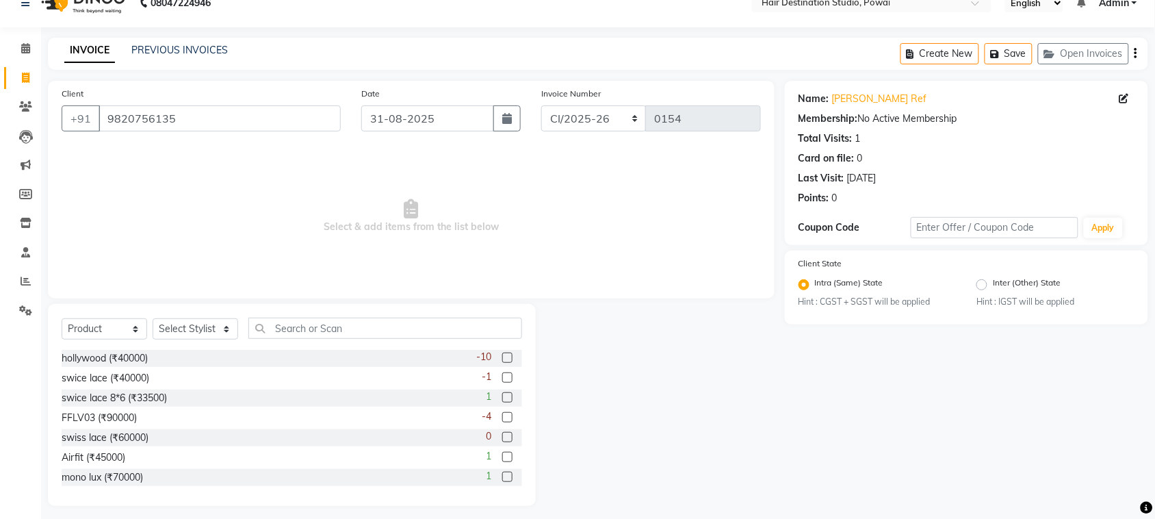
scroll to position [28, 0]
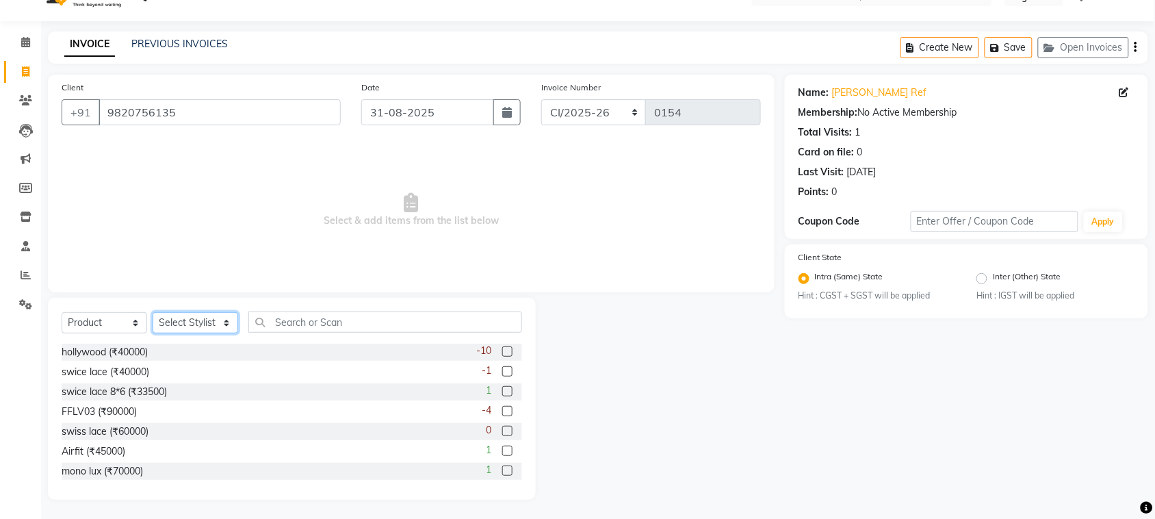
click at [209, 332] on select "Select Stylist Alam [PERSON_NAME] [PERSON_NAME] Front Desk [PERSON_NAME] [PERSO…" at bounding box center [196, 322] width 86 height 21
select select "30914"
click at [153, 312] on select "Select Stylist Alam [PERSON_NAME] [PERSON_NAME] Front Desk [PERSON_NAME] [PERSO…" at bounding box center [196, 322] width 86 height 21
click at [138, 325] on select "Select Service Product Membership Package Voucher Prepaid Gift Card" at bounding box center [105, 322] width 86 height 21
click at [62, 333] on select "Select Service Product Membership Package Voucher Prepaid Gift Card" at bounding box center [105, 322] width 86 height 21
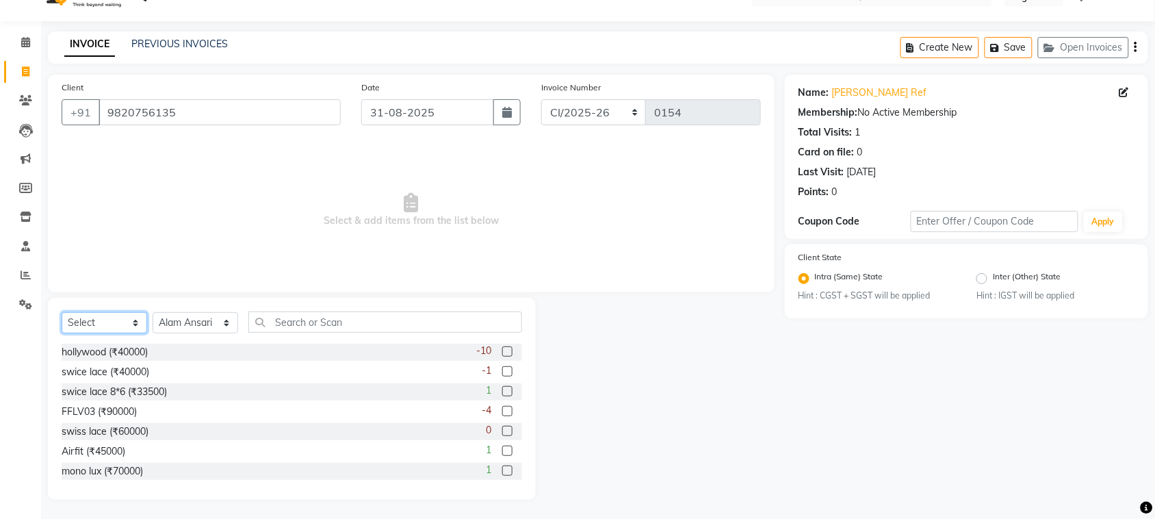
scroll to position [0, 0]
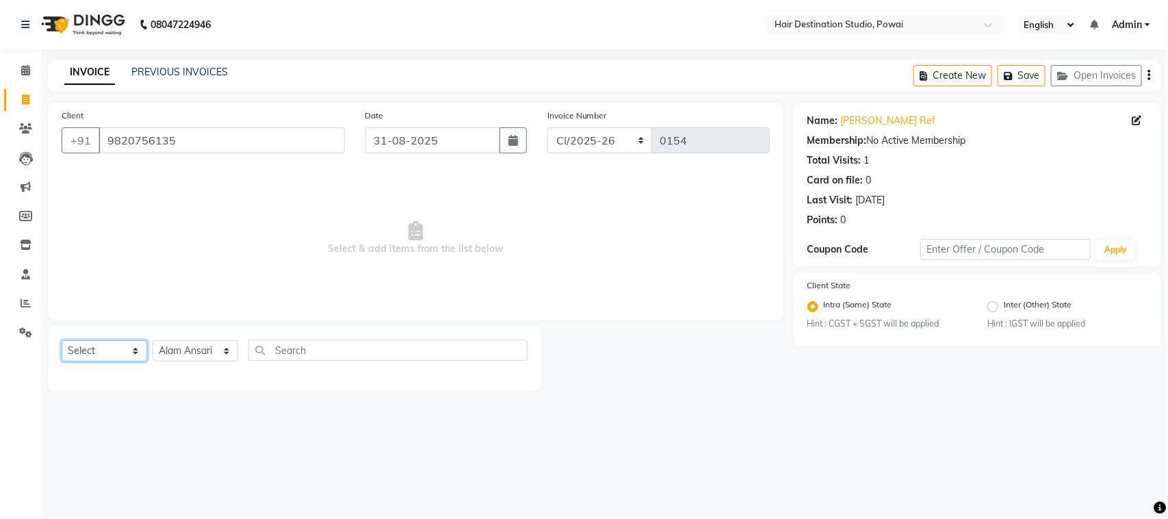
click at [113, 357] on select "Select Service Product Membership Package Voucher Prepaid Gift Card" at bounding box center [105, 350] width 86 height 21
select select "service"
click at [62, 340] on select "Select Service Product Membership Package Voucher Prepaid Gift Card" at bounding box center [105, 350] width 86 height 21
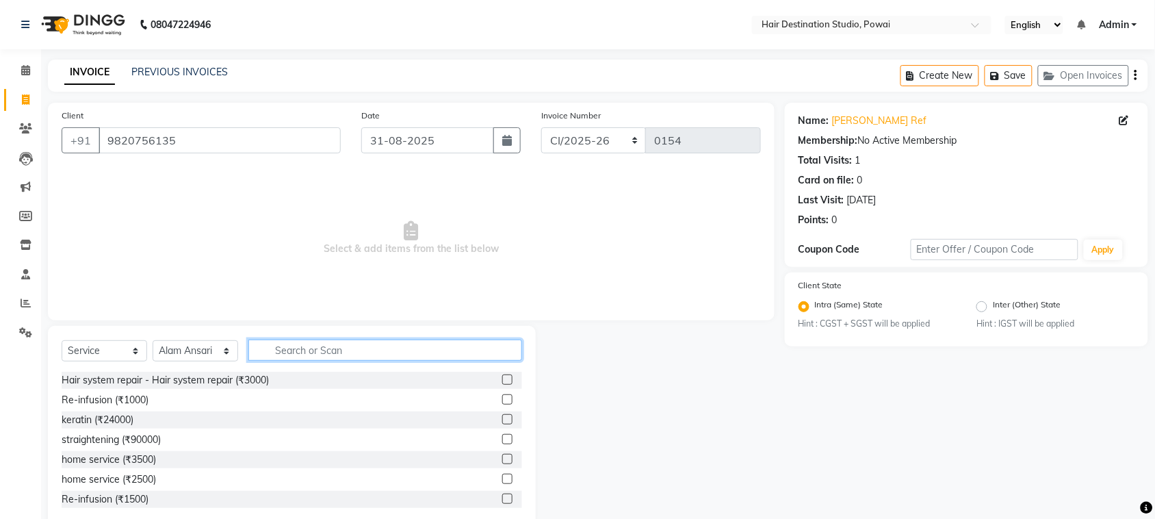
click at [296, 358] on input "text" at bounding box center [385, 349] width 274 height 21
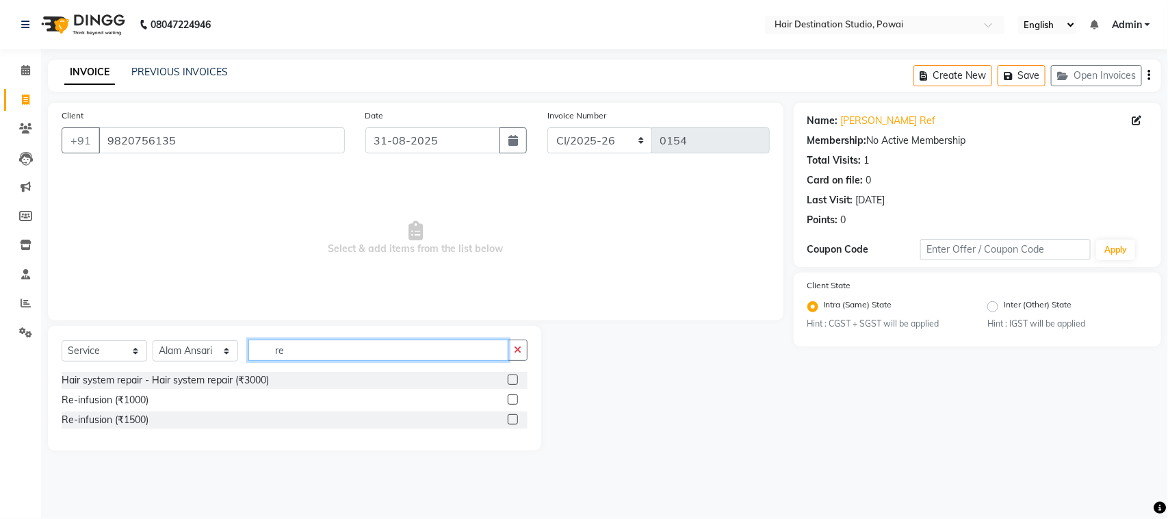
type input "re"
click at [508, 419] on label at bounding box center [513, 419] width 10 height 10
click at [508, 419] on input "checkbox" at bounding box center [512, 419] width 9 height 9
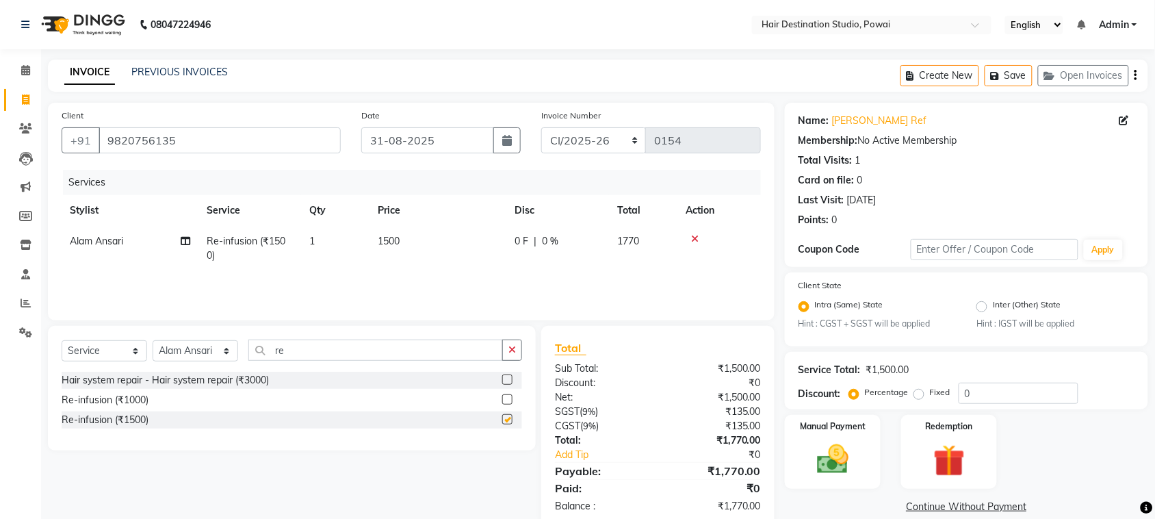
checkbox input "false"
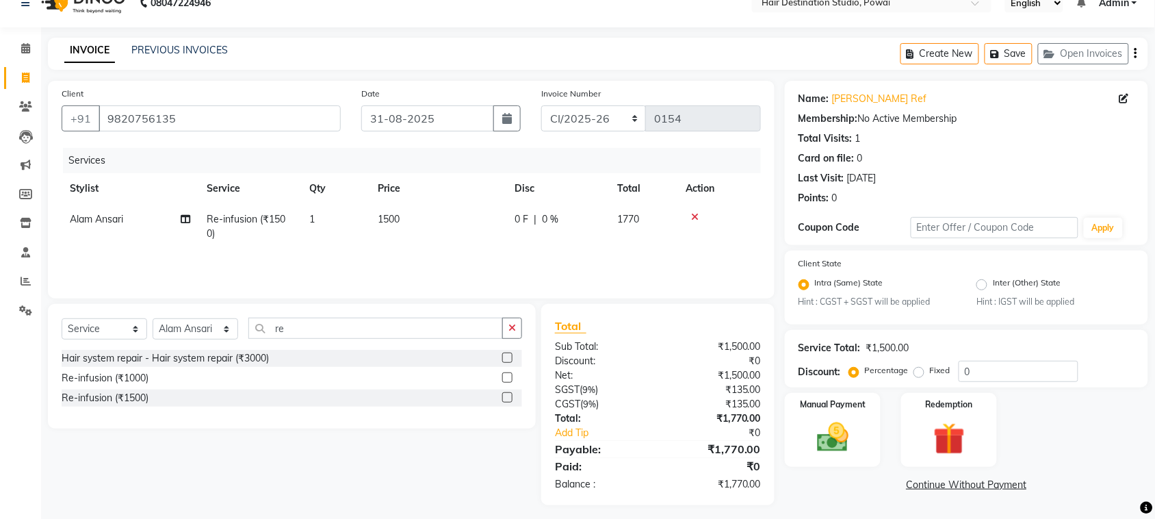
scroll to position [28, 0]
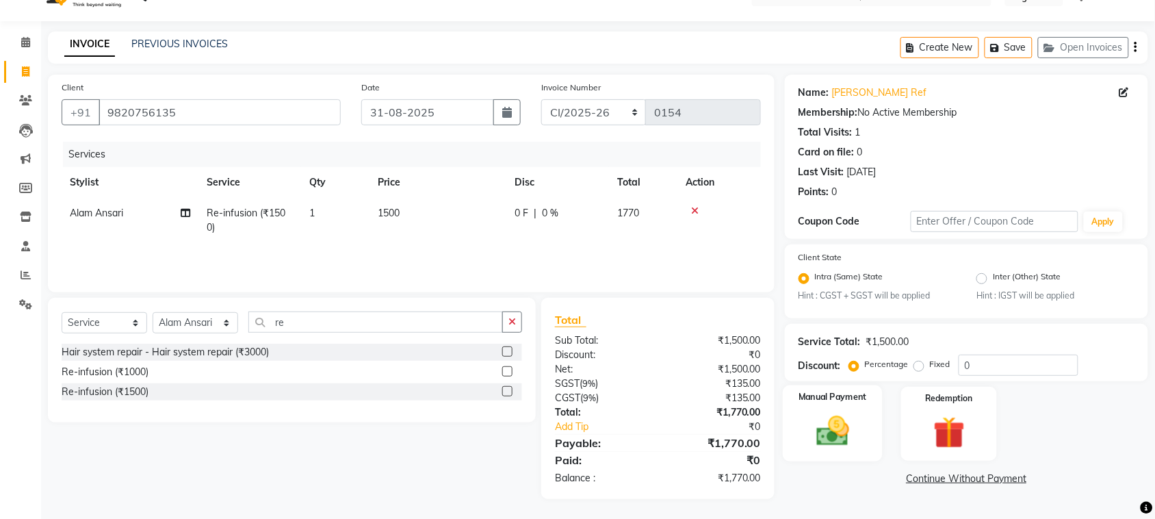
click at [843, 436] on img at bounding box center [832, 432] width 53 height 38
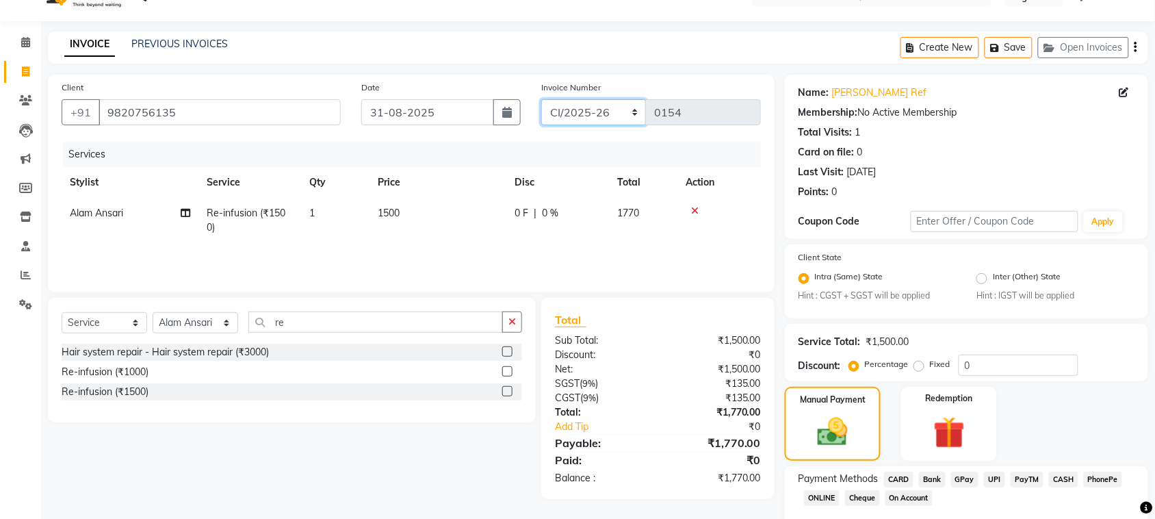
click at [604, 117] on select "CI/2025-26 POW/2025-26" at bounding box center [593, 112] width 105 height 26
select select "8313"
click at [541, 99] on select "CI/2025-26 POW/2025-26" at bounding box center [593, 112] width 105 height 26
click at [960, 477] on span "GPay" at bounding box center [965, 479] width 28 height 16
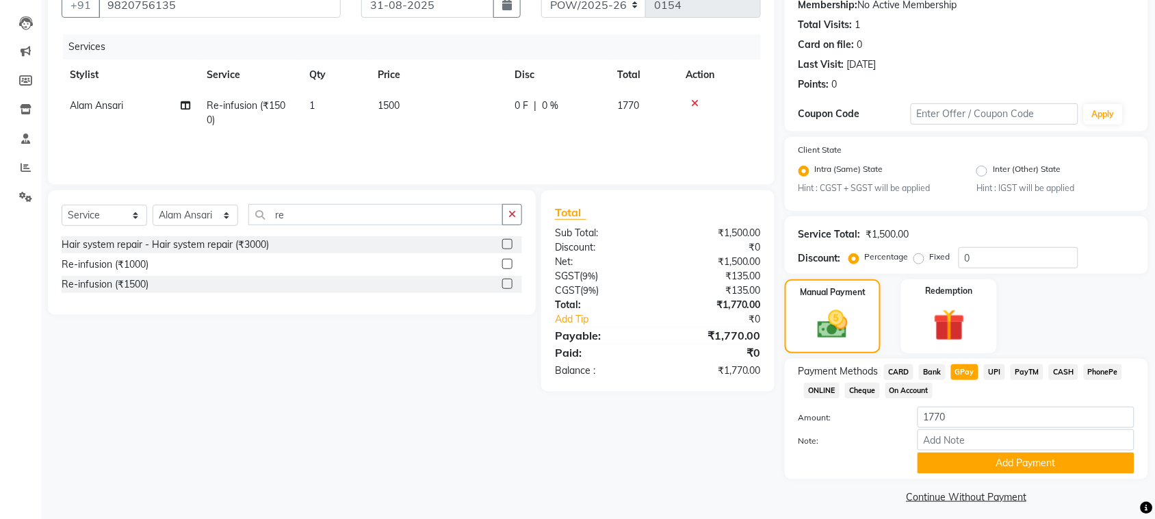
scroll to position [142, 0]
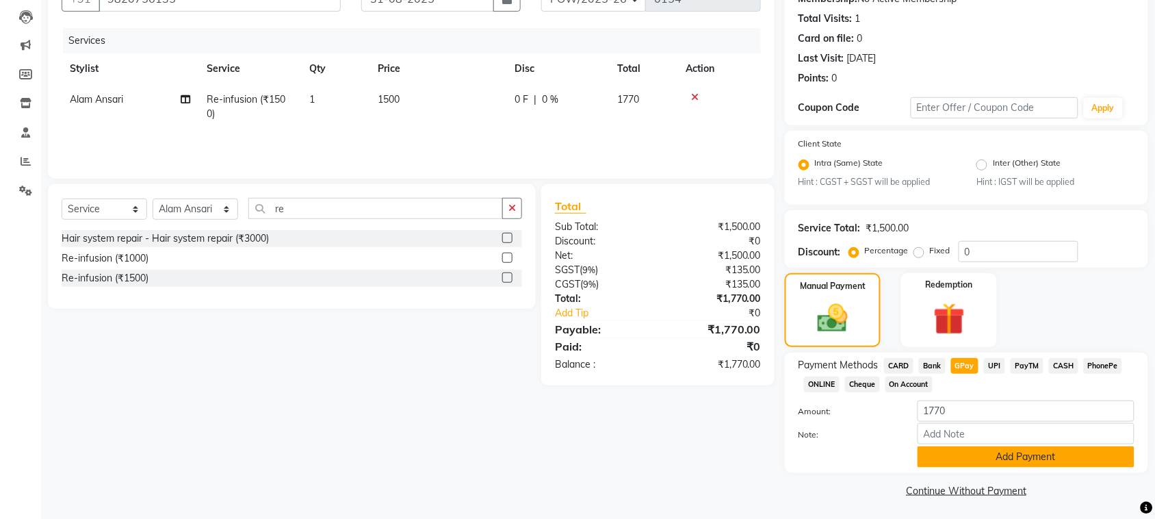
click at [1006, 456] on button "Add Payment" at bounding box center [1026, 456] width 217 height 21
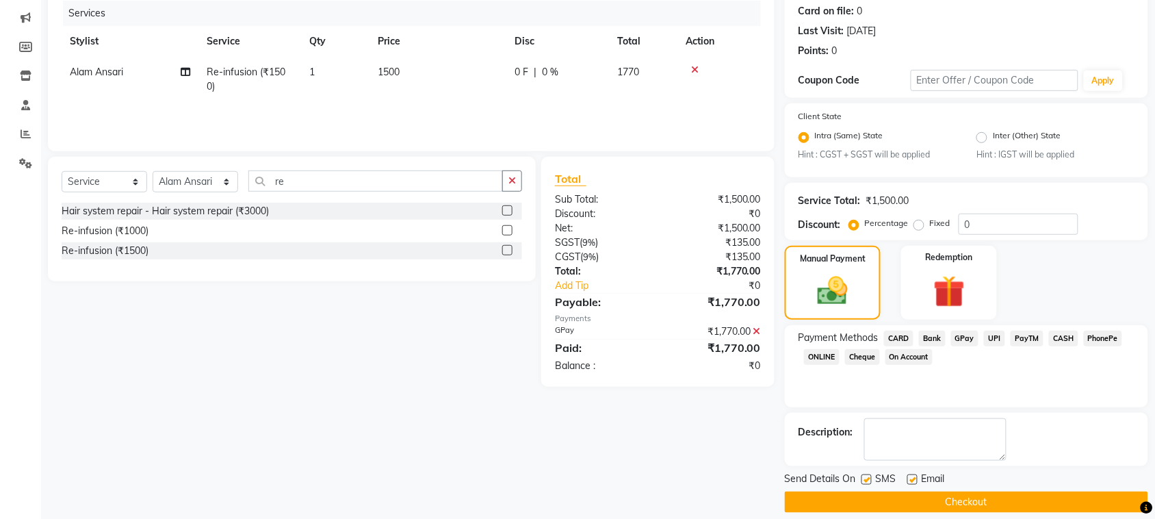
scroll to position [182, 0]
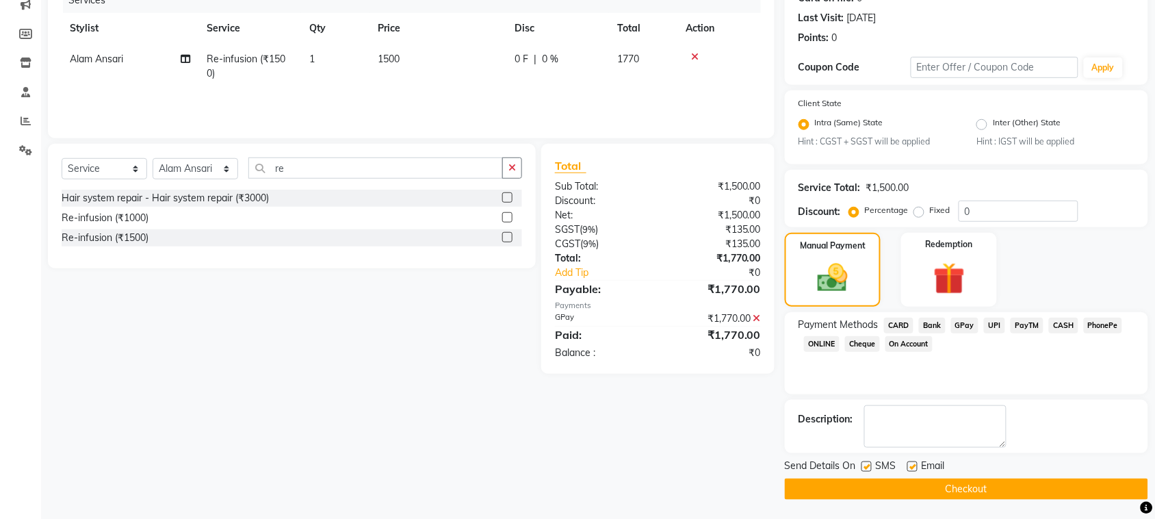
click at [863, 464] on label at bounding box center [866, 466] width 10 height 10
click at [863, 464] on input "checkbox" at bounding box center [865, 467] width 9 height 9
checkbox input "false"
click at [911, 467] on label at bounding box center [912, 466] width 10 height 10
click at [911, 467] on input "checkbox" at bounding box center [911, 467] width 9 height 9
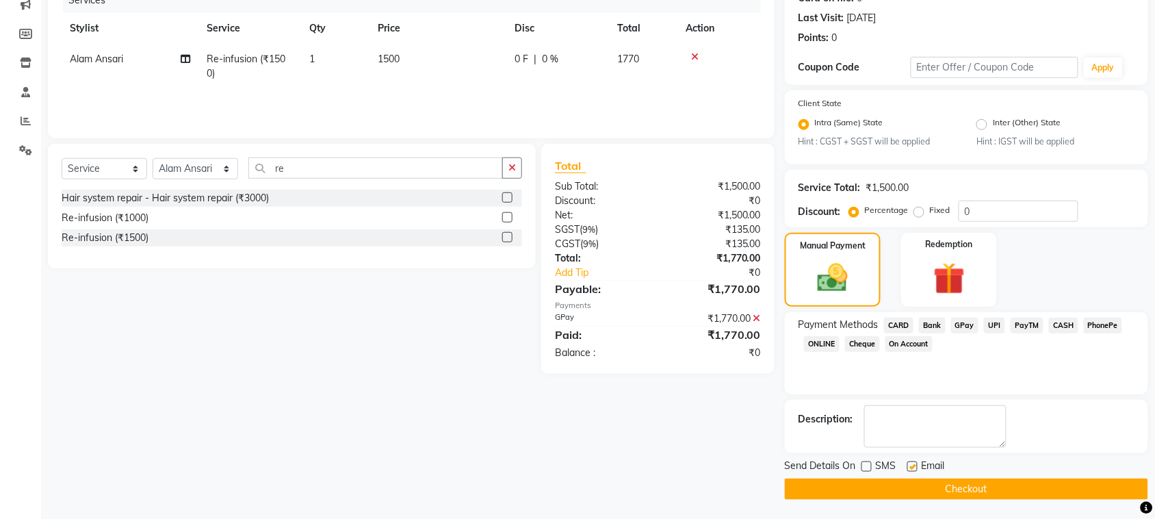
checkbox input "false"
click at [972, 487] on button "Checkout" at bounding box center [966, 488] width 363 height 21
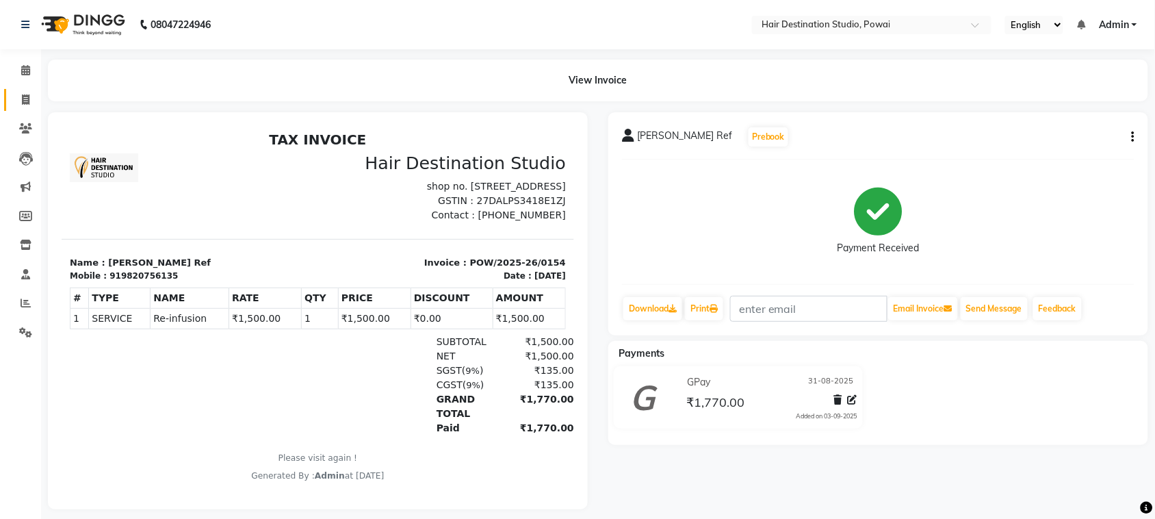
click at [24, 108] on link "Invoice" at bounding box center [20, 100] width 33 height 23
select select "service"
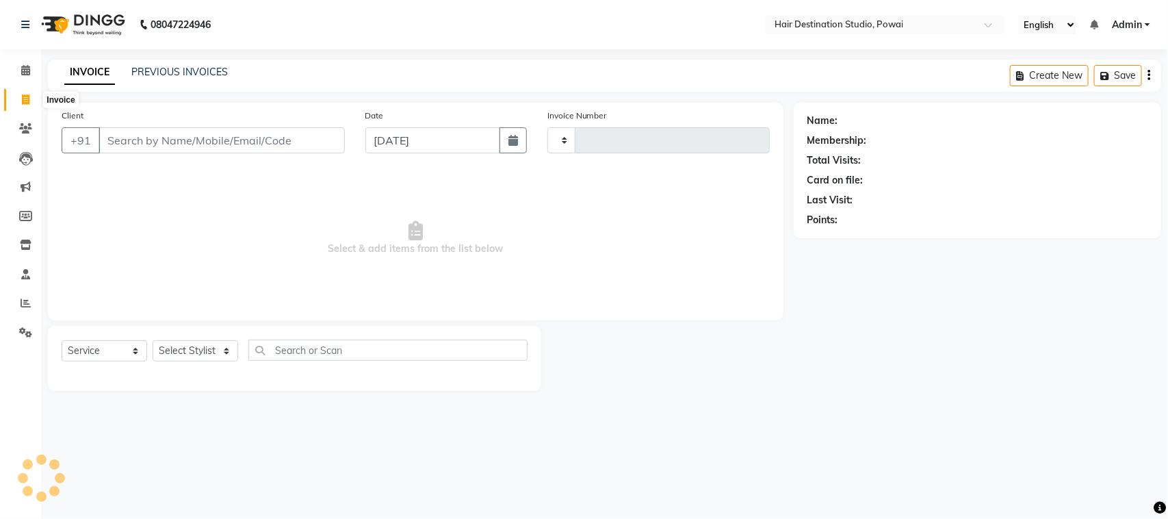
type input "0155"
select select "8313"
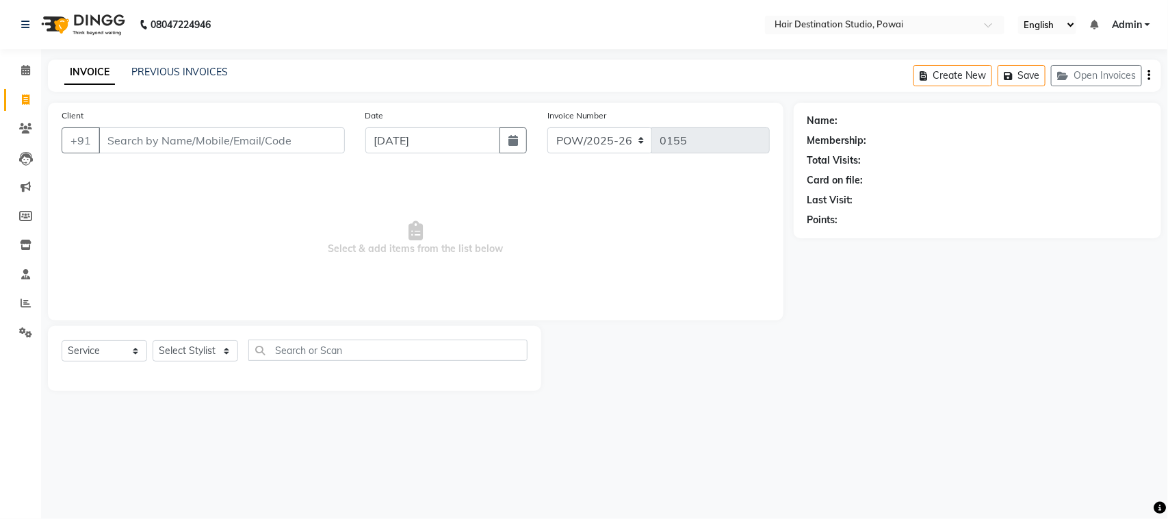
select select "product"
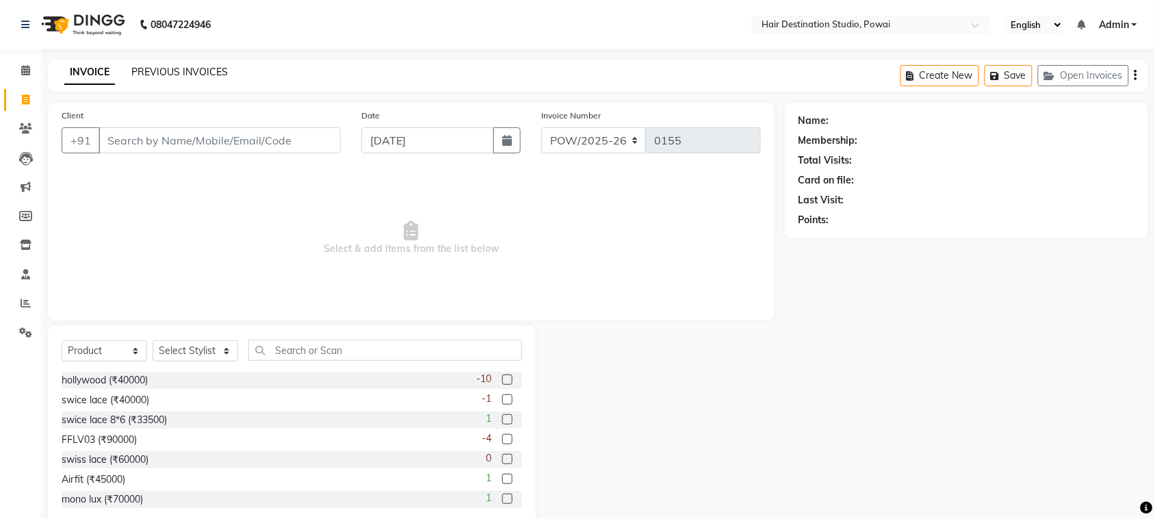
click at [170, 77] on link "PREVIOUS INVOICES" at bounding box center [179, 72] width 96 height 12
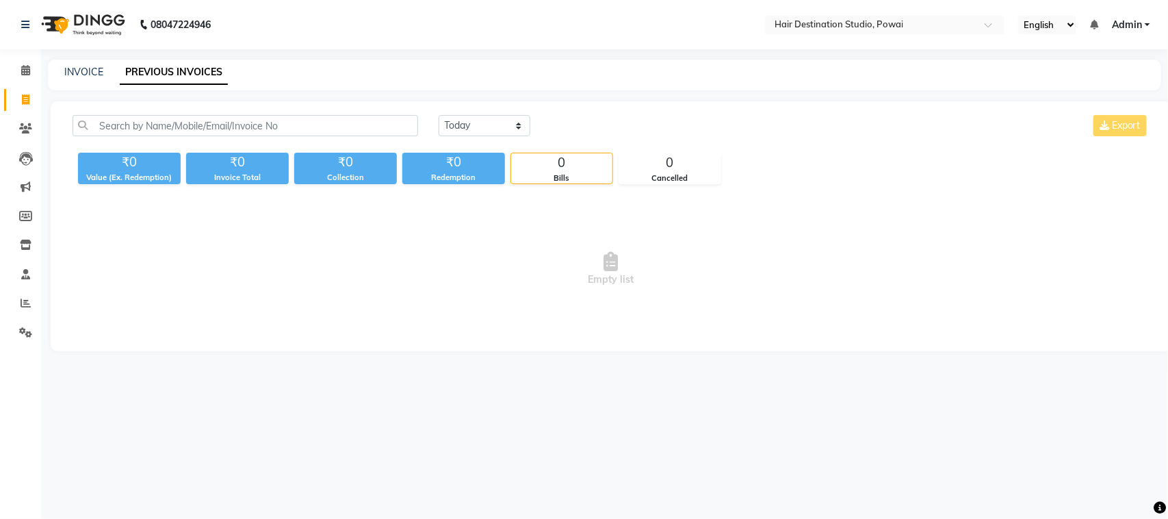
click at [1132, 23] on span "Admin" at bounding box center [1127, 25] width 30 height 14
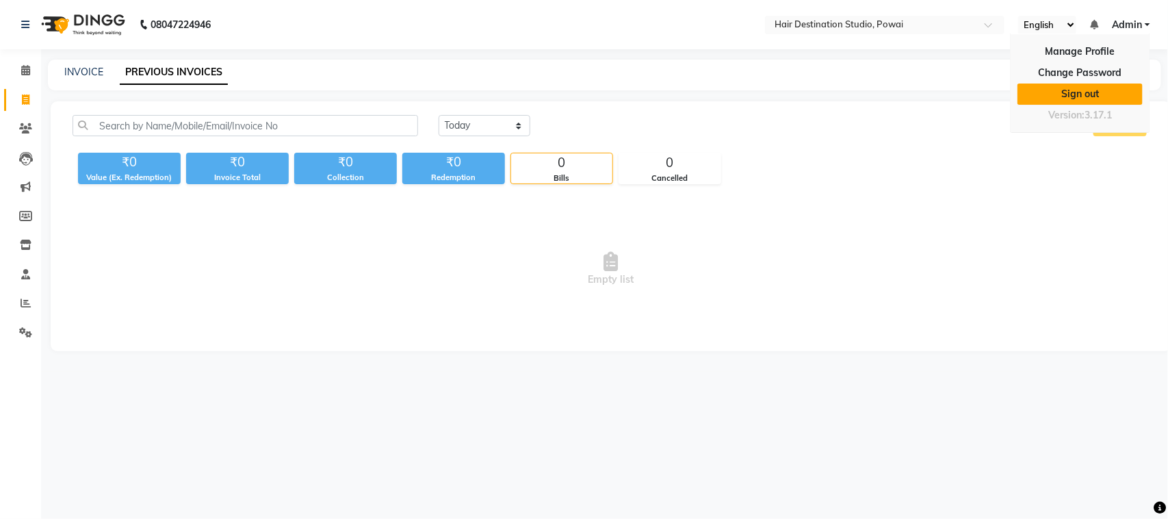
click at [1080, 86] on link "Sign out" at bounding box center [1080, 93] width 125 height 21
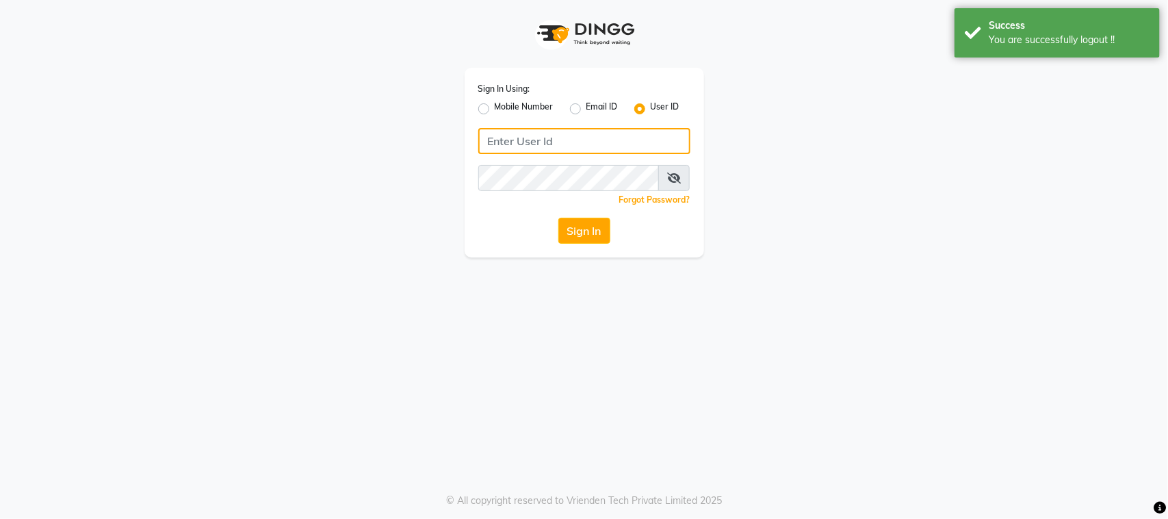
type input "9022833224"
